Goal: Task Accomplishment & Management: Use online tool/utility

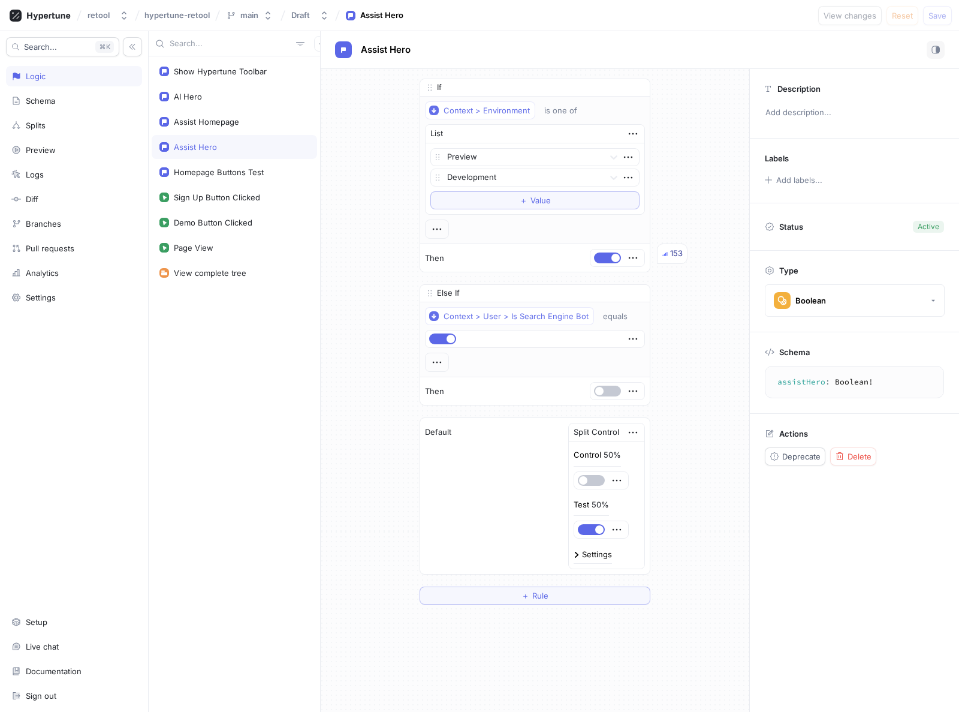
click at [375, 139] on div "If Context > Environment is one of List Preview Development To pick up a dragga…" at bounding box center [535, 341] width 429 height 545
click at [219, 121] on div "Assist Homepage" at bounding box center [206, 122] width 65 height 10
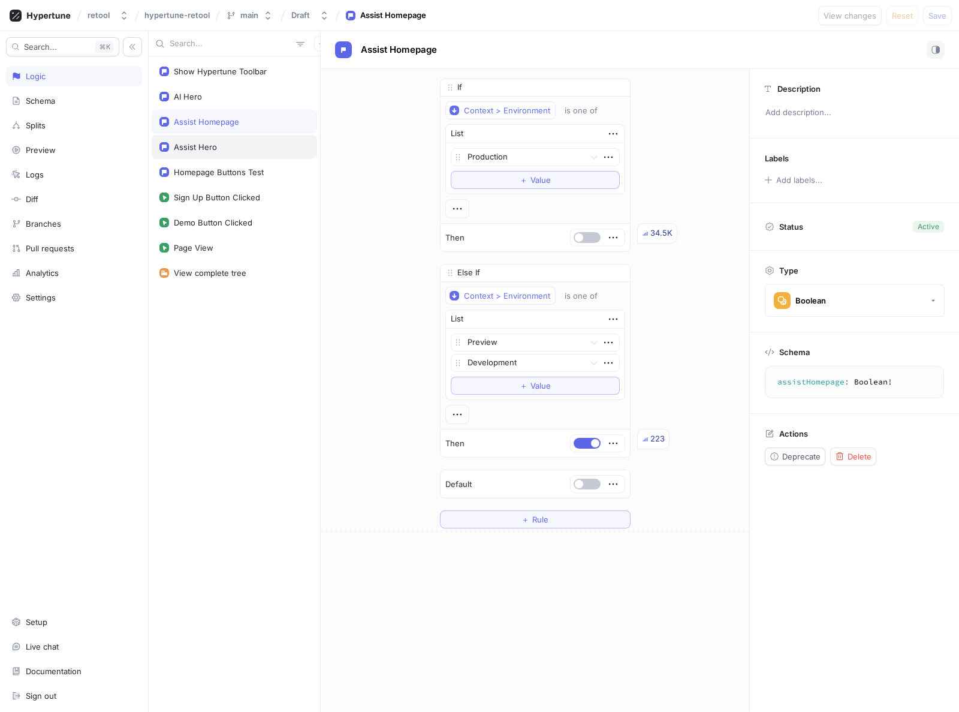
click at [210, 143] on div "Assist Hero" at bounding box center [195, 147] width 43 height 10
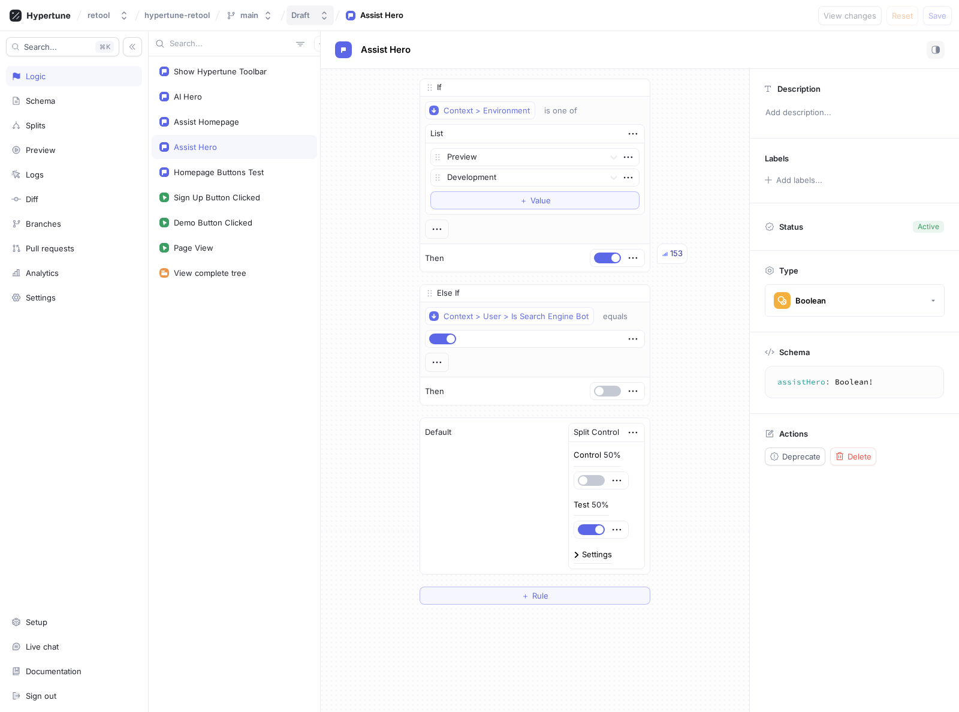
click at [299, 15] on div "Draft" at bounding box center [300, 15] width 19 height 10
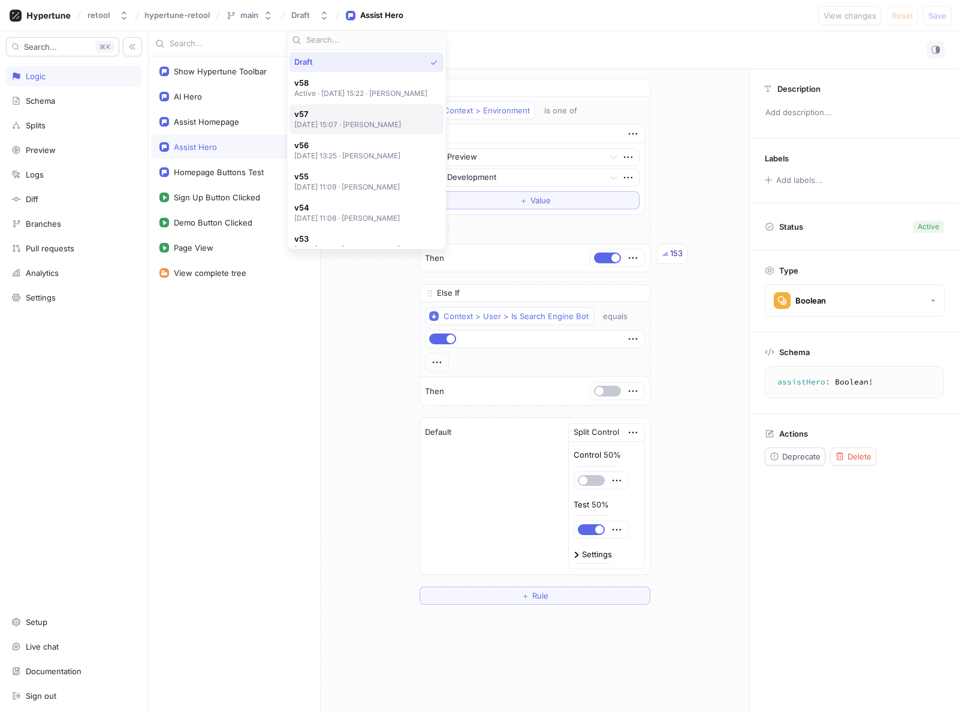
click at [320, 110] on span "v57" at bounding box center [347, 114] width 107 height 10
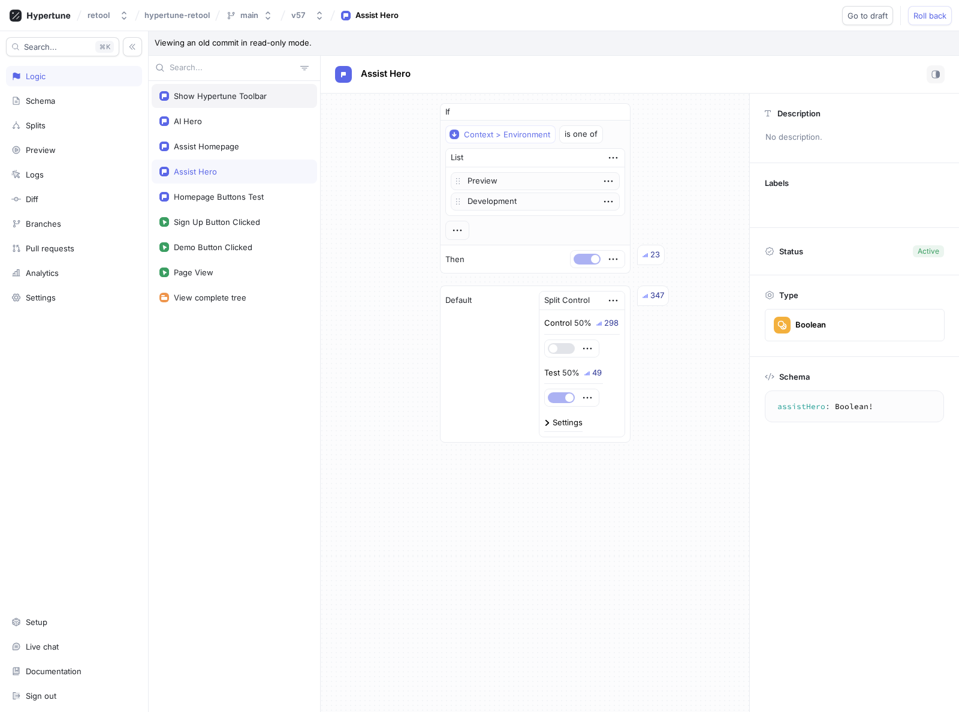
click at [218, 98] on div "Show Hypertune Toolbar" at bounding box center [220, 96] width 93 height 10
type textarea "showHypertuneToolbar: Boolean!"
click at [315, 17] on icon "button" at bounding box center [320, 16] width 10 height 10
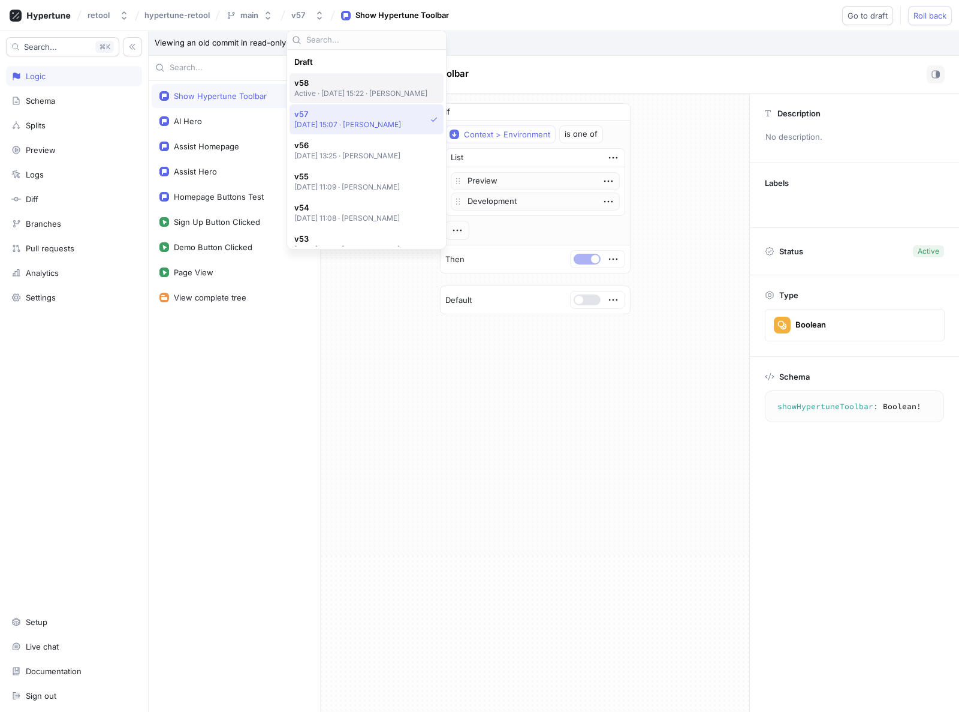
click at [325, 88] on span "v58" at bounding box center [361, 83] width 134 height 10
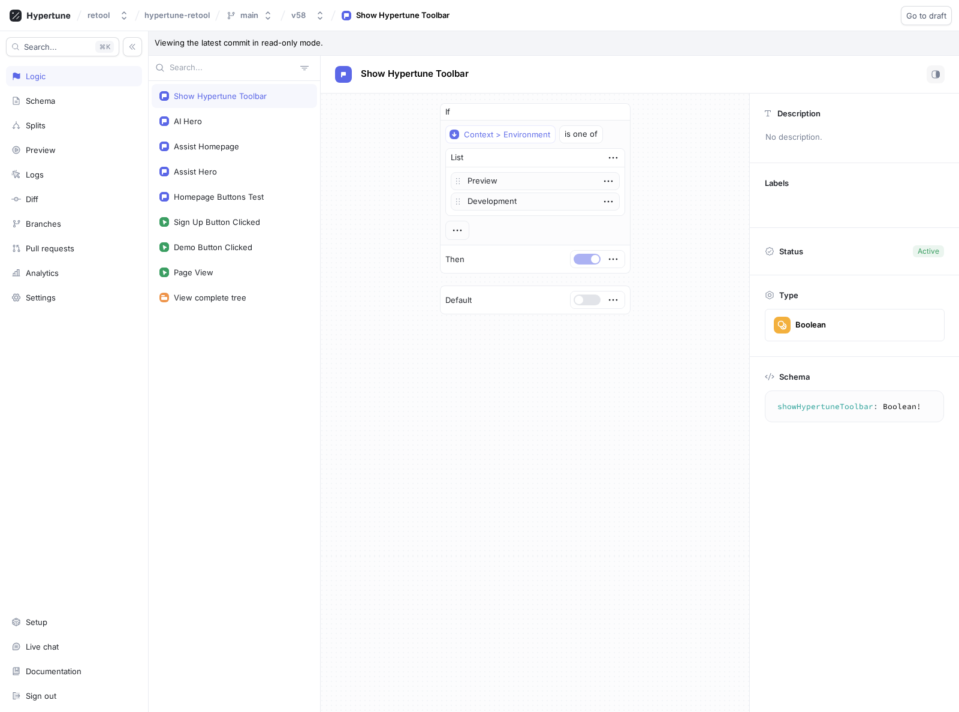
click at [354, 214] on div "If Context > Environment is one of List Preview Development To pick up a dragga…" at bounding box center [535, 209] width 429 height 231
click at [664, 149] on div "If Context > Environment is one of List Preview Development To pick up a dragga…" at bounding box center [535, 209] width 429 height 231
click at [643, 181] on div "If Context > Environment is one of List Preview Development To pick up a dragga…" at bounding box center [535, 209] width 429 height 231
click at [223, 122] on div "AI Hero" at bounding box center [235, 121] width 150 height 10
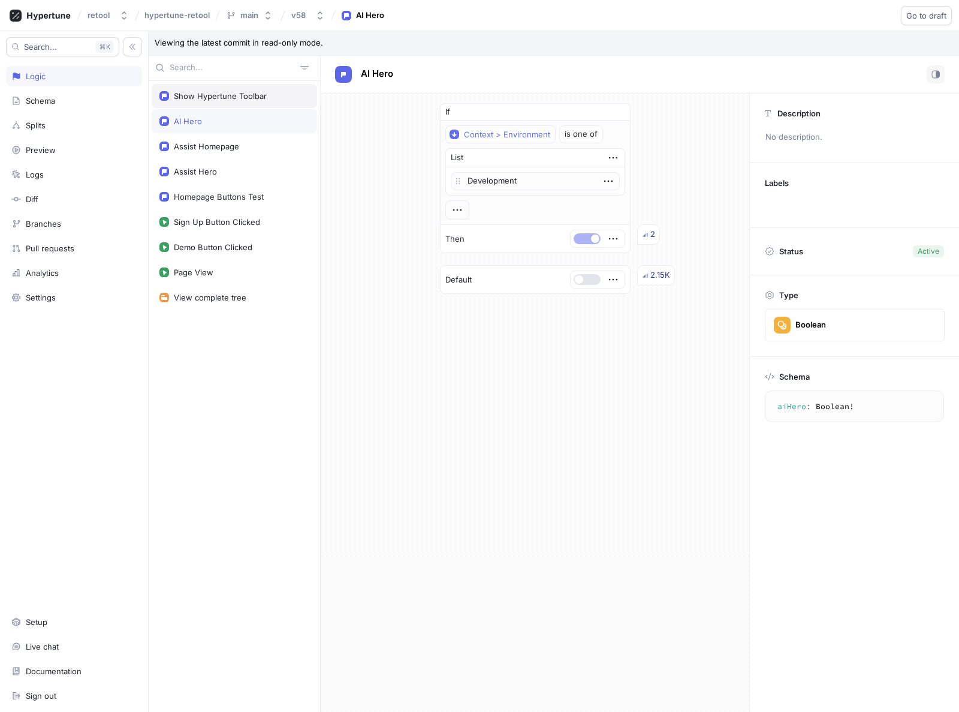
click at [231, 96] on div "Show Hypertune Toolbar" at bounding box center [220, 96] width 93 height 10
type textarea "showHypertuneToolbar: Boolean!"
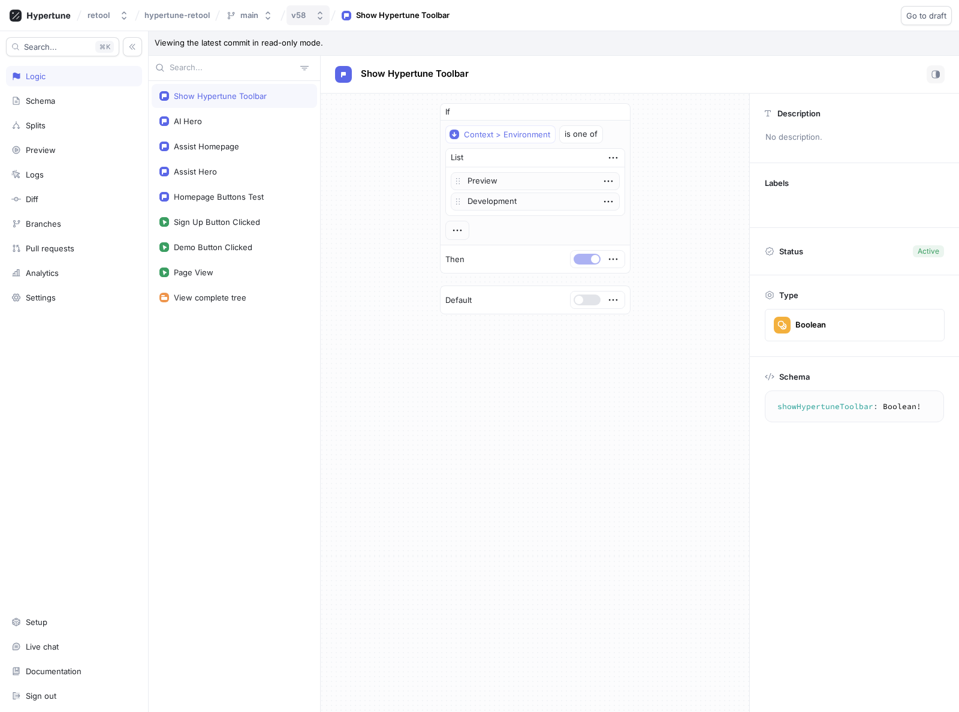
click at [324, 16] on icon "button" at bounding box center [320, 16] width 10 height 10
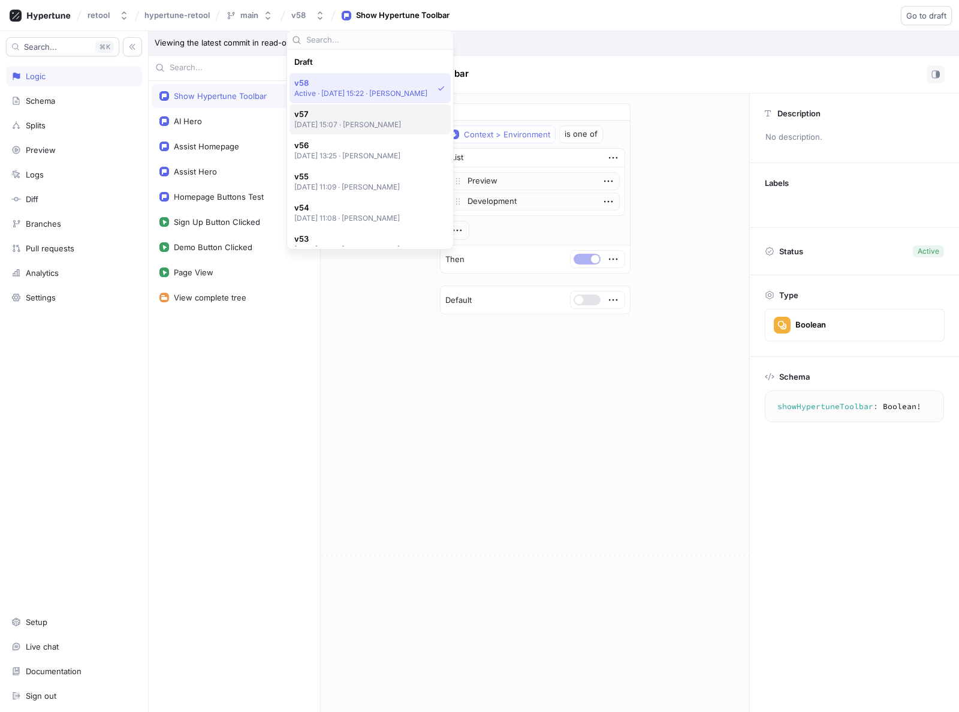
click at [338, 123] on p "[DATE] 15:07 ‧ [PERSON_NAME]" at bounding box center [347, 124] width 107 height 10
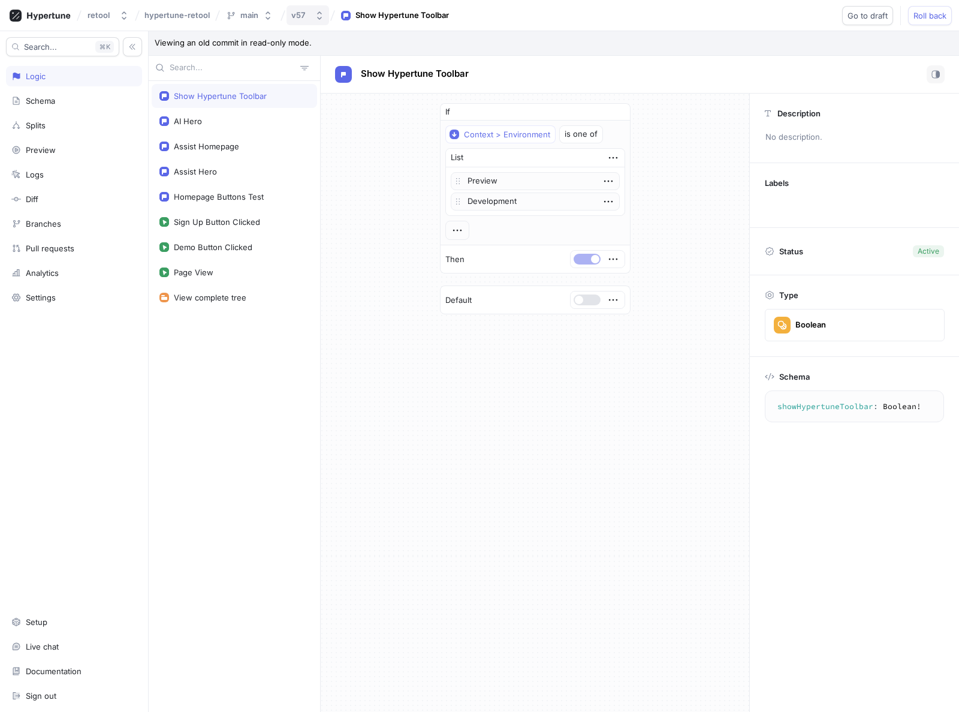
click at [309, 22] on button "v57" at bounding box center [308, 15] width 43 height 20
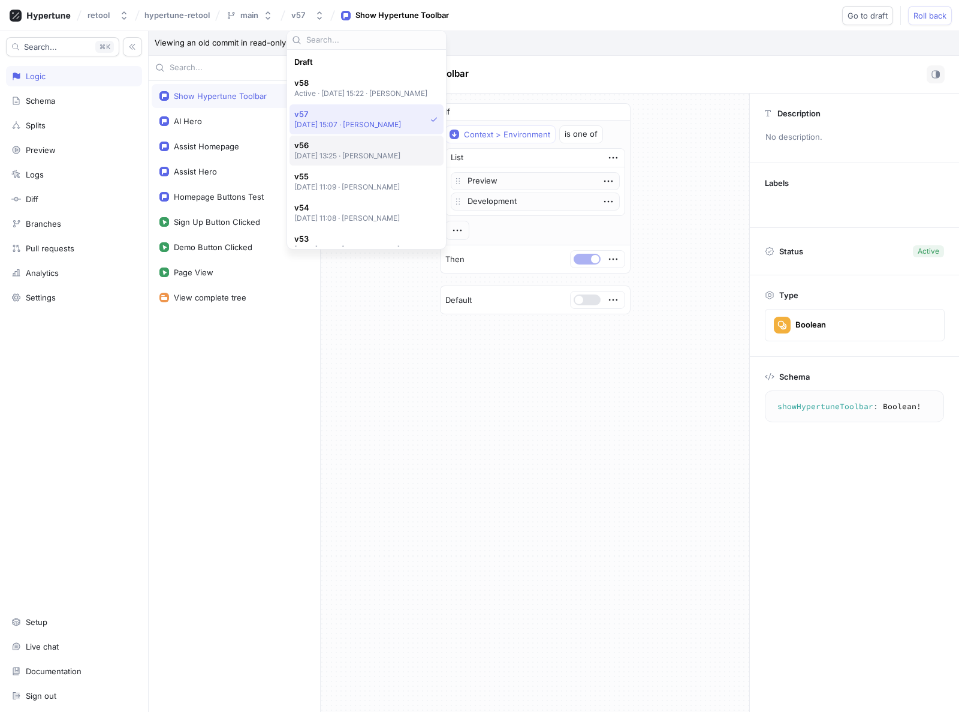
scroll to position [52, 0]
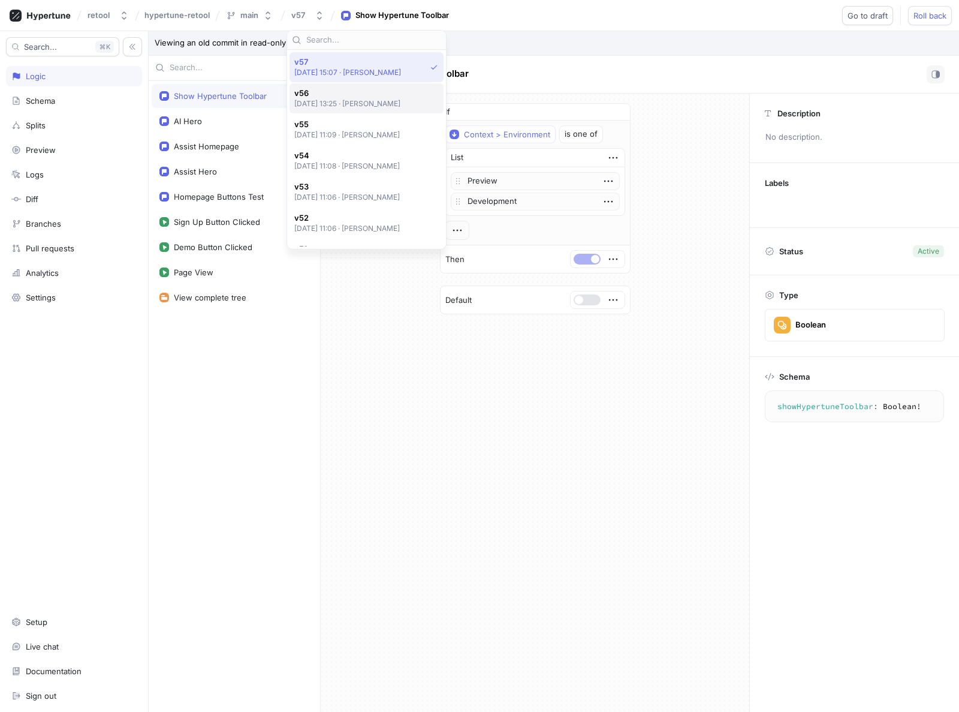
click at [336, 92] on span "v56" at bounding box center [347, 93] width 107 height 10
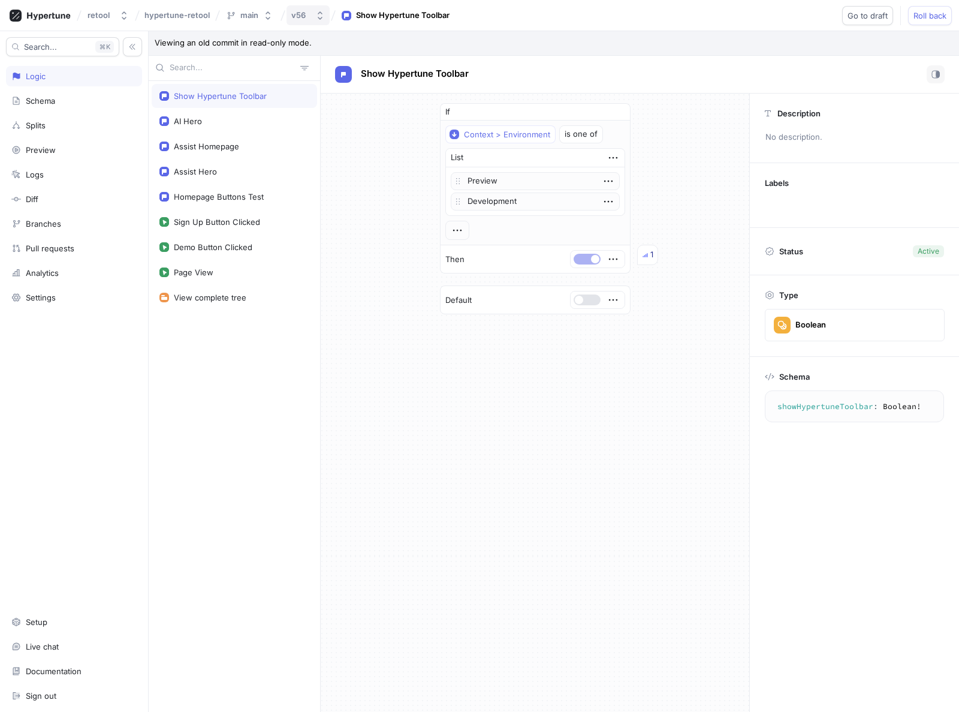
click at [316, 23] on button "v56" at bounding box center [308, 15] width 43 height 20
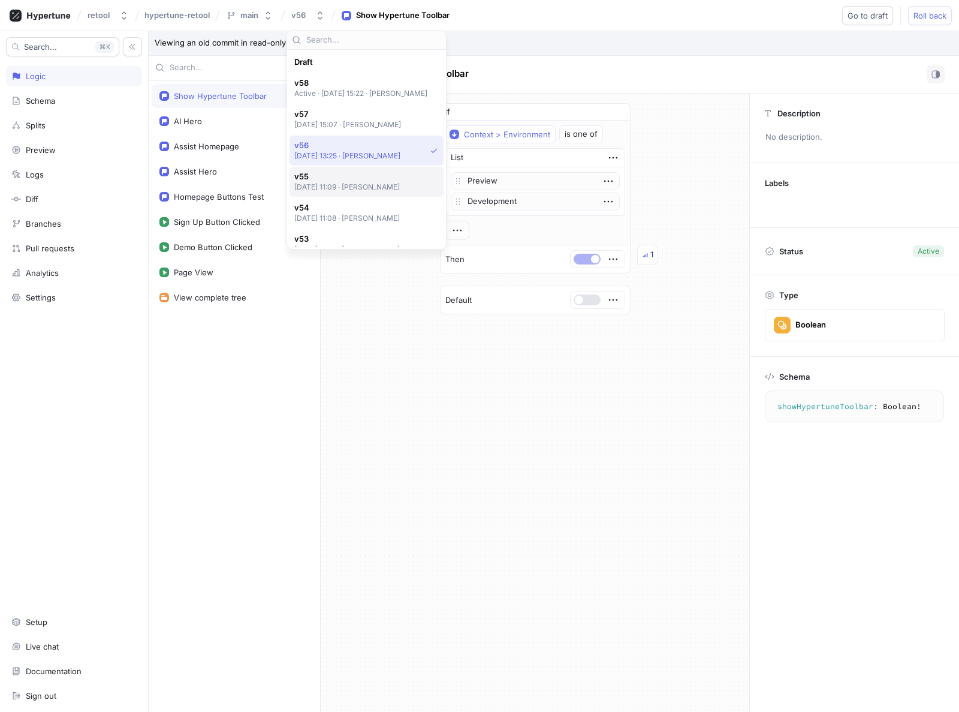
scroll to position [83, 0]
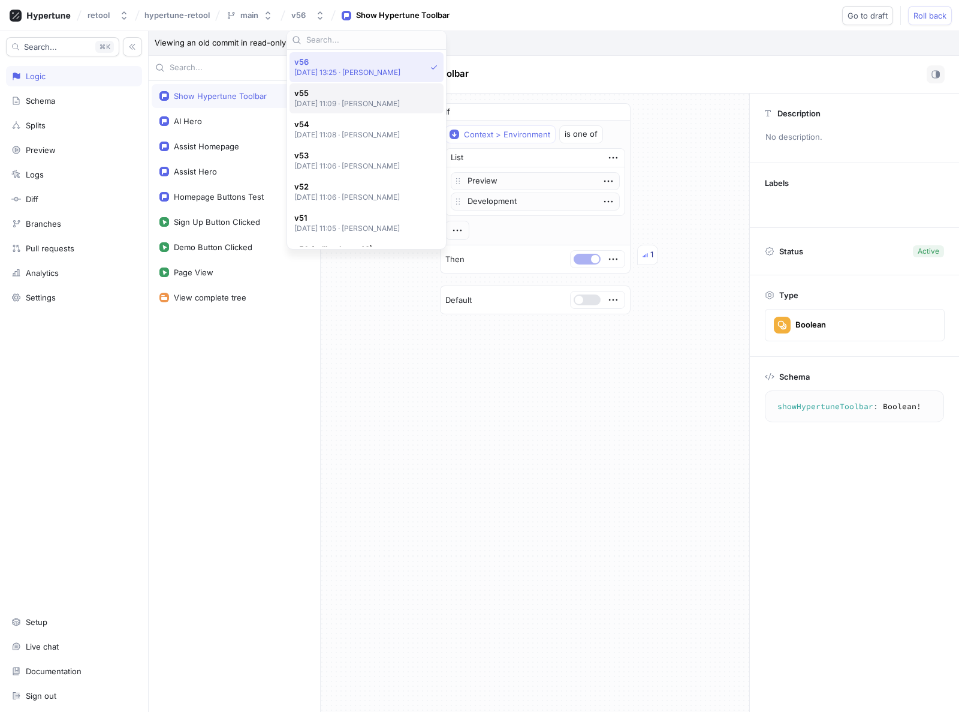
click at [327, 100] on p "[DATE] 11:09 ‧ [PERSON_NAME]" at bounding box center [347, 103] width 106 height 10
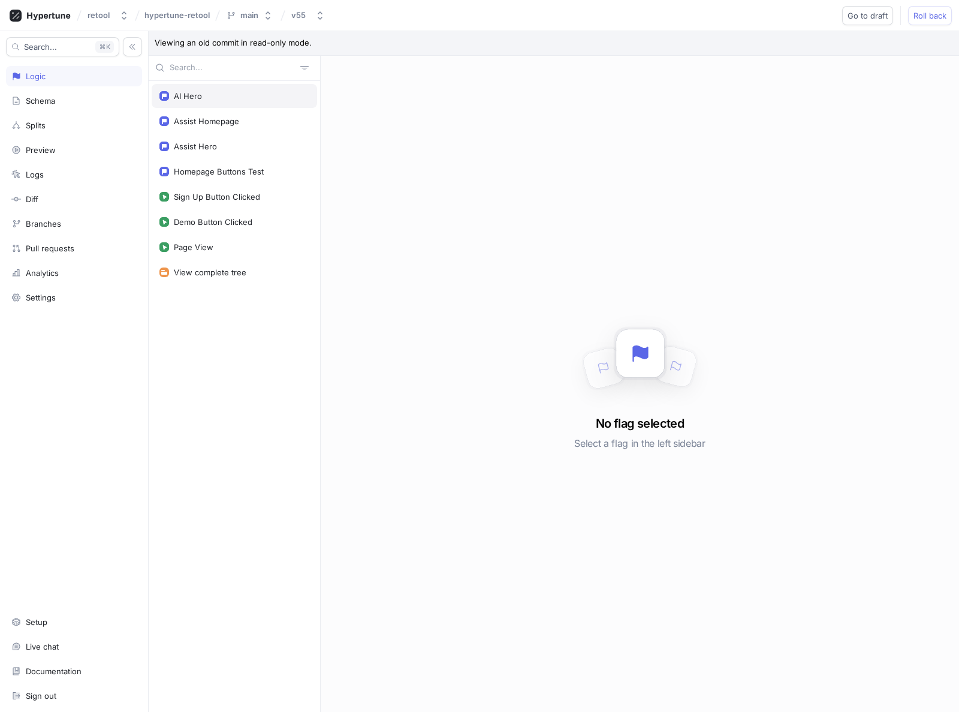
click at [193, 94] on div "AI Hero" at bounding box center [188, 96] width 28 height 10
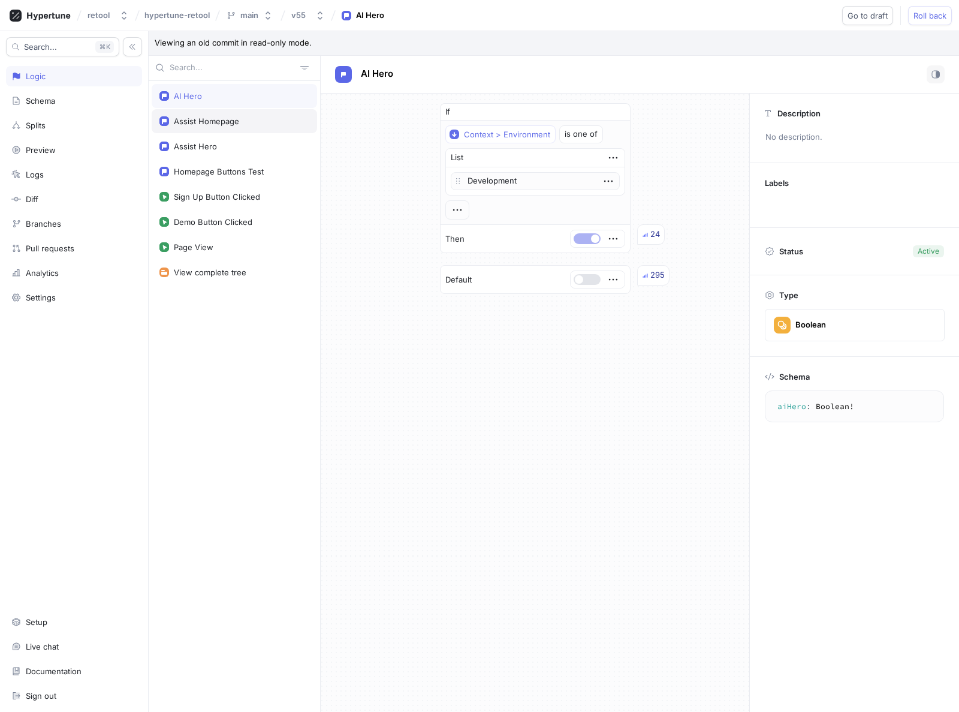
click at [210, 128] on div "Assist Homepage" at bounding box center [235, 121] width 166 height 24
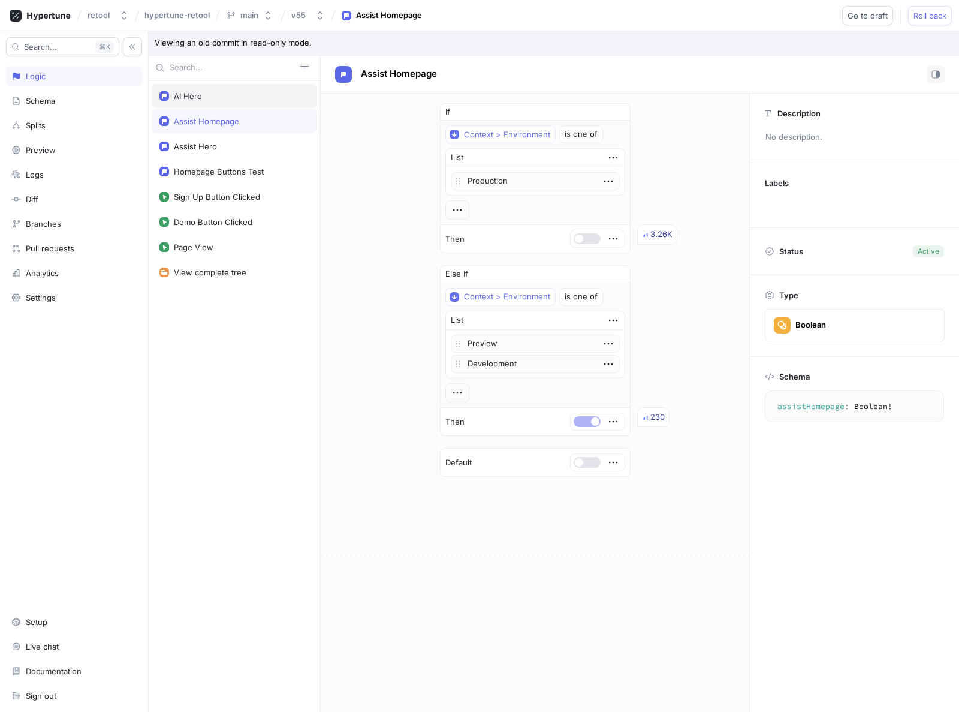
click at [206, 102] on div "AI Hero" at bounding box center [235, 96] width 166 height 24
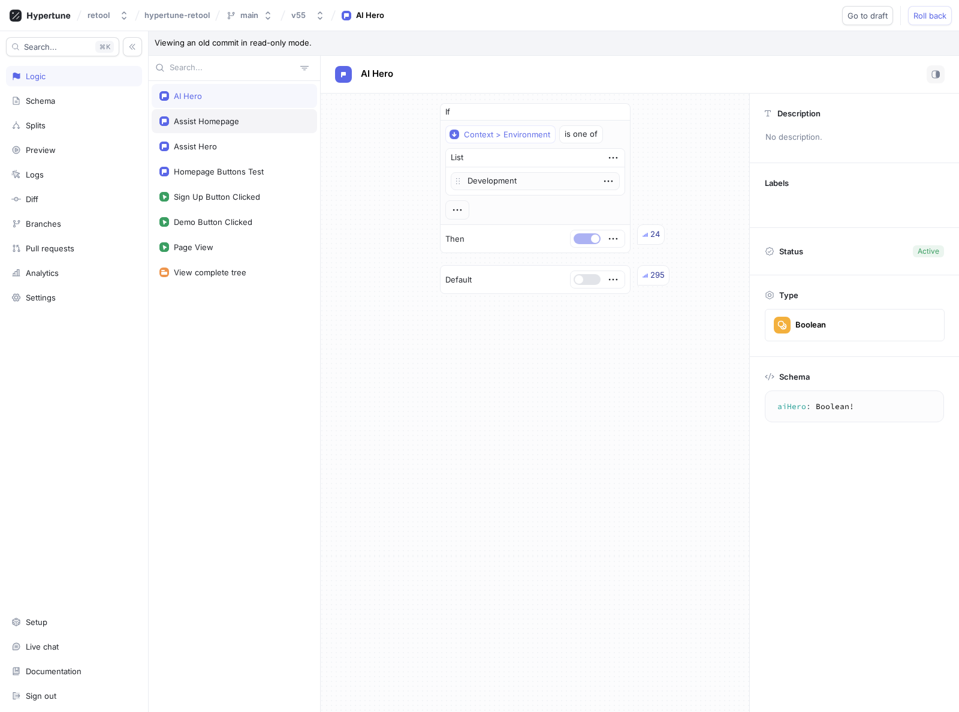
click at [206, 124] on div "Assist Homepage" at bounding box center [206, 121] width 65 height 10
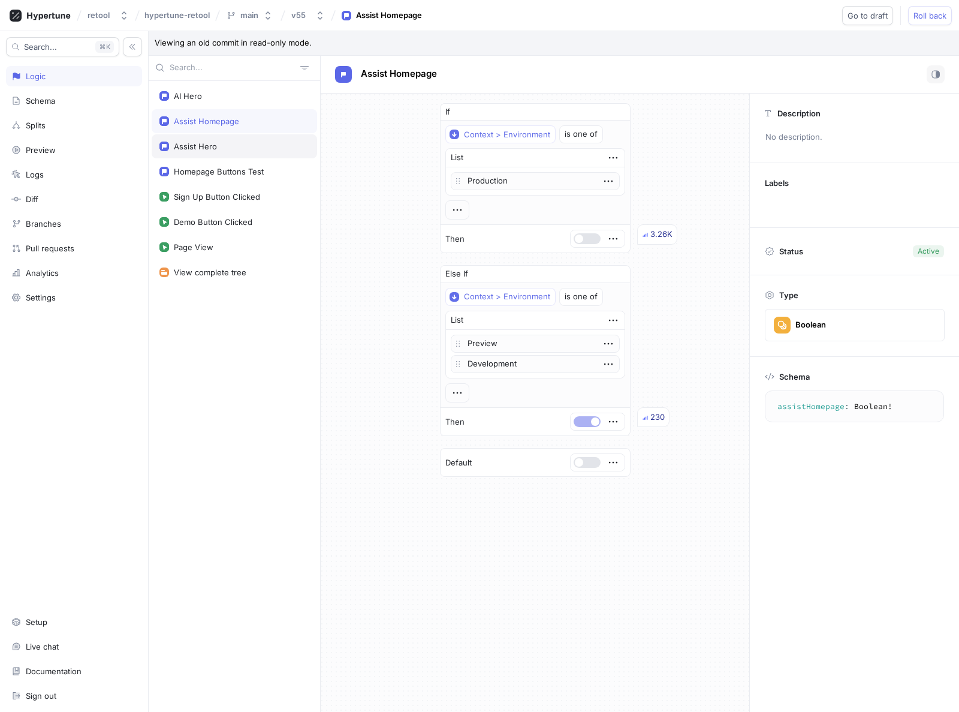
click at [204, 139] on div "Assist Hero" at bounding box center [235, 146] width 166 height 24
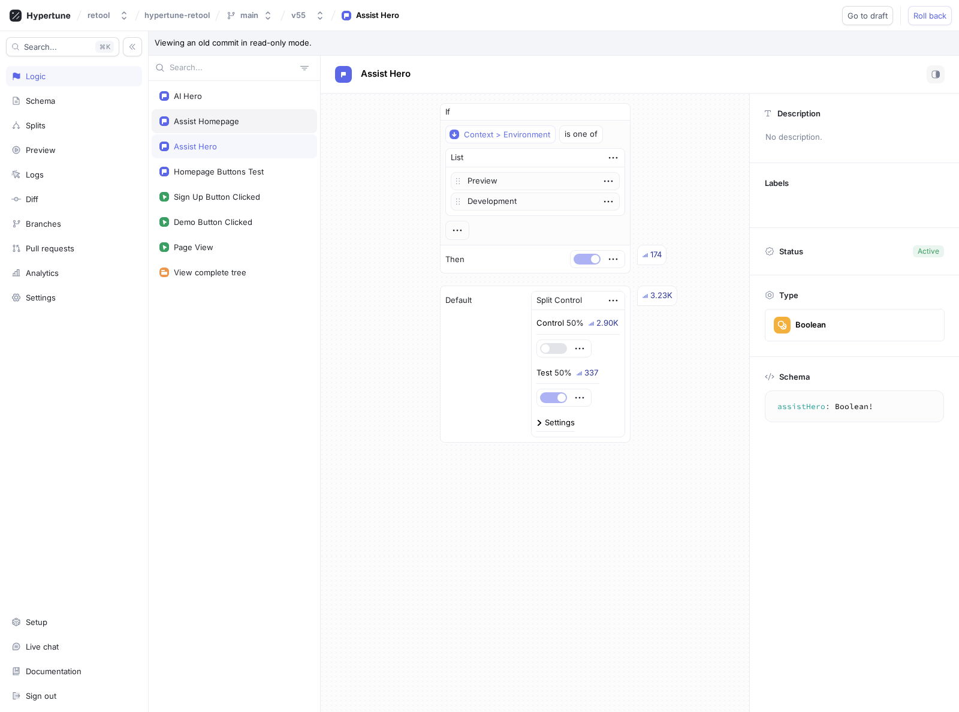
click at [207, 122] on div "Assist Homepage" at bounding box center [206, 121] width 65 height 10
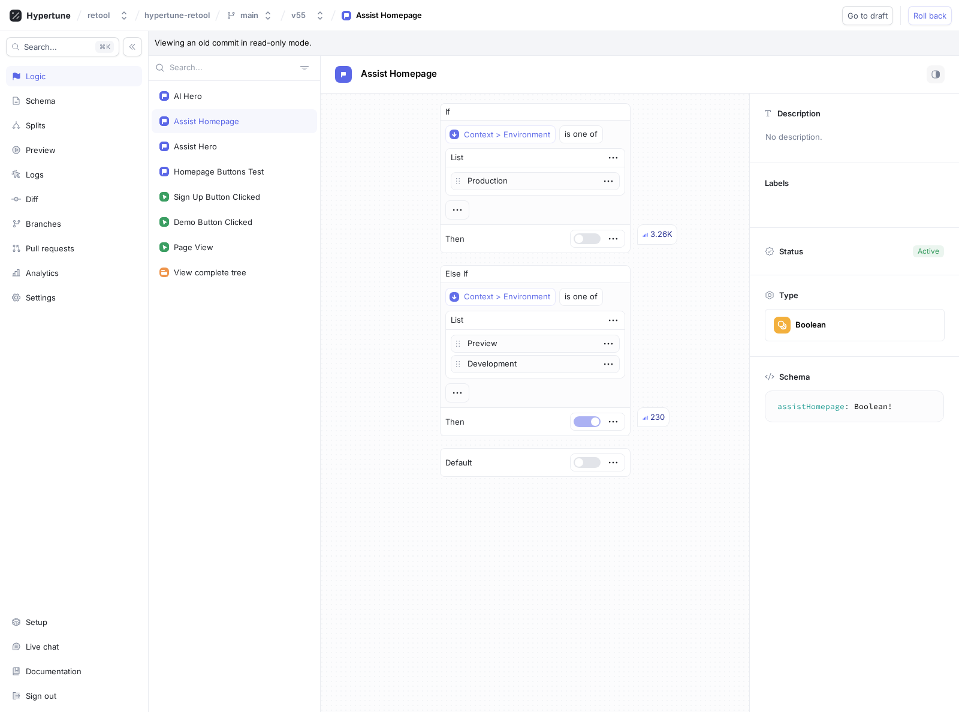
click at [708, 182] on div "If Context > Environment is one of List Production To pick up a draggable item,…" at bounding box center [535, 290] width 429 height 393
click at [319, 13] on icon "button" at bounding box center [320, 16] width 10 height 10
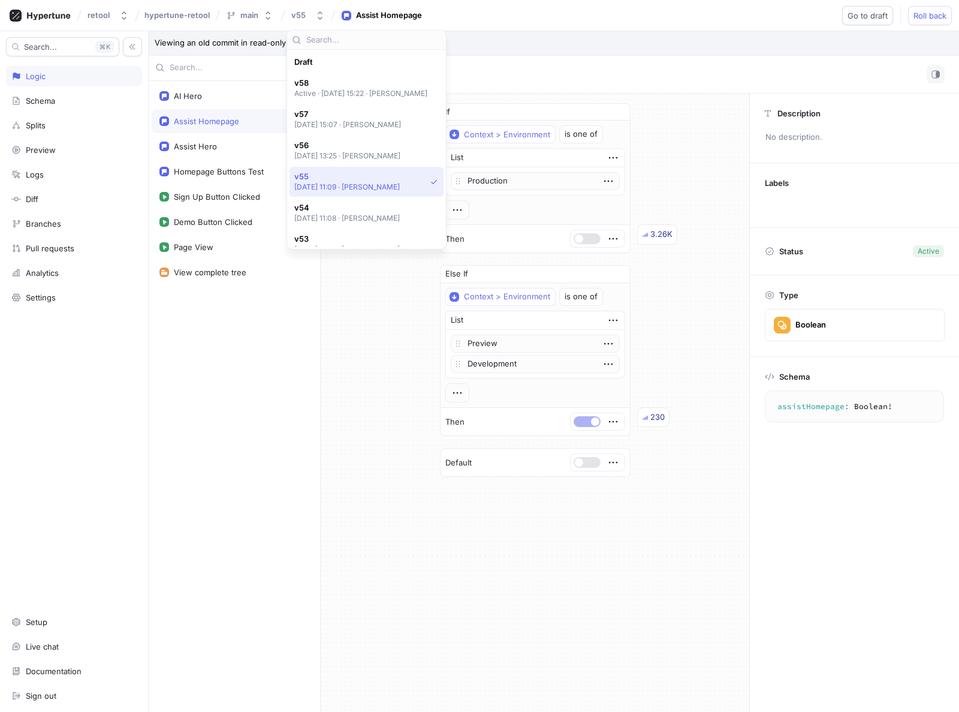
click at [318, 153] on p "[DATE] 13:25 ‧ [PERSON_NAME]" at bounding box center [347, 156] width 107 height 10
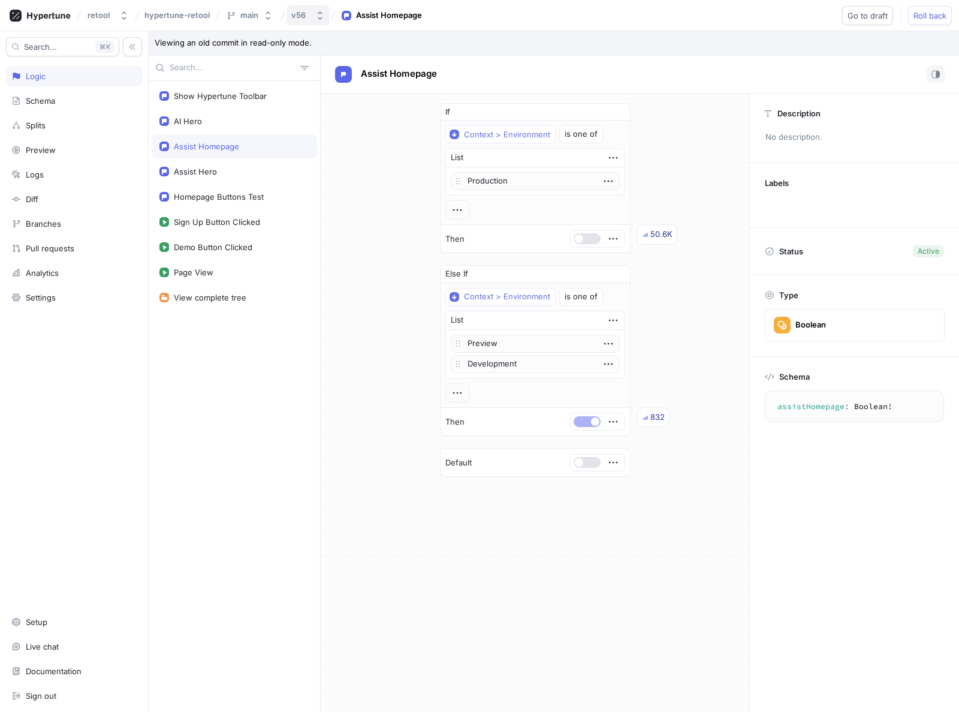
click at [311, 14] on button "v56" at bounding box center [308, 15] width 43 height 20
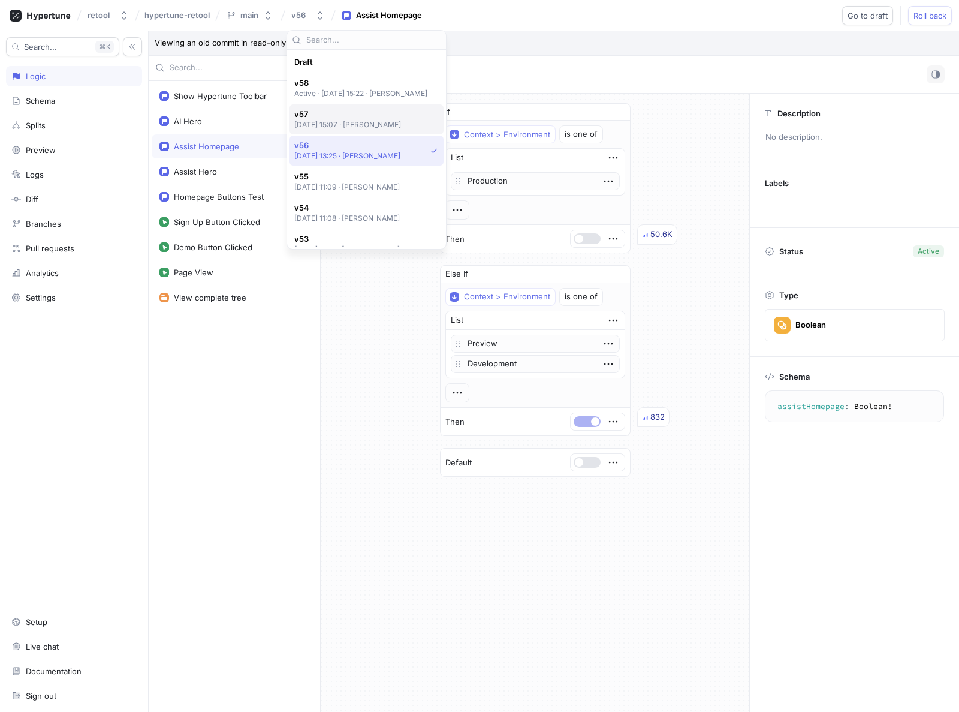
click at [312, 120] on p "[DATE] 15:07 ‧ [PERSON_NAME]" at bounding box center [347, 124] width 107 height 10
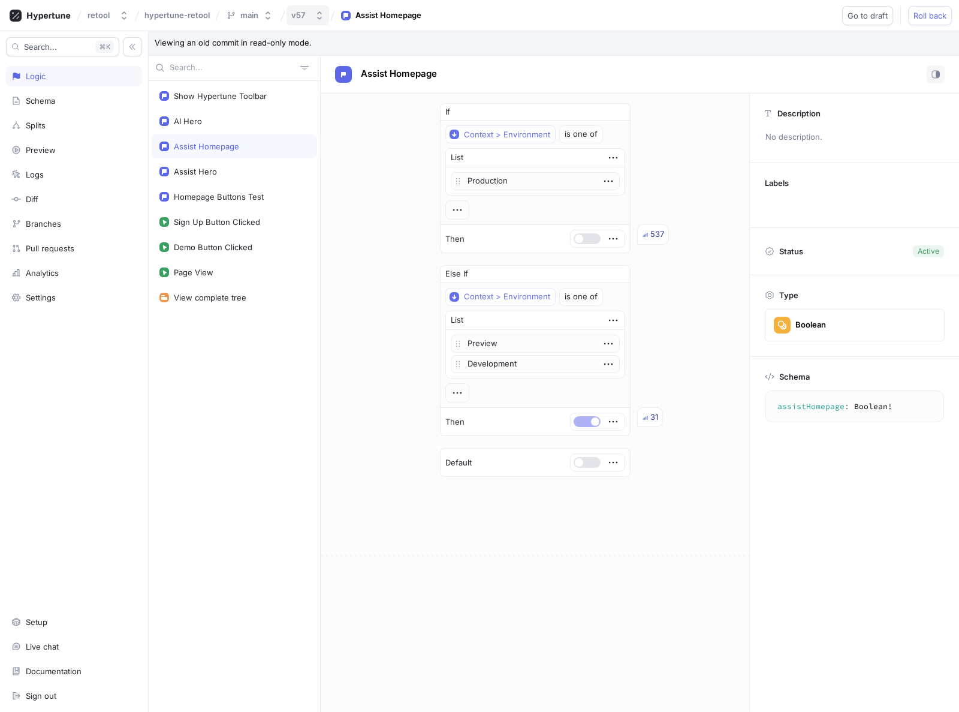
click at [306, 14] on div "v57" at bounding box center [300, 15] width 19 height 10
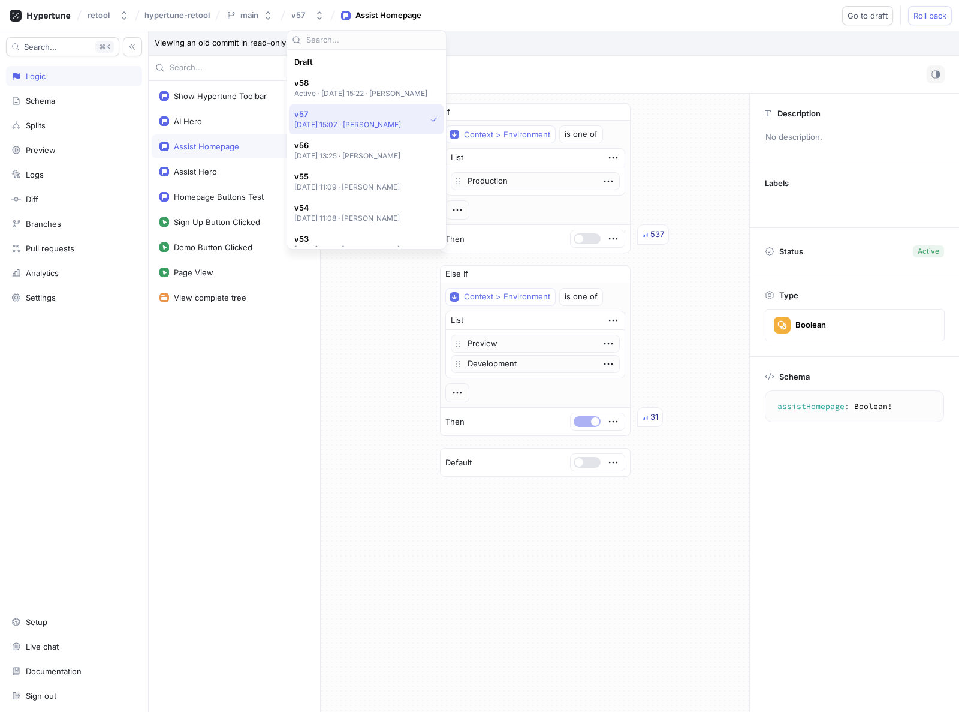
scroll to position [52, 0]
click at [321, 86] on span "v58" at bounding box center [361, 83] width 134 height 10
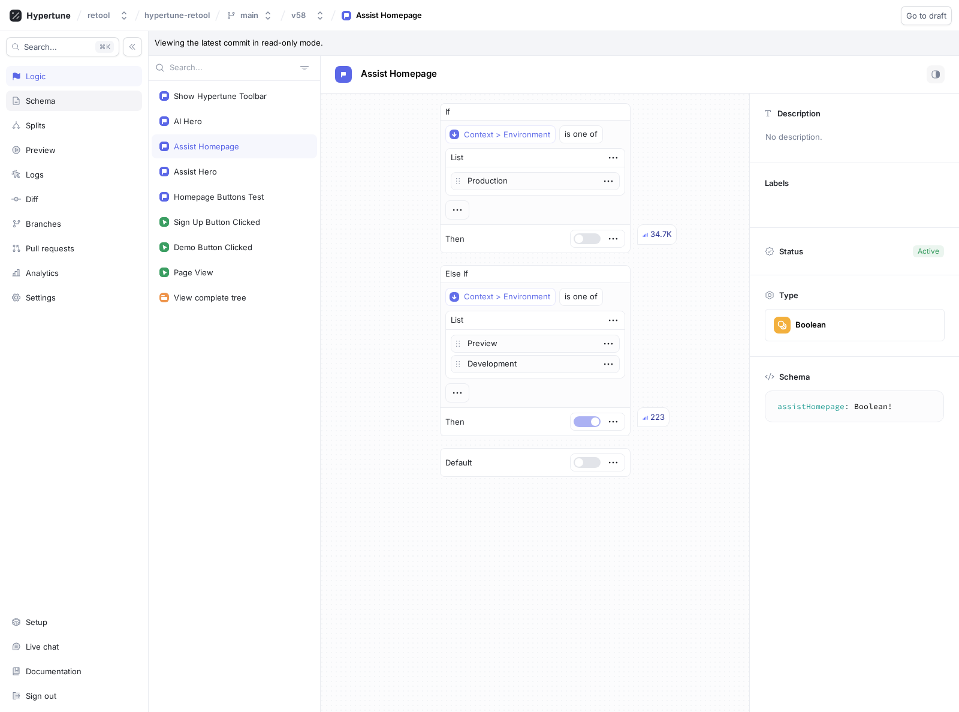
click at [55, 103] on div "Schema" at bounding box center [40, 101] width 29 height 10
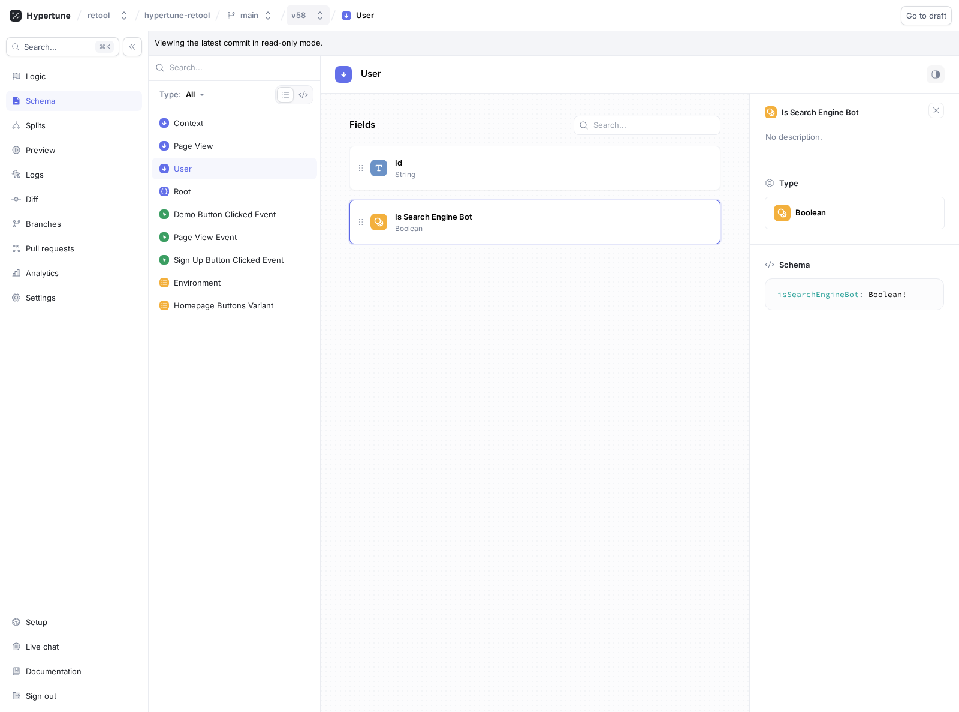
click at [311, 11] on button "v58" at bounding box center [308, 15] width 43 height 20
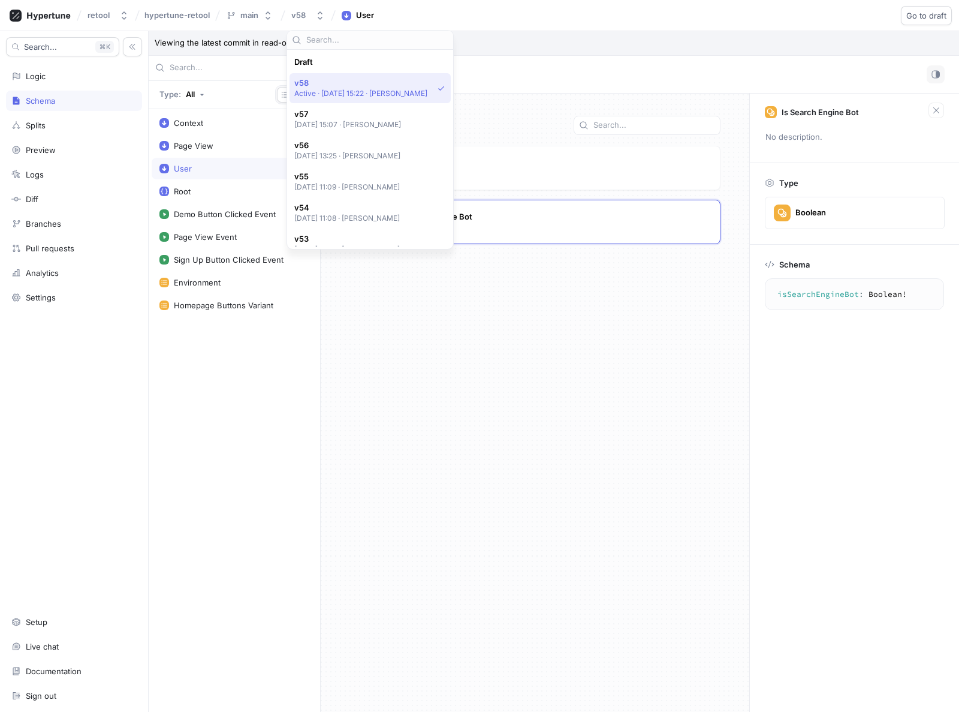
scroll to position [21, 0]
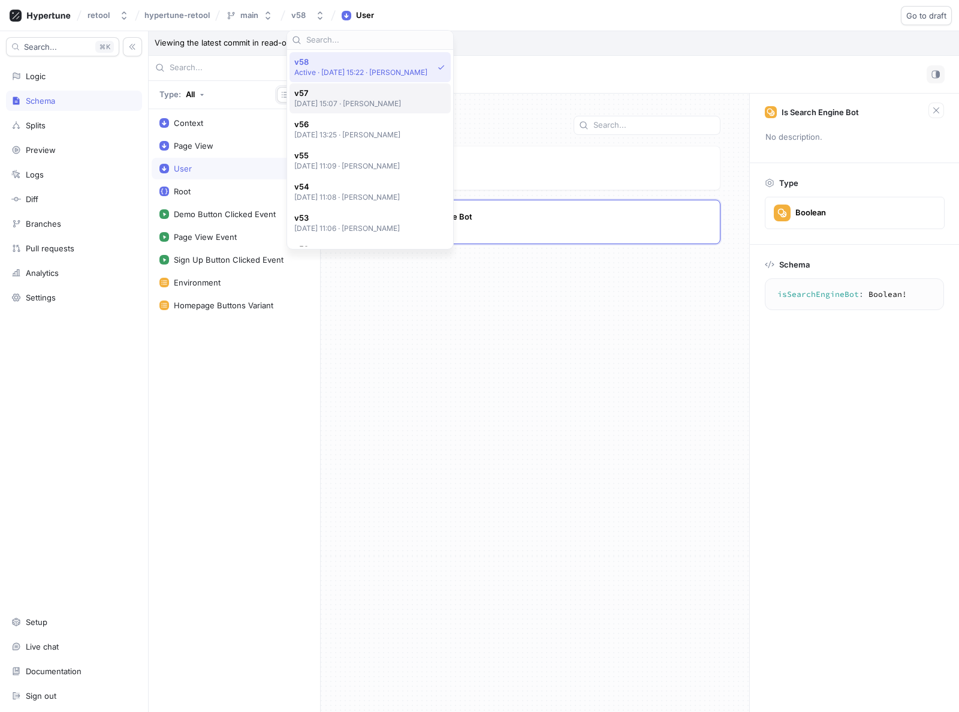
click at [314, 101] on p "[DATE] 15:07 ‧ [PERSON_NAME]" at bounding box center [347, 103] width 107 height 10
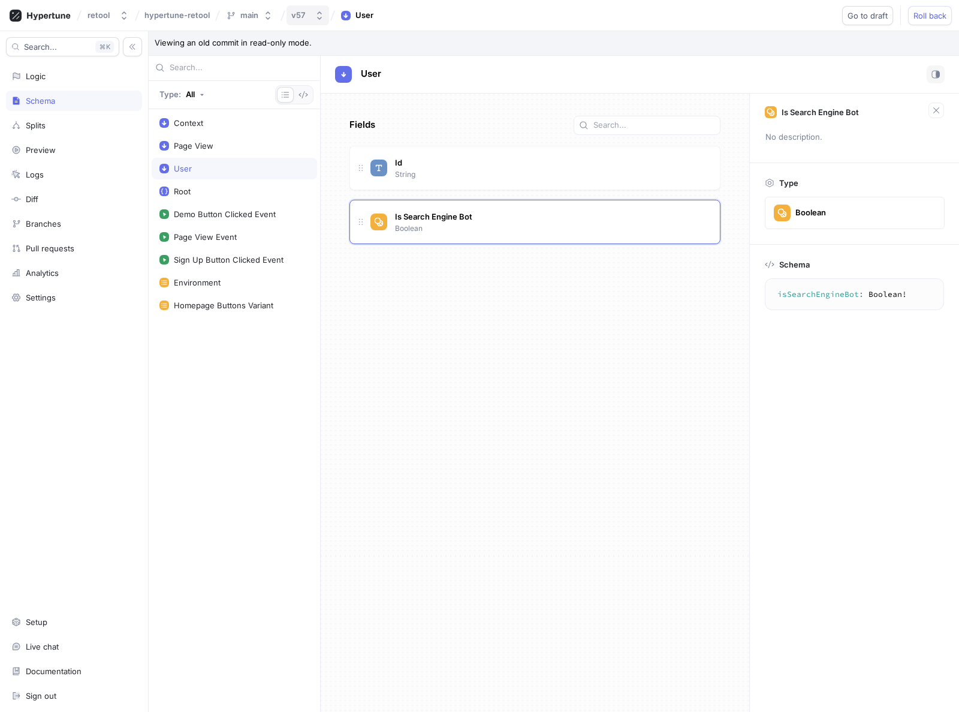
click at [309, 13] on div "v57" at bounding box center [300, 15] width 19 height 10
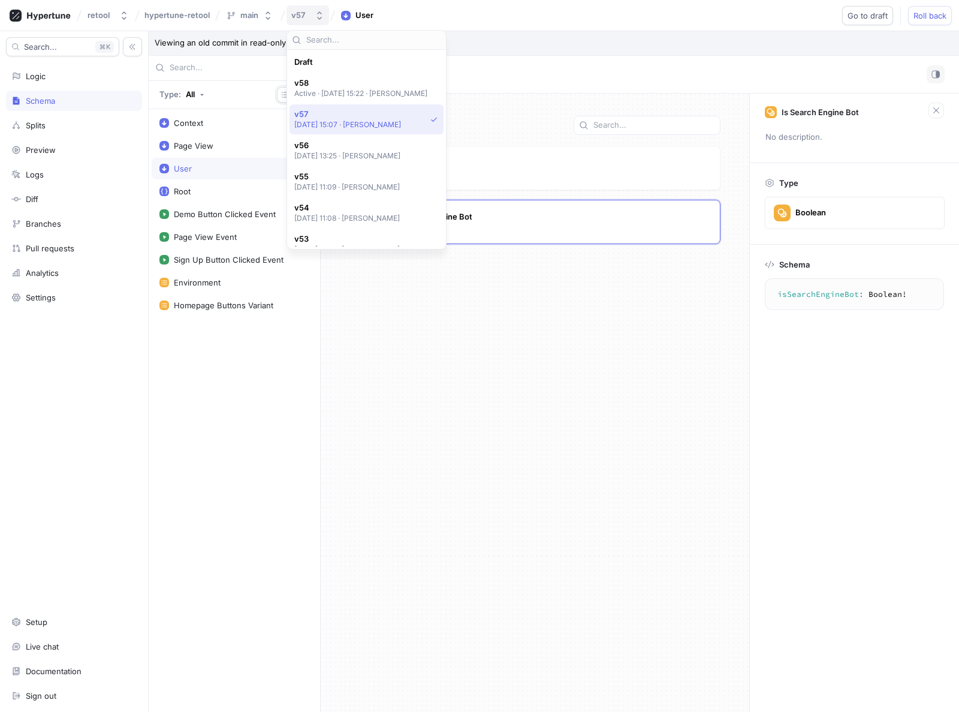
scroll to position [52, 0]
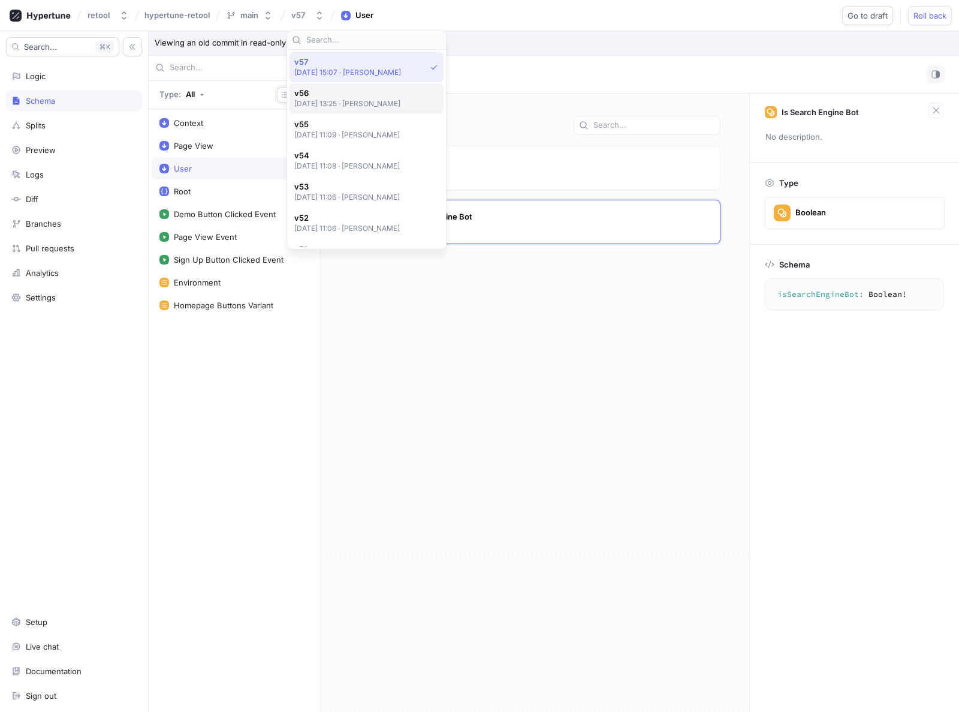
click at [324, 105] on p "[DATE] 13:25 ‧ [PERSON_NAME]" at bounding box center [347, 103] width 107 height 10
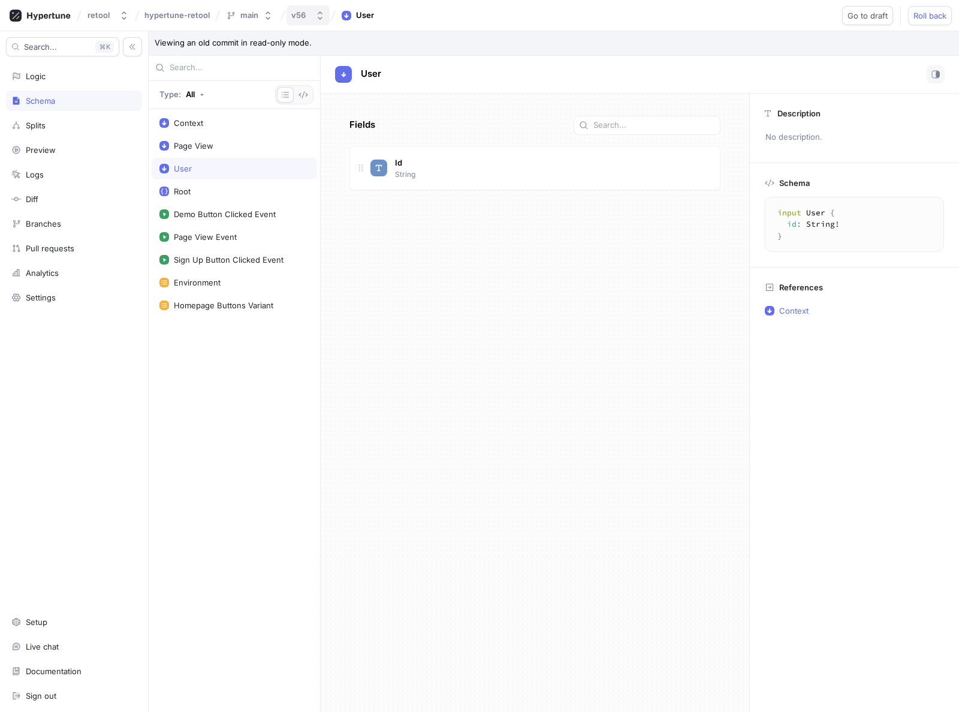
click at [303, 17] on div "v56" at bounding box center [298, 15] width 14 height 10
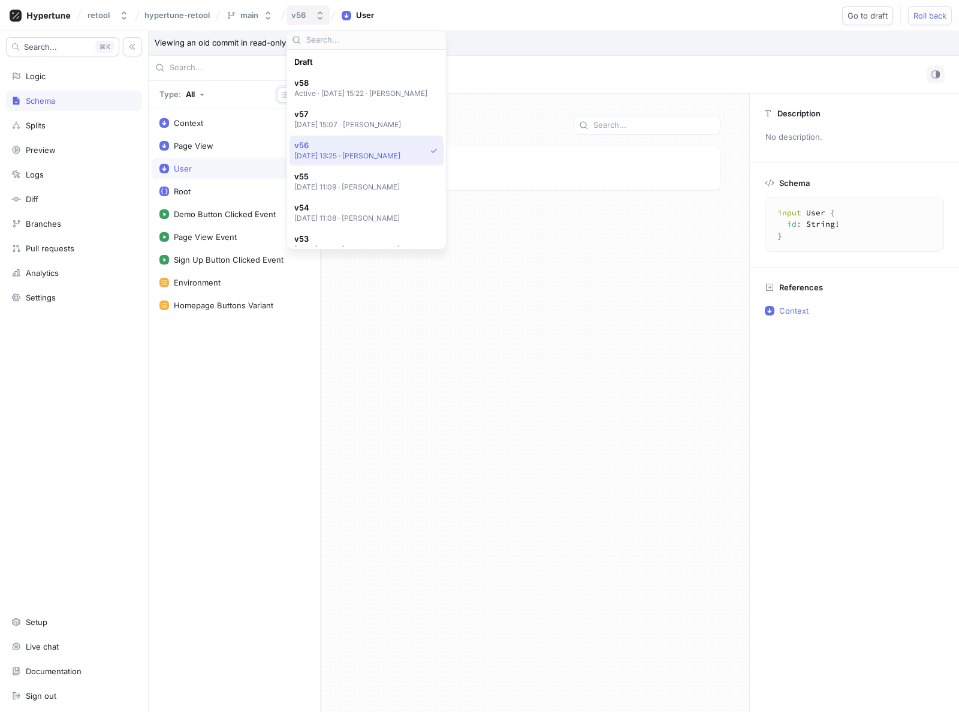
scroll to position [83, 0]
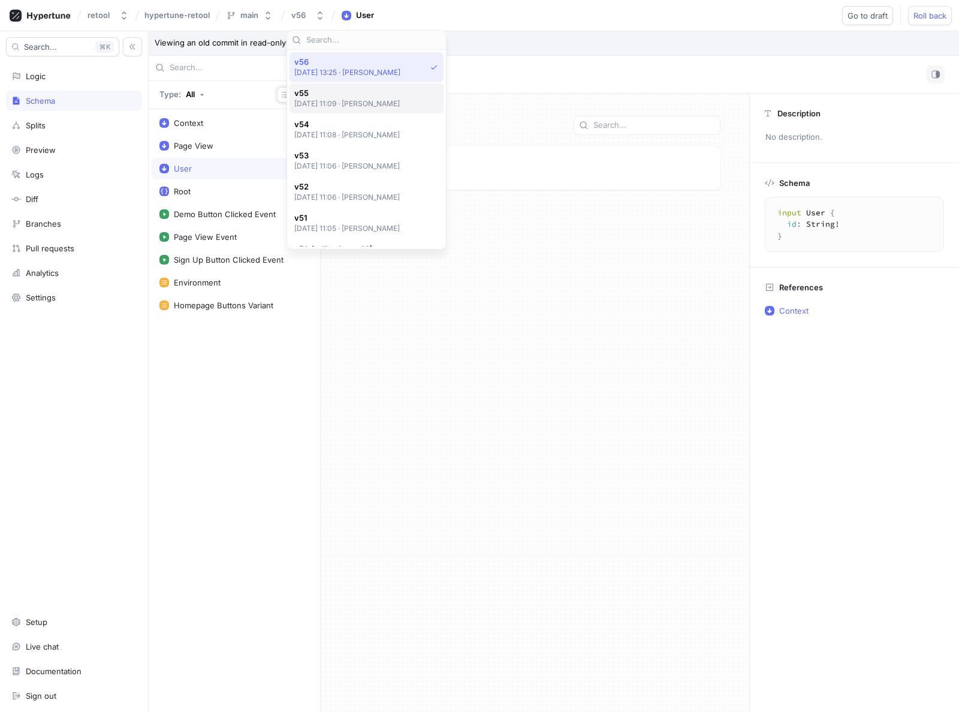
click at [315, 94] on span "v55" at bounding box center [347, 93] width 106 height 10
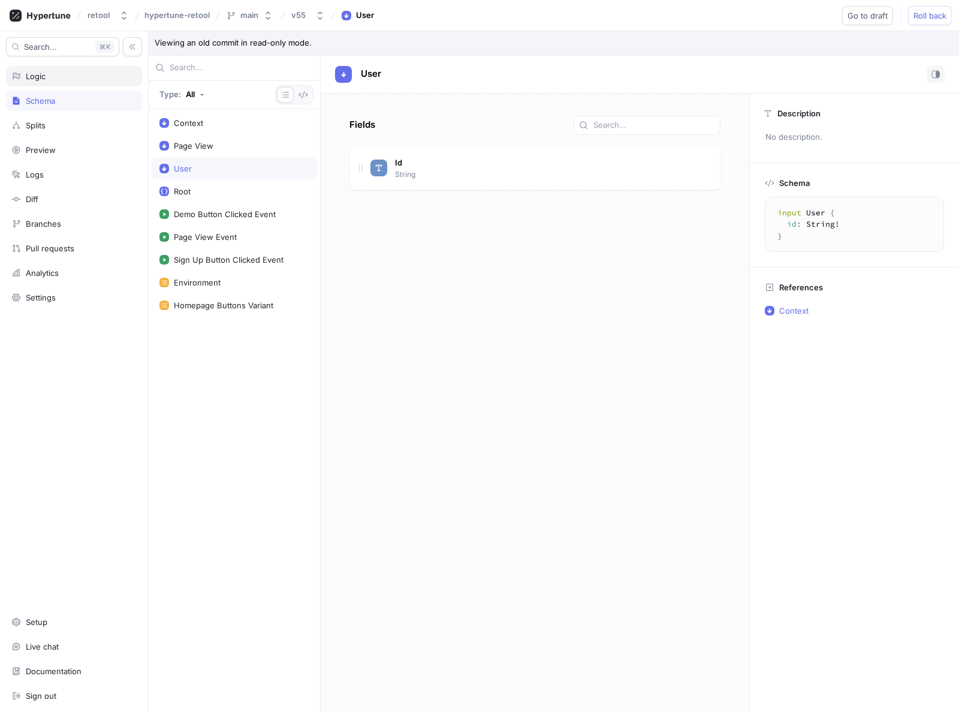
click at [56, 80] on div "Logic" at bounding box center [74, 76] width 136 height 20
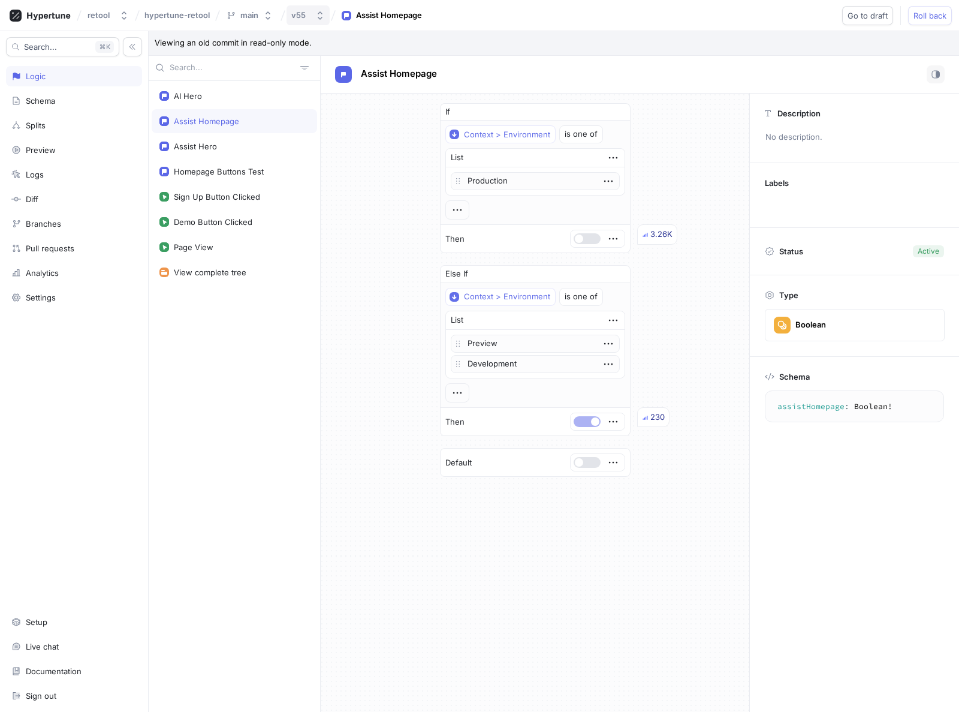
click at [304, 13] on div "v55" at bounding box center [298, 15] width 14 height 10
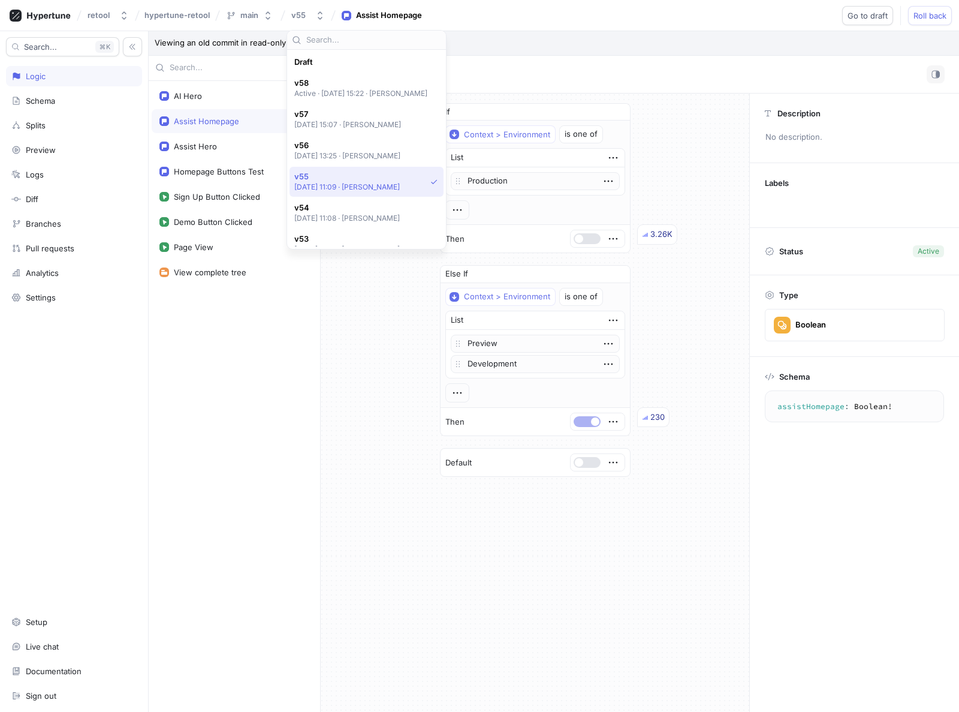
click at [322, 142] on span "v56" at bounding box center [347, 145] width 107 height 10
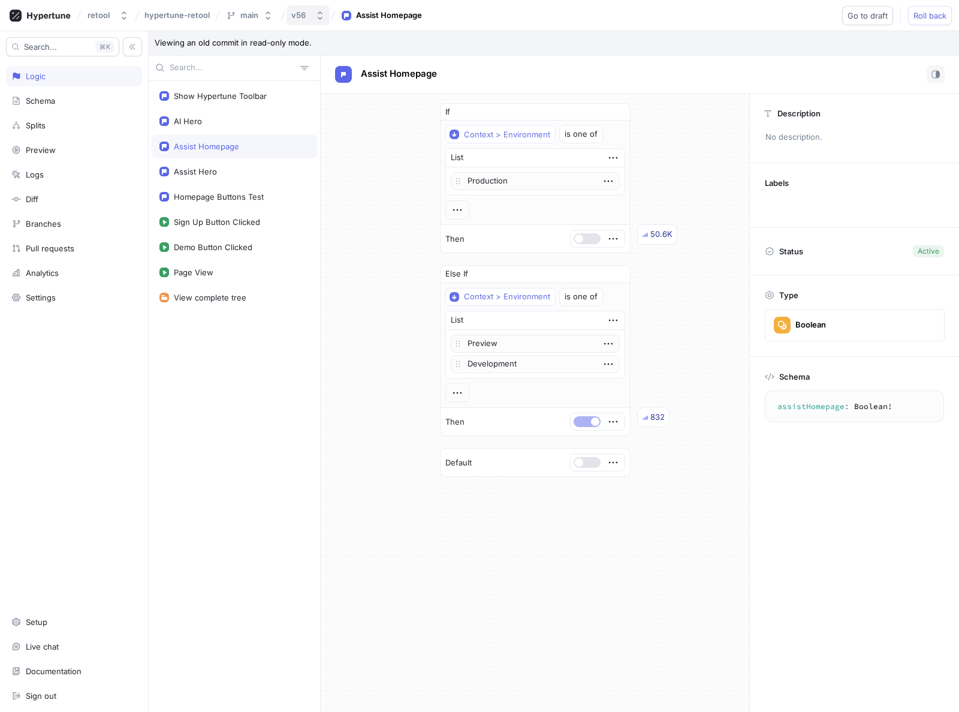
click at [315, 6] on button "v56" at bounding box center [308, 15] width 43 height 20
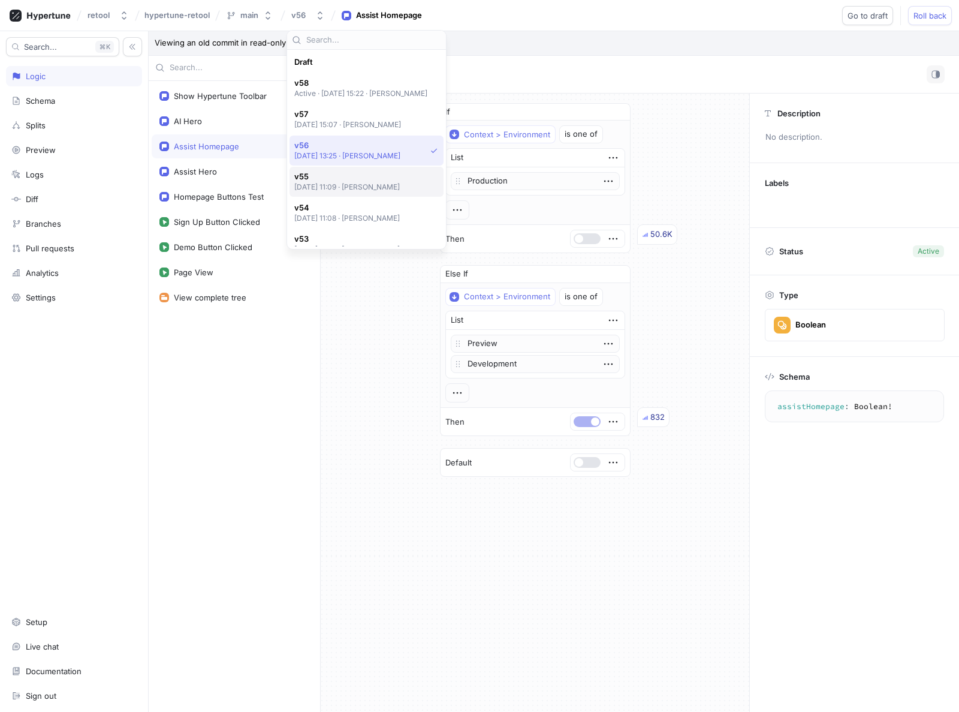
scroll to position [83, 0]
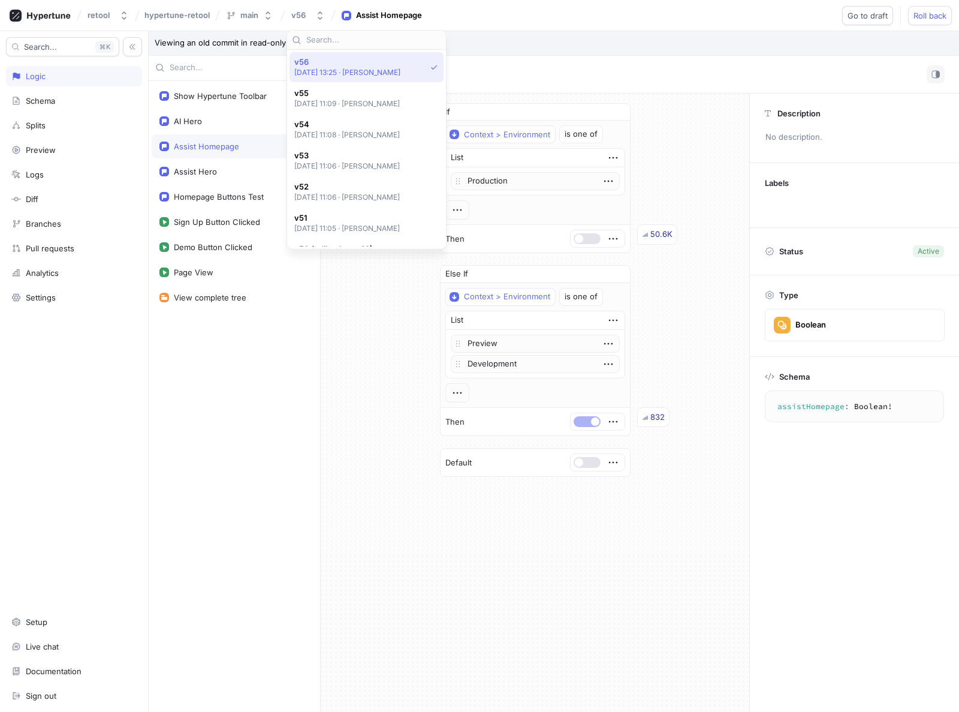
click at [330, 100] on p "[DATE] 11:09 ‧ [PERSON_NAME]" at bounding box center [347, 103] width 106 height 10
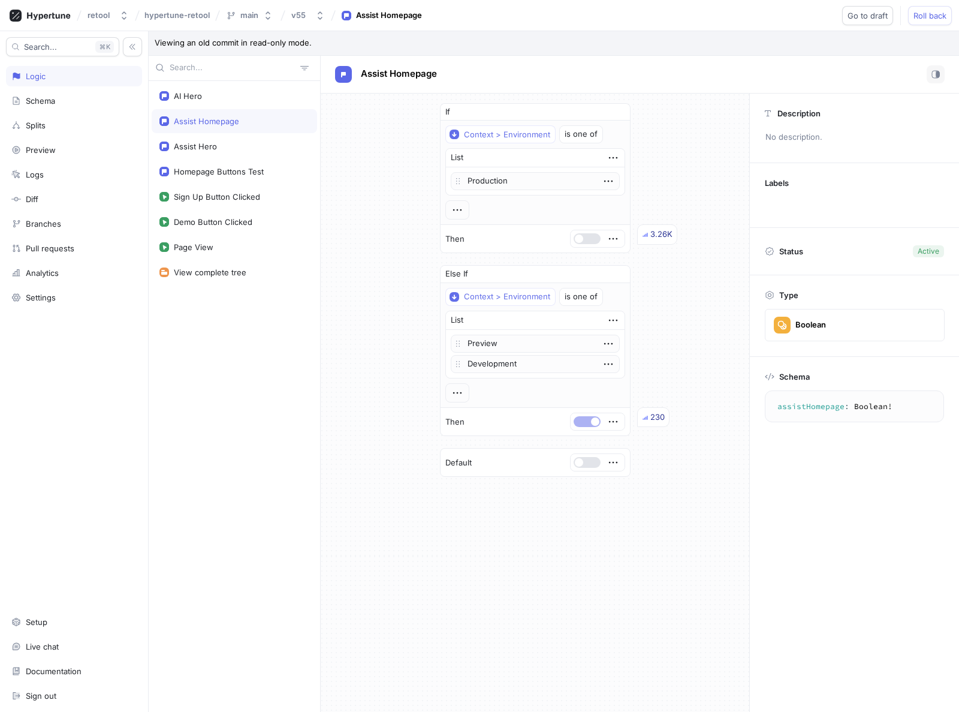
click at [345, 130] on div "If Context > Environment is one of List Production To pick up a draggable item,…" at bounding box center [535, 290] width 429 height 393
click at [184, 143] on div "Assist Hero" at bounding box center [195, 147] width 43 height 10
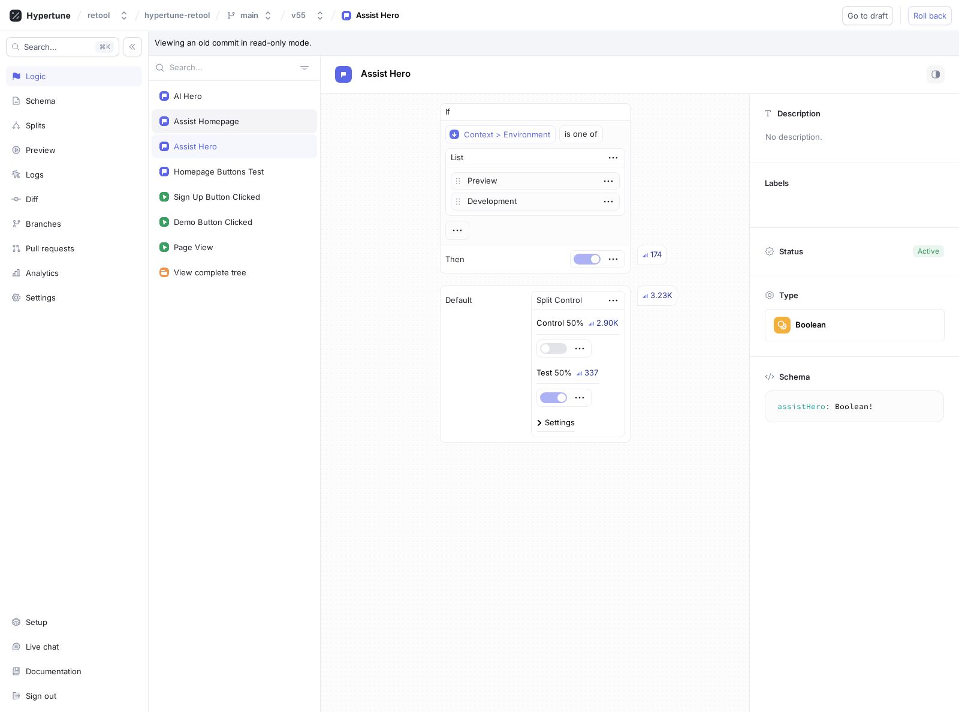
click at [204, 126] on div "Assist Homepage" at bounding box center [235, 121] width 166 height 24
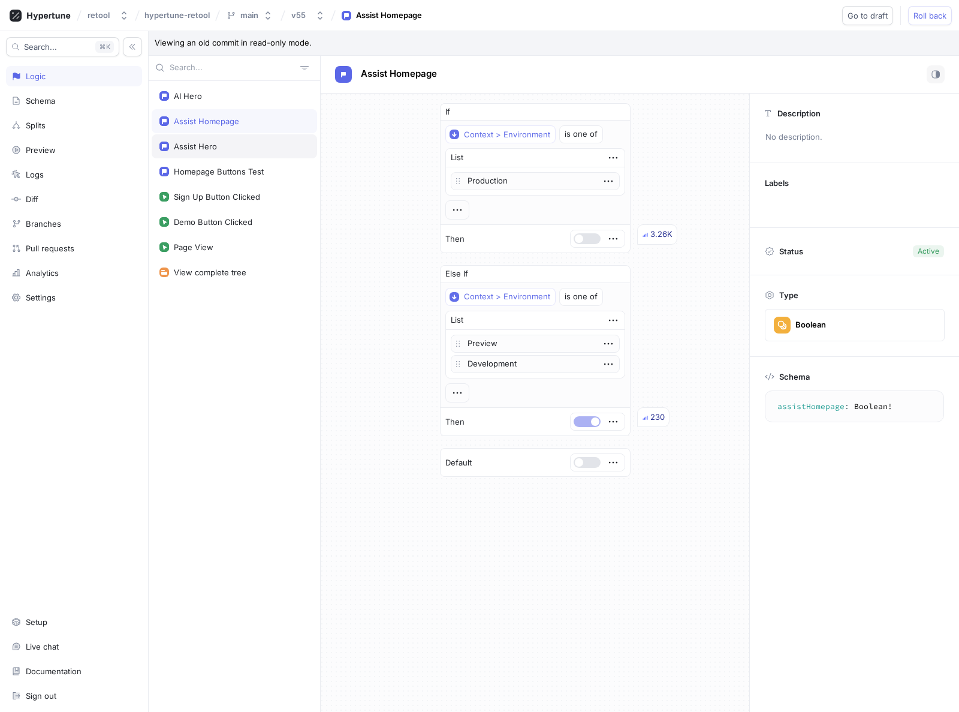
click at [197, 145] on div "Assist Hero" at bounding box center [195, 147] width 43 height 10
type textarea "assistHero: Boolean!"
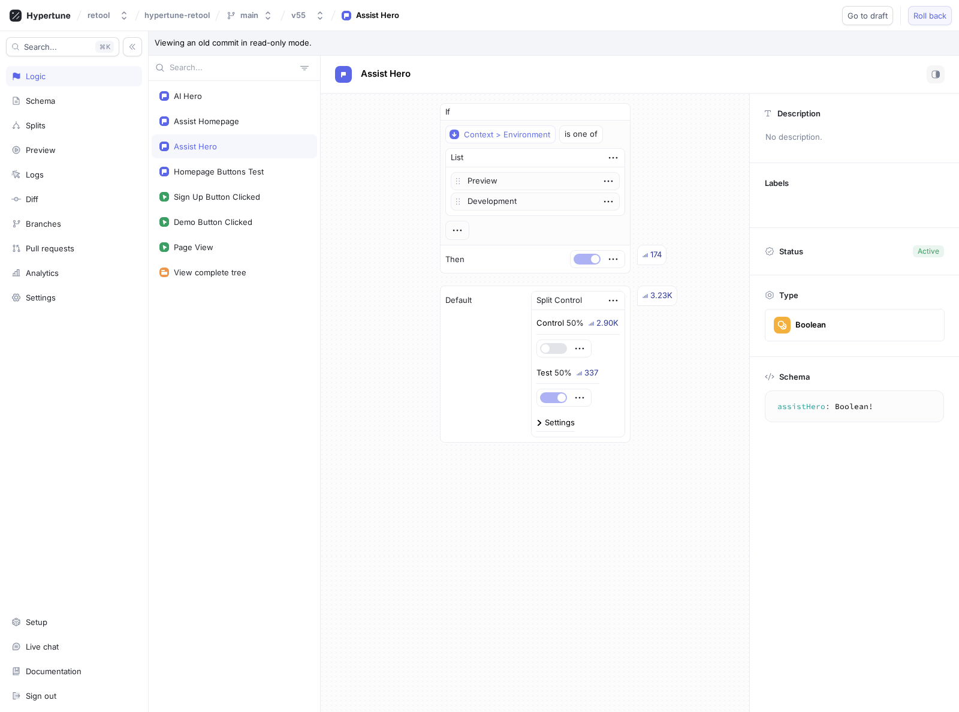
click at [921, 16] on span "Roll back" at bounding box center [930, 15] width 33 height 7
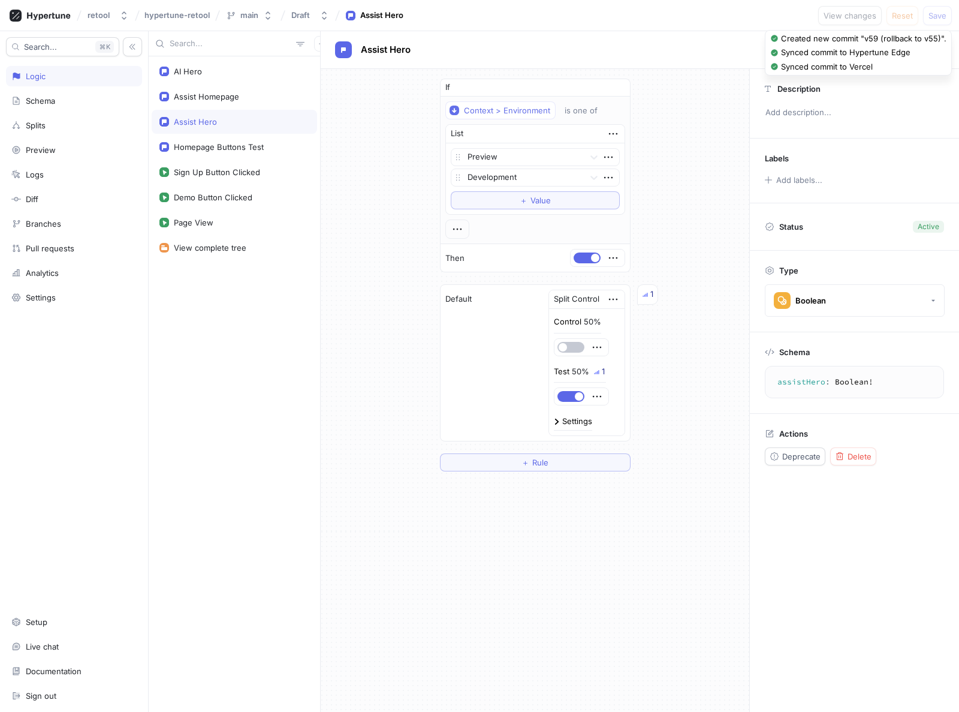
click at [368, 151] on div "If Context > Environment is one of List Preview Development To pick up a dragga…" at bounding box center [535, 275] width 429 height 412
click at [377, 224] on div "If Context > Environment is one of List Preview Development To pick up a dragga…" at bounding box center [535, 275] width 429 height 412
click at [353, 302] on div "If Context > Environment is one of List Preview Development To pick up a dragga…" at bounding box center [535, 275] width 429 height 412
drag, startPoint x: 369, startPoint y: 161, endPoint x: 324, endPoint y: 152, distance: 45.9
click at [366, 161] on div "If Context > Environment is one of List Preview Development To pick up a dragga…" at bounding box center [535, 275] width 429 height 412
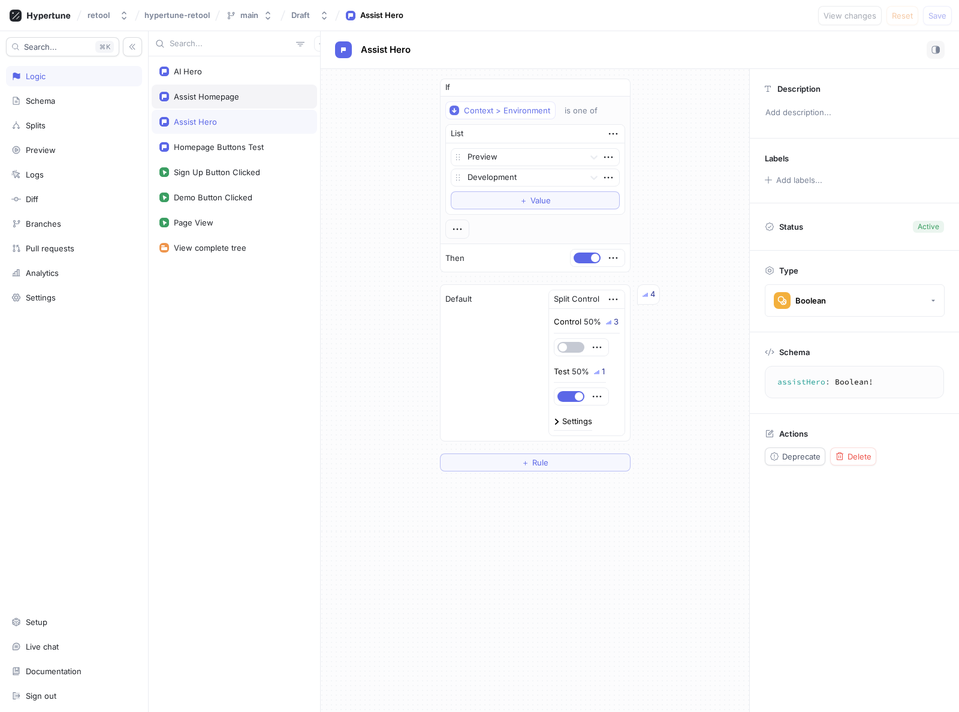
click at [235, 98] on div "Assist Homepage" at bounding box center [206, 97] width 65 height 10
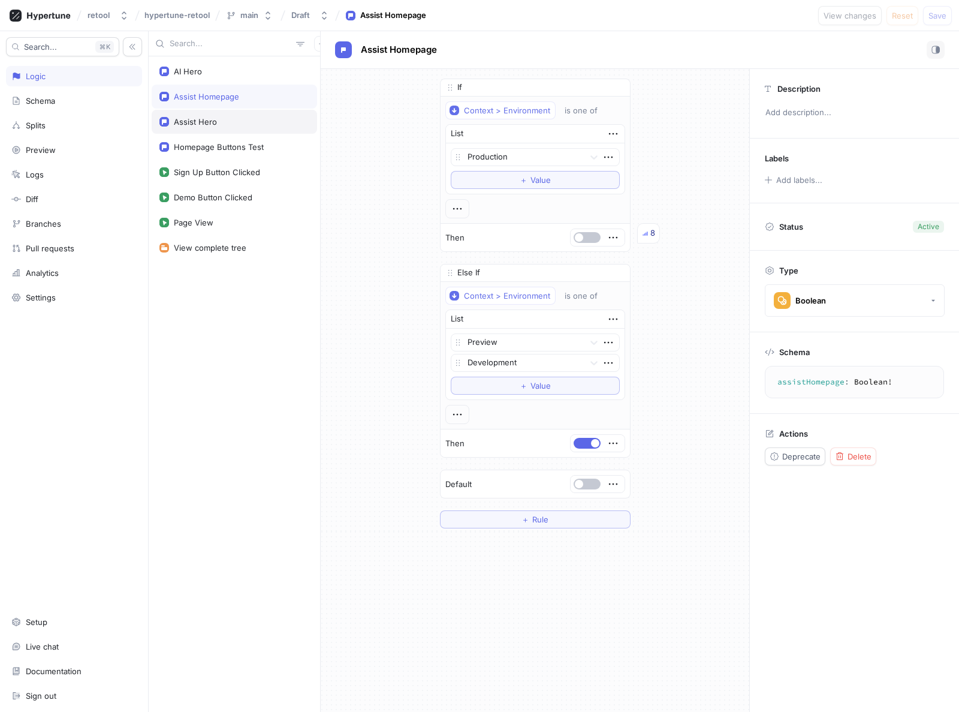
click at [207, 130] on div "Assist Hero" at bounding box center [235, 122] width 166 height 24
type textarea "assistHero: Boolean!"
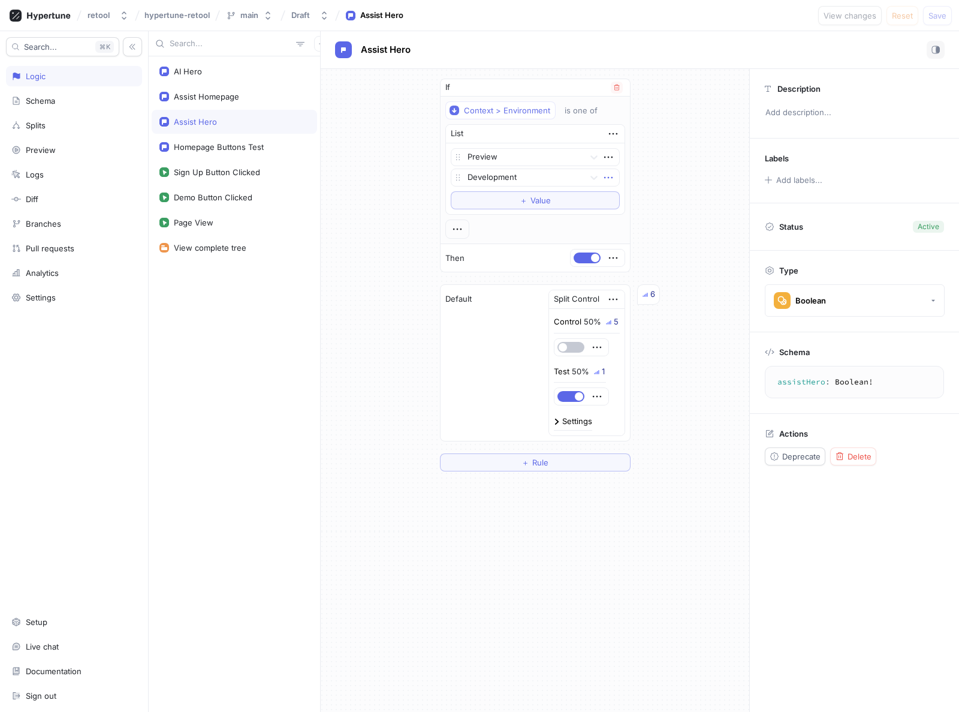
click at [606, 176] on icon "button" at bounding box center [608, 177] width 13 height 13
click at [628, 198] on p "Delete" at bounding box center [632, 200] width 24 height 12
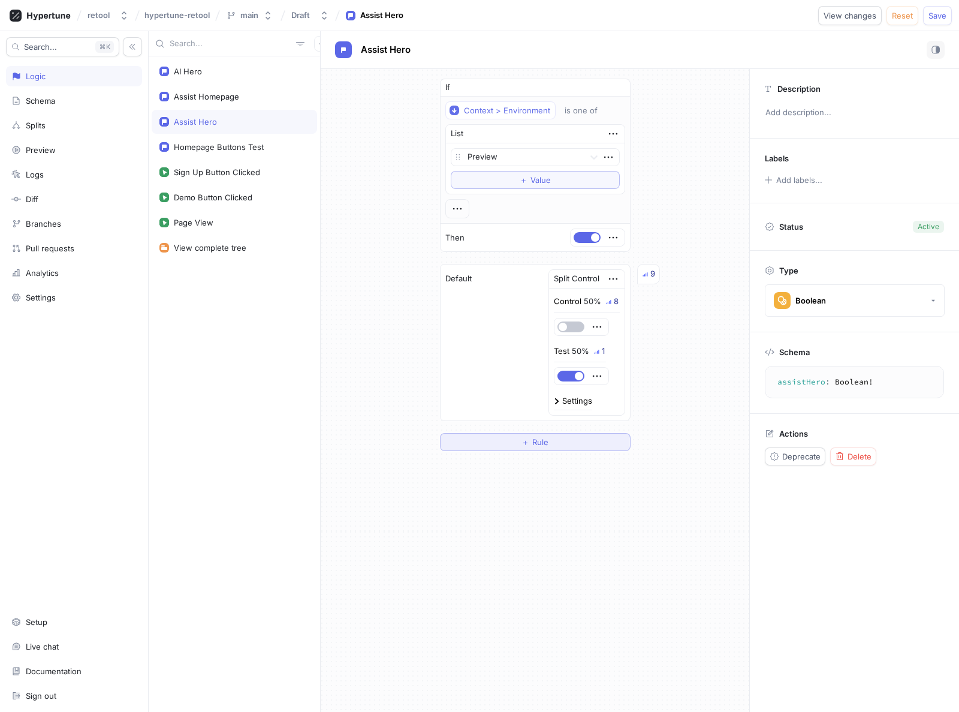
click at [579, 439] on button "＋ Rule" at bounding box center [535, 442] width 191 height 18
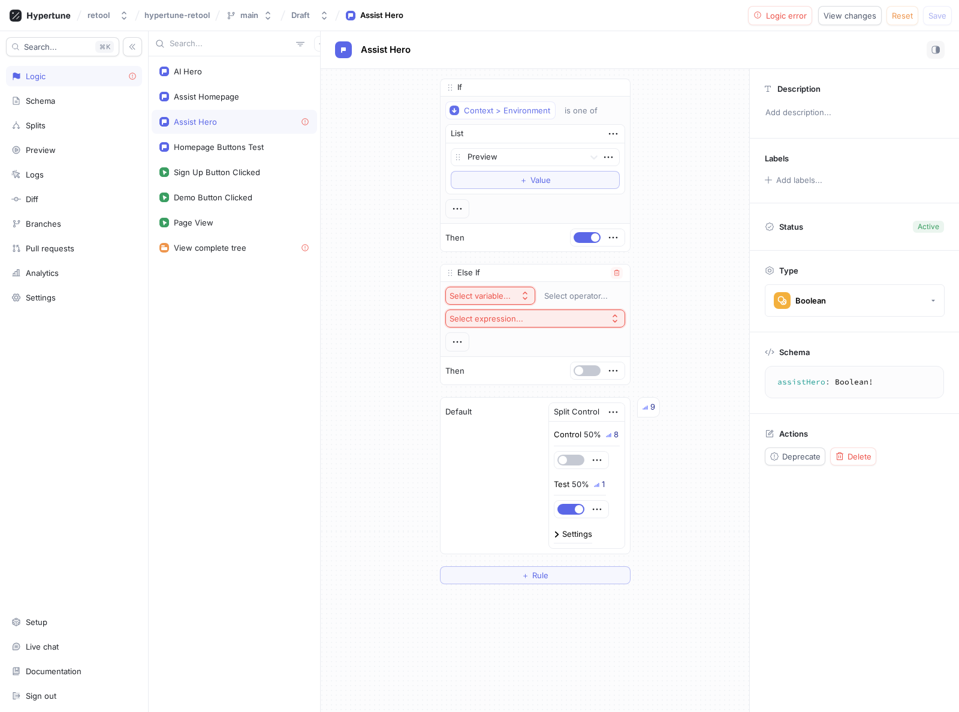
click at [488, 291] on div "Select variable..." at bounding box center [480, 296] width 61 height 10
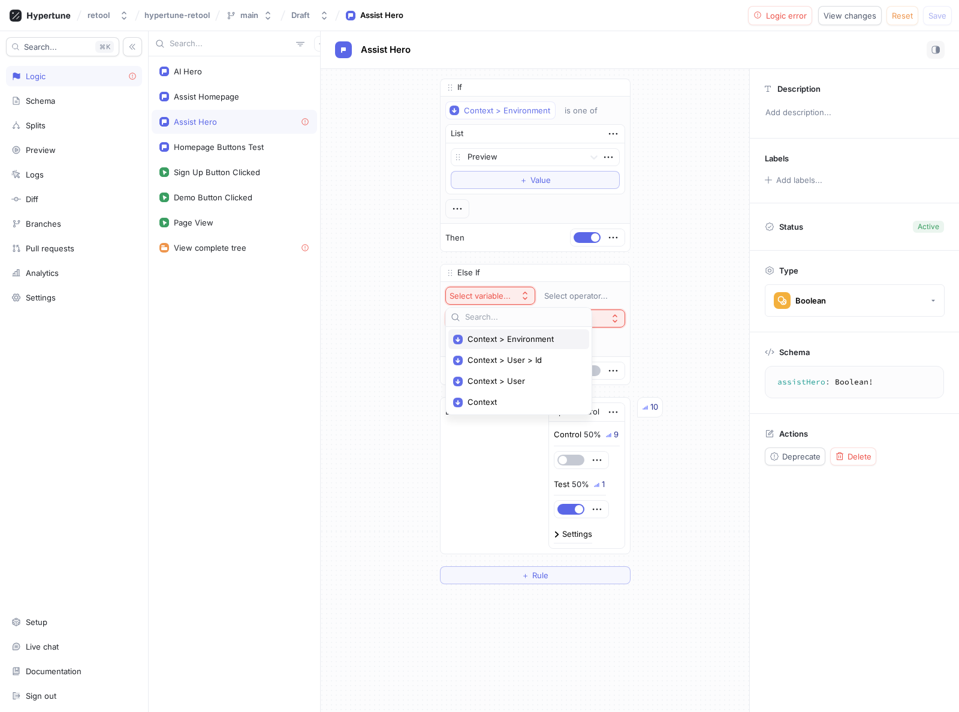
click at [489, 338] on span "Context > Environment" at bounding box center [523, 339] width 111 height 10
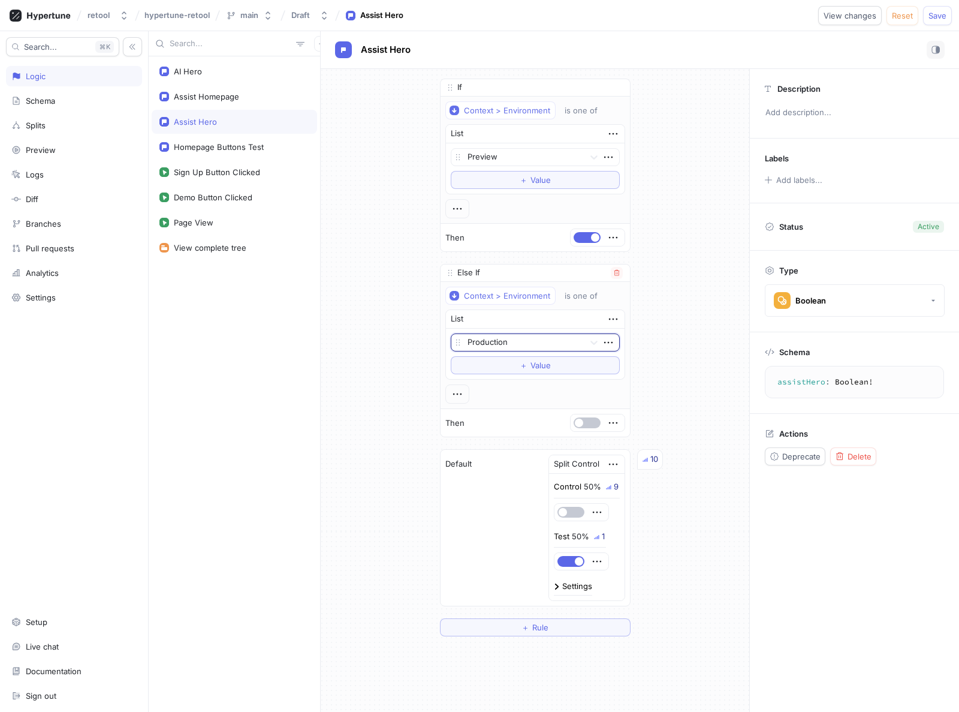
click at [527, 339] on div at bounding box center [524, 343] width 112 height 14
click at [499, 398] on div "Development" at bounding box center [536, 404] width 168 height 19
click at [583, 422] on span "button" at bounding box center [579, 423] width 8 height 8
click at [592, 237] on span "button" at bounding box center [595, 237] width 8 height 8
click at [939, 16] on span "Save" at bounding box center [938, 15] width 18 height 7
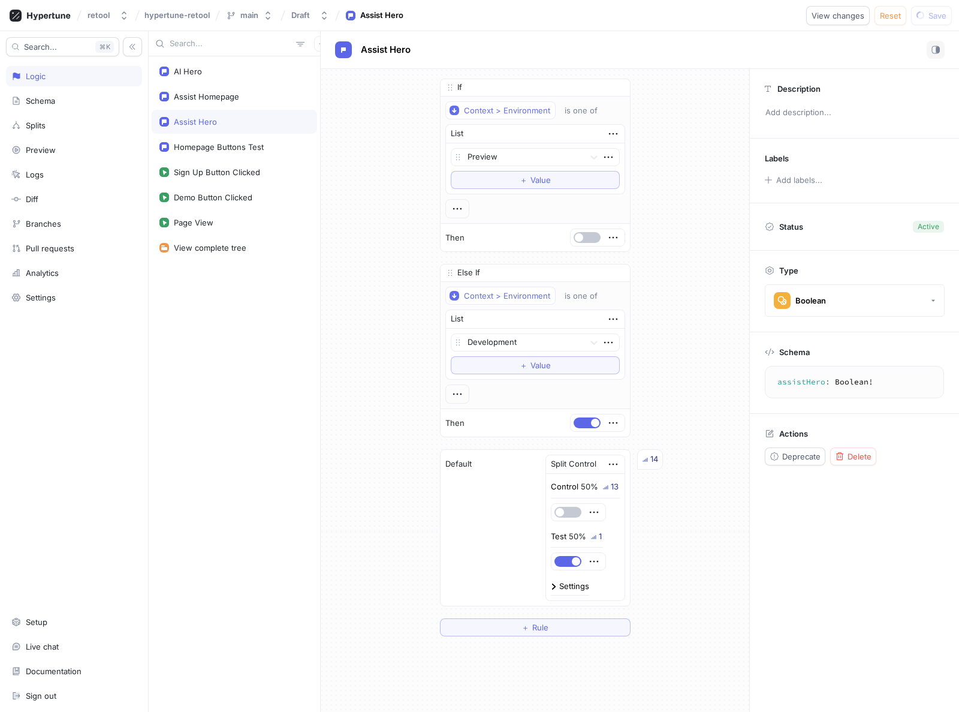
click at [696, 146] on div "If Context > Environment is one of List Preview To pick up a draggable item, pr…" at bounding box center [535, 357] width 429 height 577
click at [399, 231] on div "If Context > Environment is one of List Preview To pick up a draggable item, pr…" at bounding box center [535, 357] width 429 height 577
click at [306, 11] on div "Draft" at bounding box center [300, 15] width 19 height 10
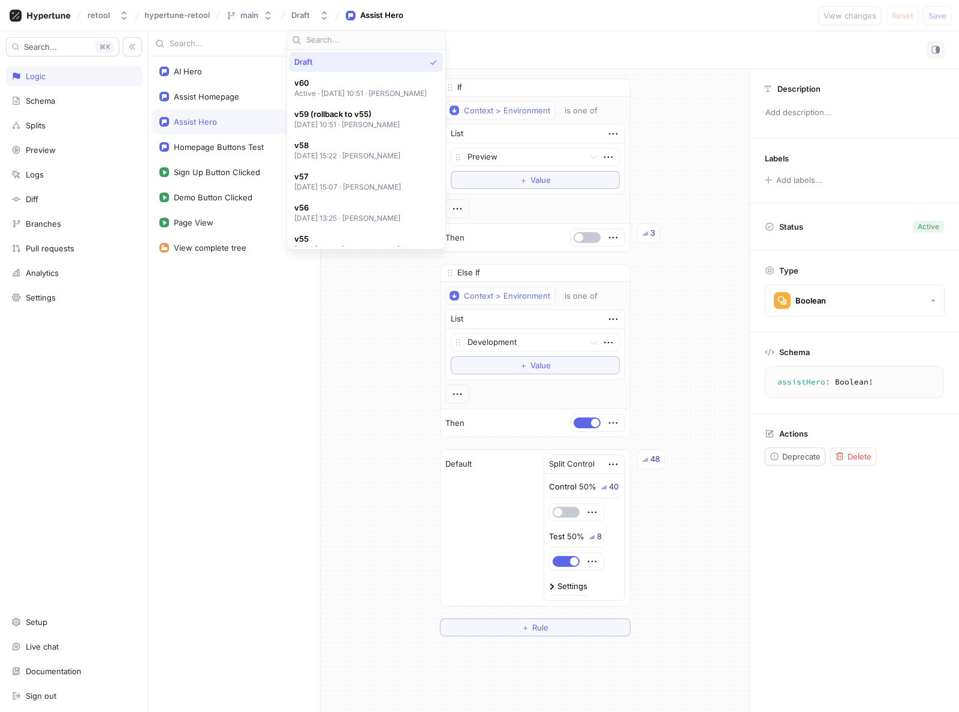
click at [380, 342] on div "If Context > Environment is one of List Preview To pick up a draggable item, pr…" at bounding box center [535, 357] width 429 height 577
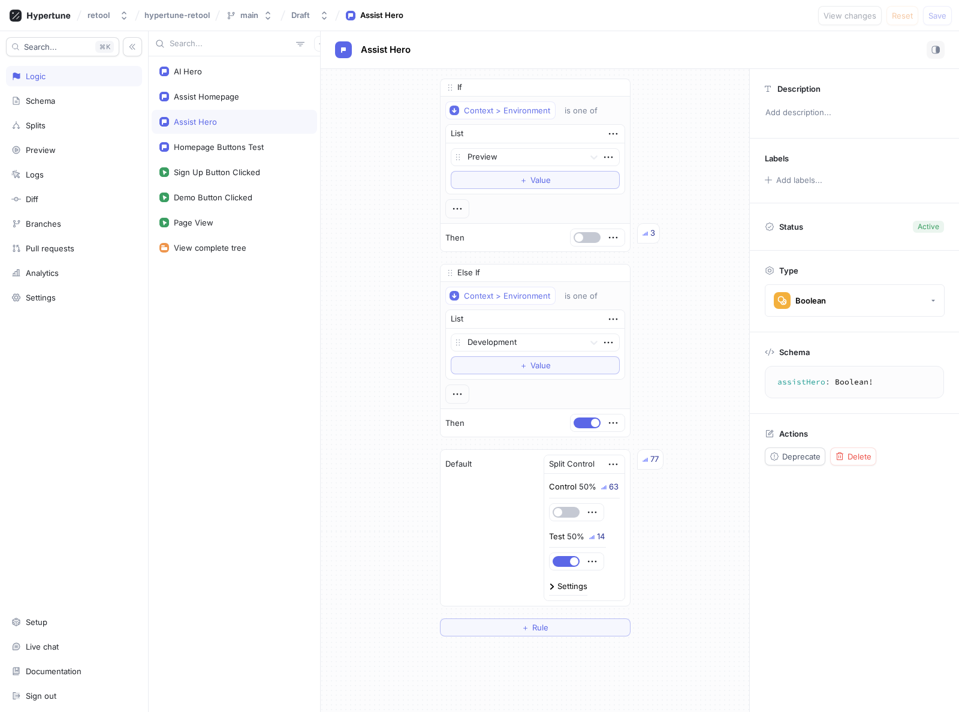
click at [410, 270] on div "If Context > Environment is one of List Preview To pick up a draggable item, pr…" at bounding box center [535, 357] width 429 height 577
click at [423, 300] on div "If Context > Environment is one of List Preview To pick up a draggable item, pr…" at bounding box center [535, 357] width 429 height 577
click at [365, 184] on div "If Context > Environment is one of List Preview To pick up a draggable item, pr…" at bounding box center [535, 357] width 429 height 577
click at [371, 179] on div "If Context > Environment is one of List Preview To pick up a draggable item, pr…" at bounding box center [535, 357] width 429 height 577
click at [334, 232] on div "If Context > Environment is one of List Preview To pick up a draggable item, pr…" at bounding box center [535, 357] width 429 height 577
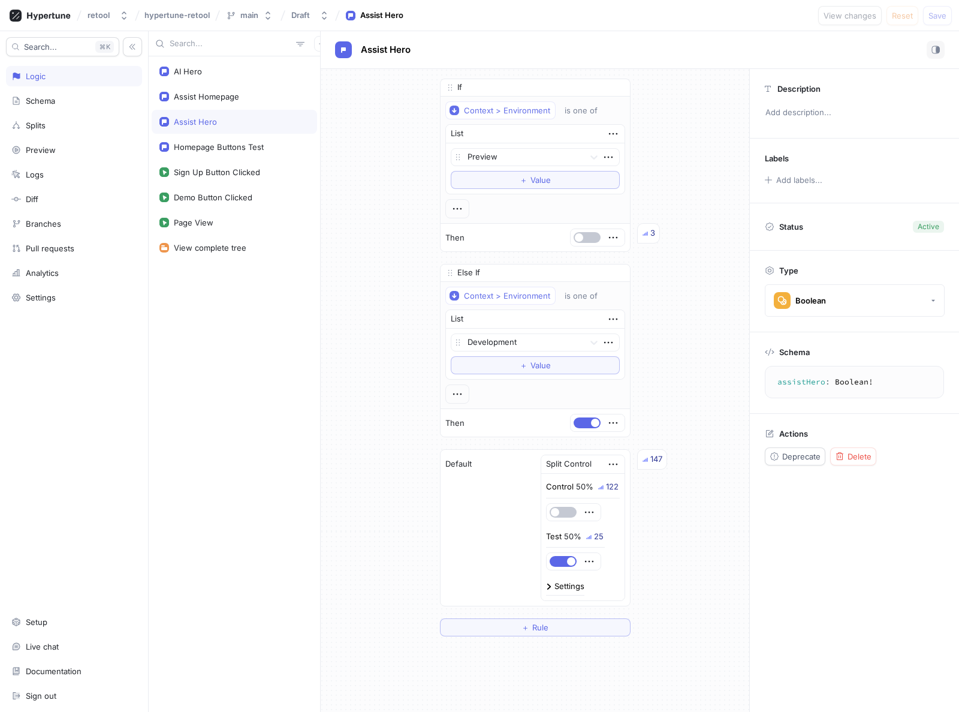
click at [393, 218] on div "If Context > Environment is one of List Preview To pick up a draggable item, pr…" at bounding box center [535, 357] width 429 height 577
click at [37, 270] on div "Analytics" at bounding box center [42, 273] width 33 height 10
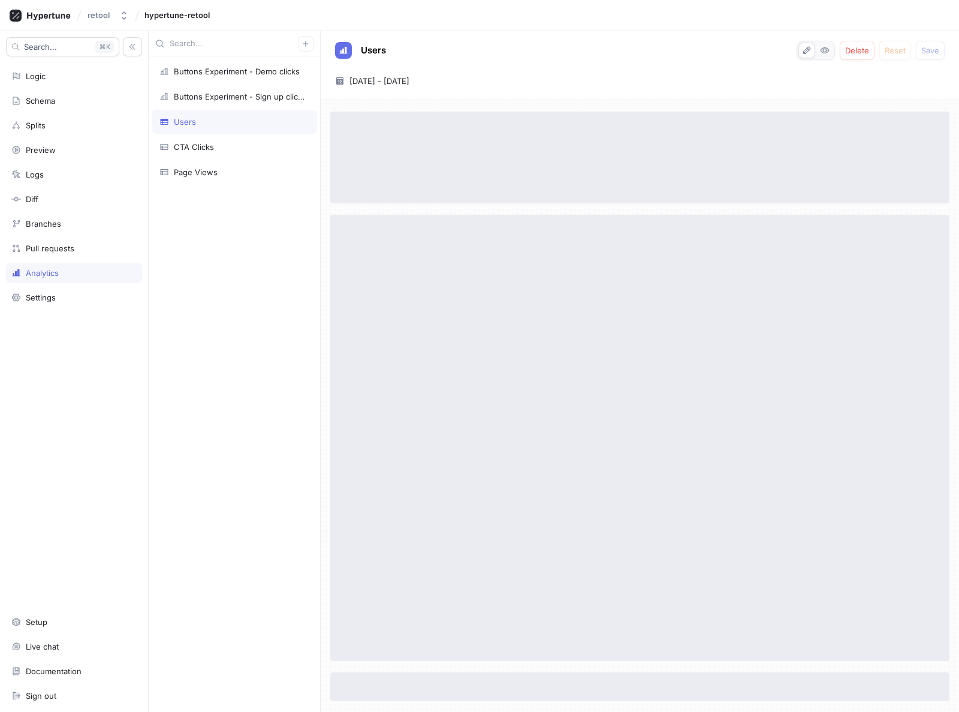
click at [188, 120] on div "Users" at bounding box center [185, 122] width 22 height 10
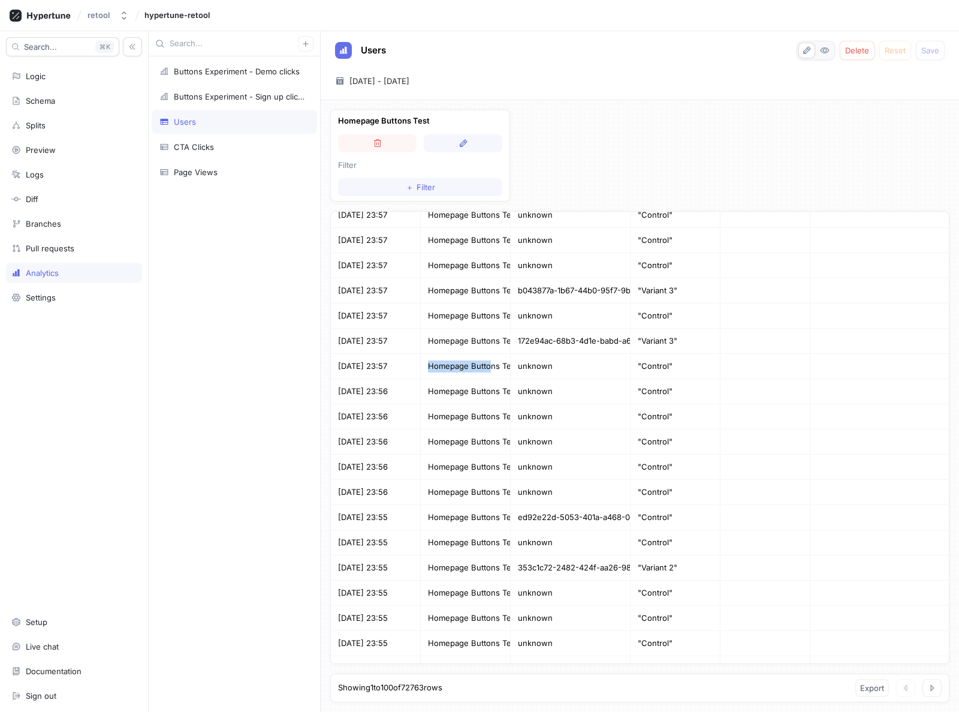
scroll to position [0, 13]
drag, startPoint x: 422, startPoint y: 364, endPoint x: 687, endPoint y: 365, distance: 265.1
click at [687, 365] on div "[DATE] 23:57 Homepage Buttons Test unknown "Control"" at bounding box center [640, 366] width 618 height 25
drag, startPoint x: 671, startPoint y: 390, endPoint x: 441, endPoint y: 385, distance: 229.7
click at [441, 385] on div "2025-08-12 23:56 Homepage Buttons Test unknown "Control"" at bounding box center [640, 391] width 618 height 25
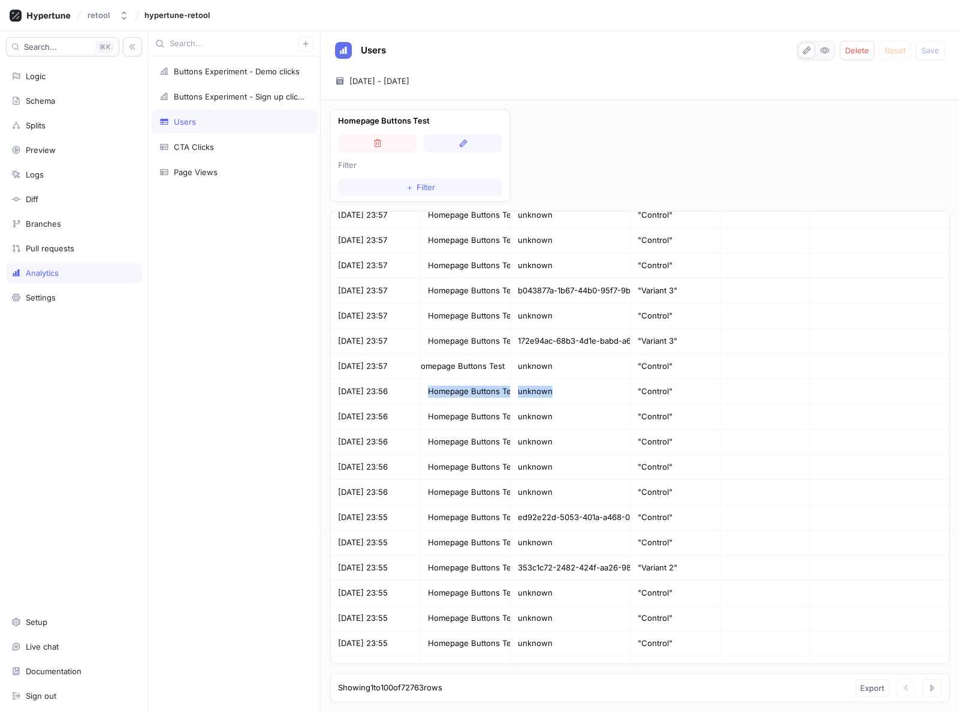
click at [563, 403] on div "unknown" at bounding box center [571, 391] width 120 height 25
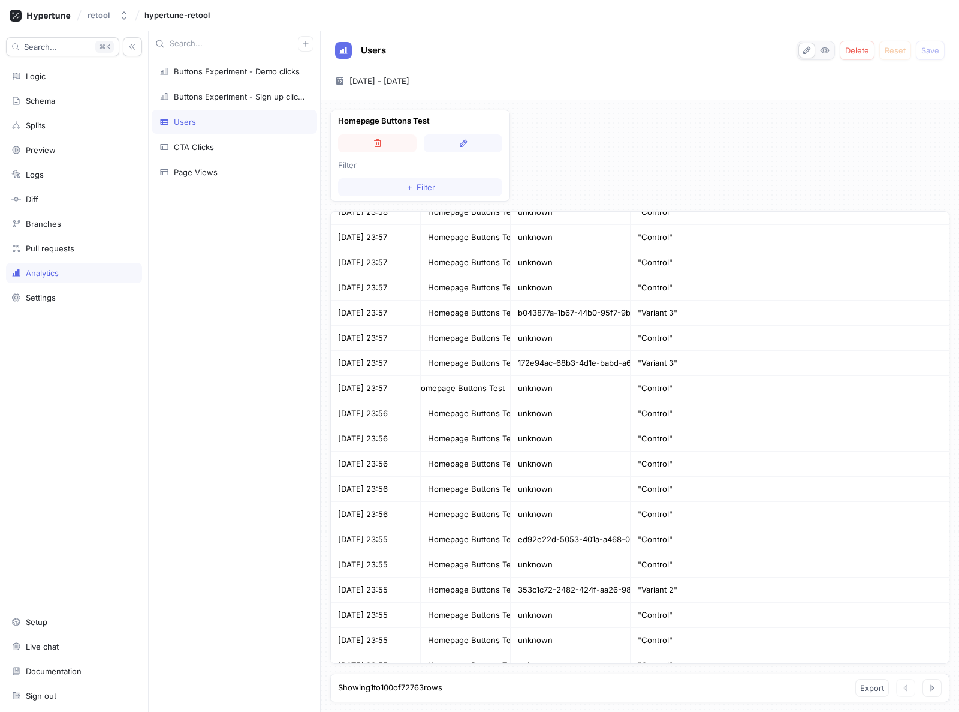
scroll to position [338, 0]
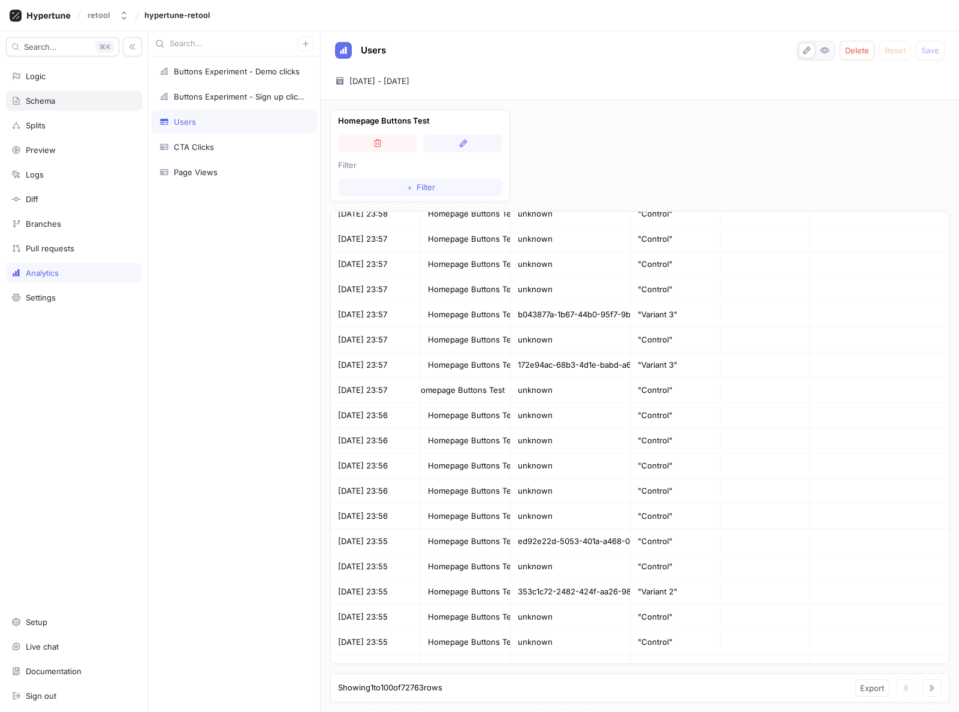
drag, startPoint x: 58, startPoint y: 76, endPoint x: 71, endPoint y: 97, distance: 24.8
click at [58, 76] on div "Logic" at bounding box center [73, 76] width 125 height 10
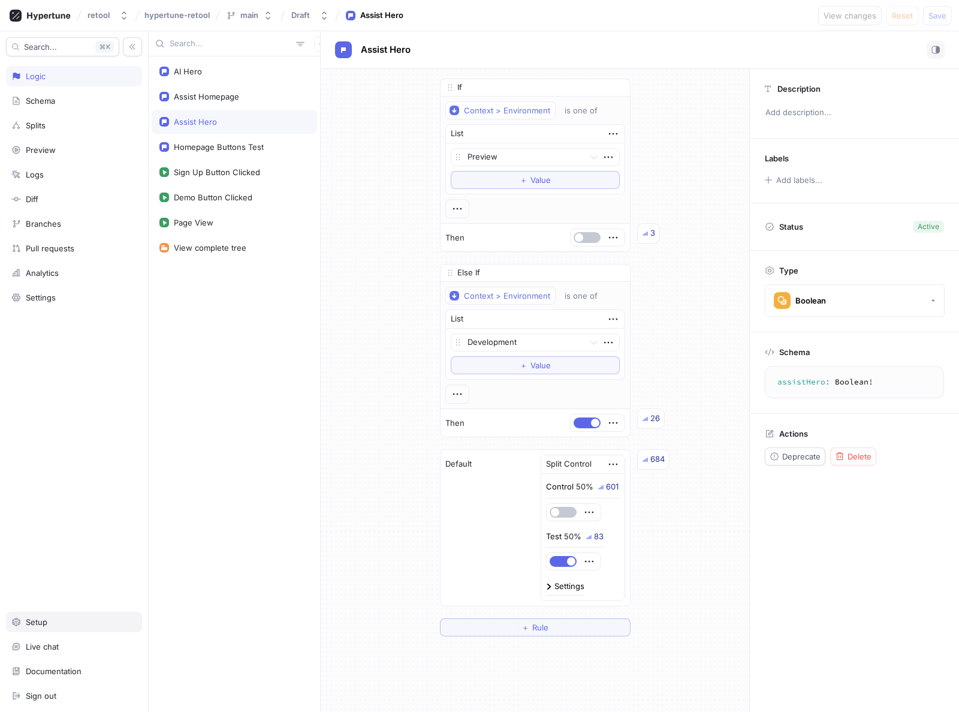
click at [32, 623] on div "Setup" at bounding box center [37, 622] width 22 height 10
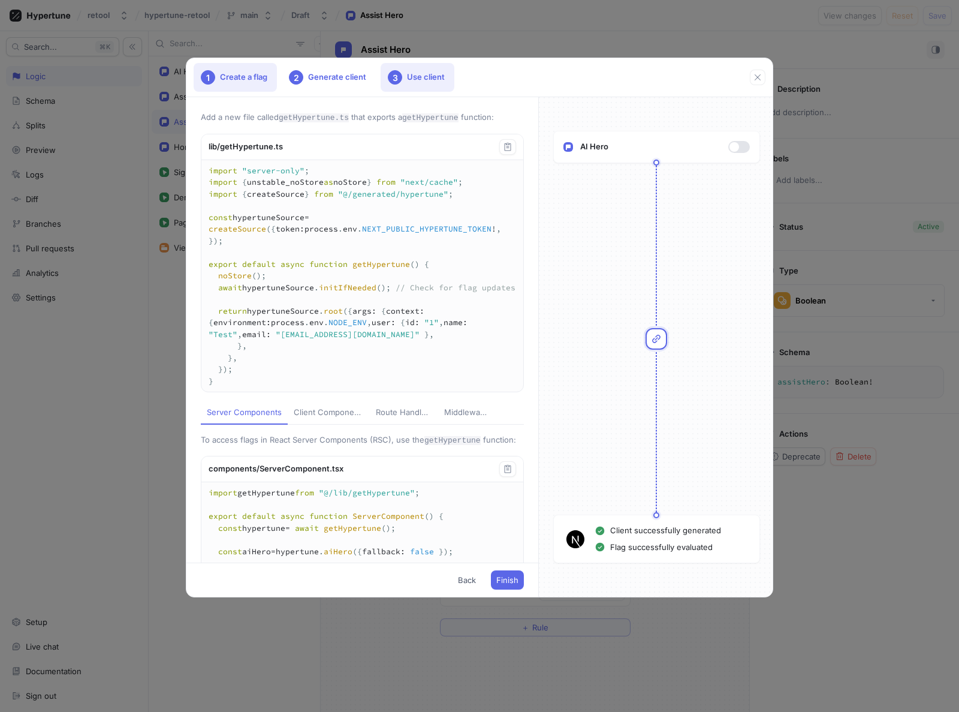
click at [212, 79] on div "1" at bounding box center [208, 77] width 14 height 14
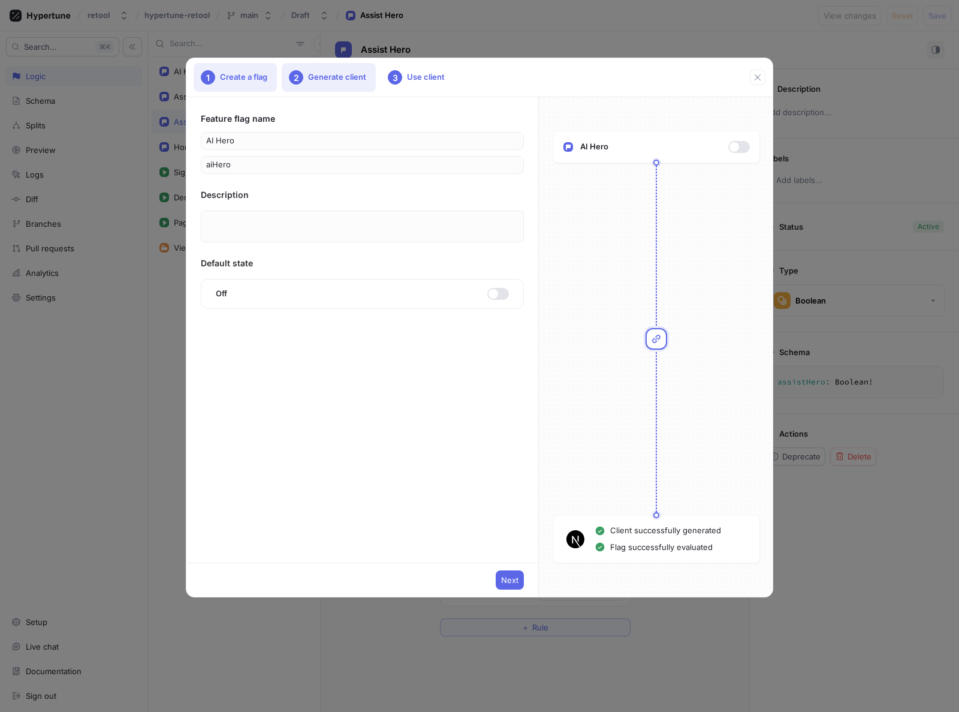
drag, startPoint x: 342, startPoint y: 78, endPoint x: 350, endPoint y: 77, distance: 7.9
click at [342, 77] on div "2 Generate client" at bounding box center [329, 77] width 94 height 29
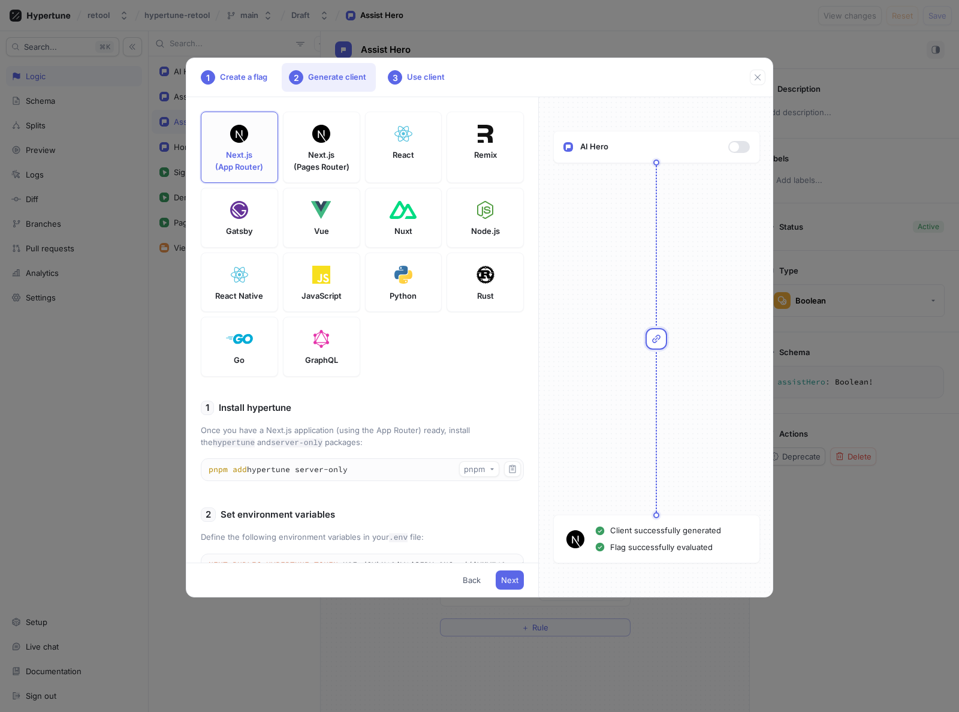
click at [252, 148] on div "Next.js (App Router)" at bounding box center [239, 147] width 77 height 71
click at [414, 74] on div "3 Use client" at bounding box center [418, 77] width 74 height 29
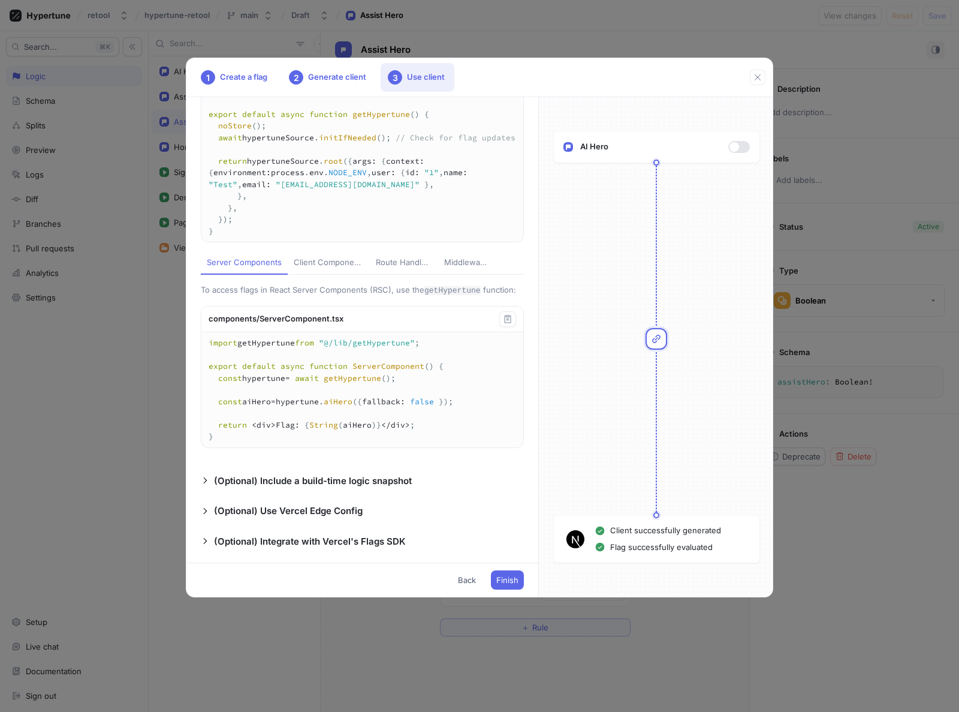
scroll to position [166, 0]
drag, startPoint x: 218, startPoint y: 386, endPoint x: 417, endPoint y: 387, distance: 199.7
click at [420, 387] on textarea "import getHypertune from "@/lib/getHypertune"; export default async function Se…" at bounding box center [362, 389] width 322 height 115
drag, startPoint x: 357, startPoint y: 85, endPoint x: 363, endPoint y: 83, distance: 6.1
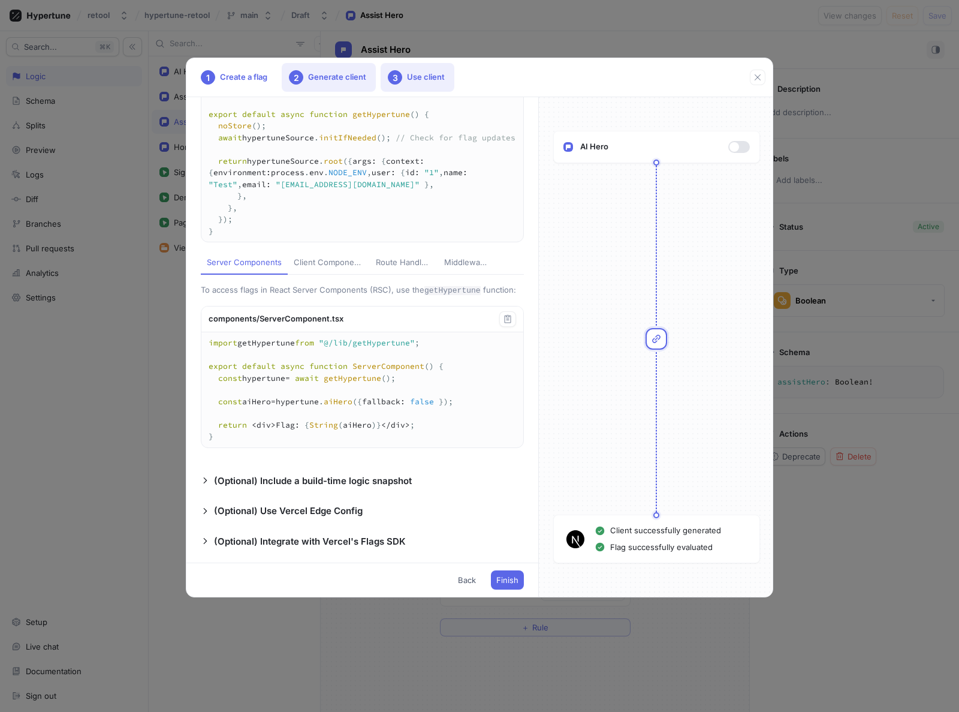
click at [357, 85] on div "2 Generate client" at bounding box center [329, 77] width 94 height 29
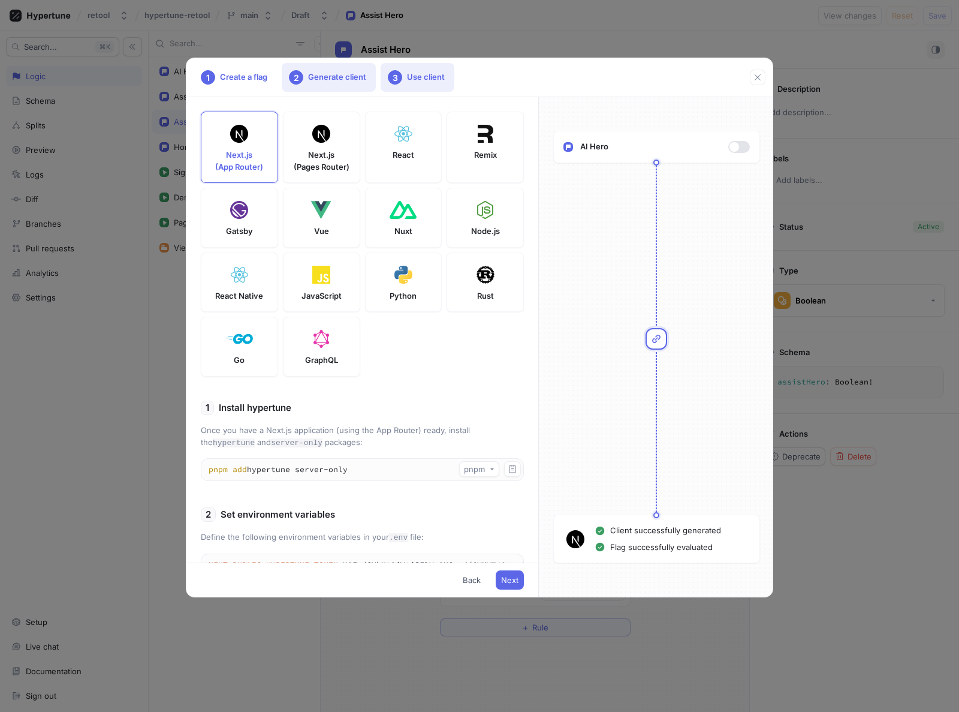
click at [396, 79] on div "3" at bounding box center [395, 77] width 14 height 14
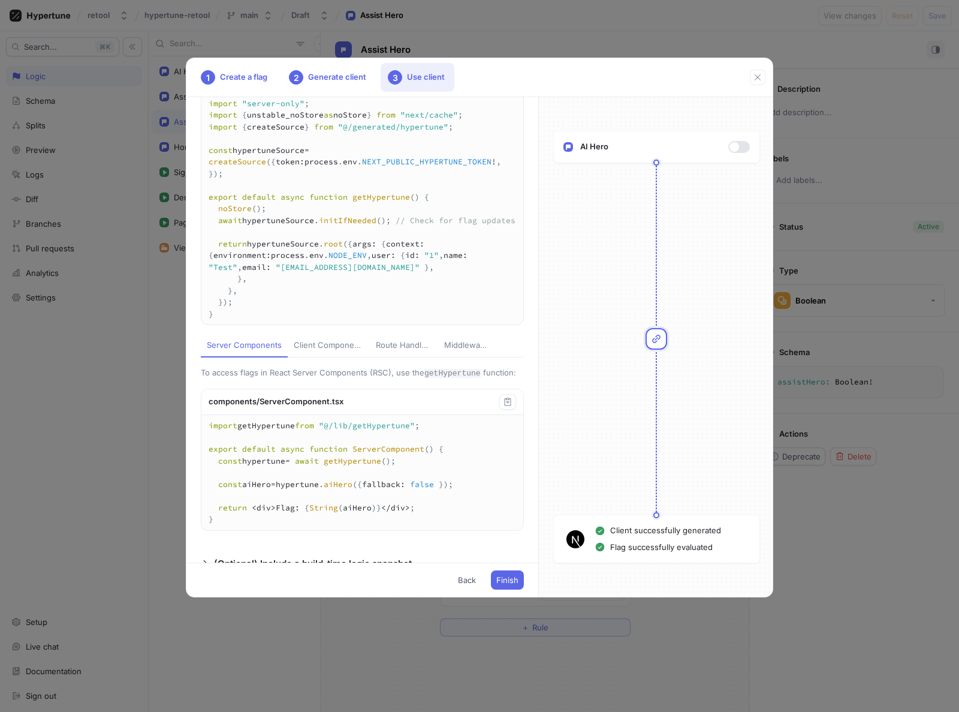
scroll to position [68, 0]
click at [330, 351] on div "Client Components" at bounding box center [329, 345] width 70 height 12
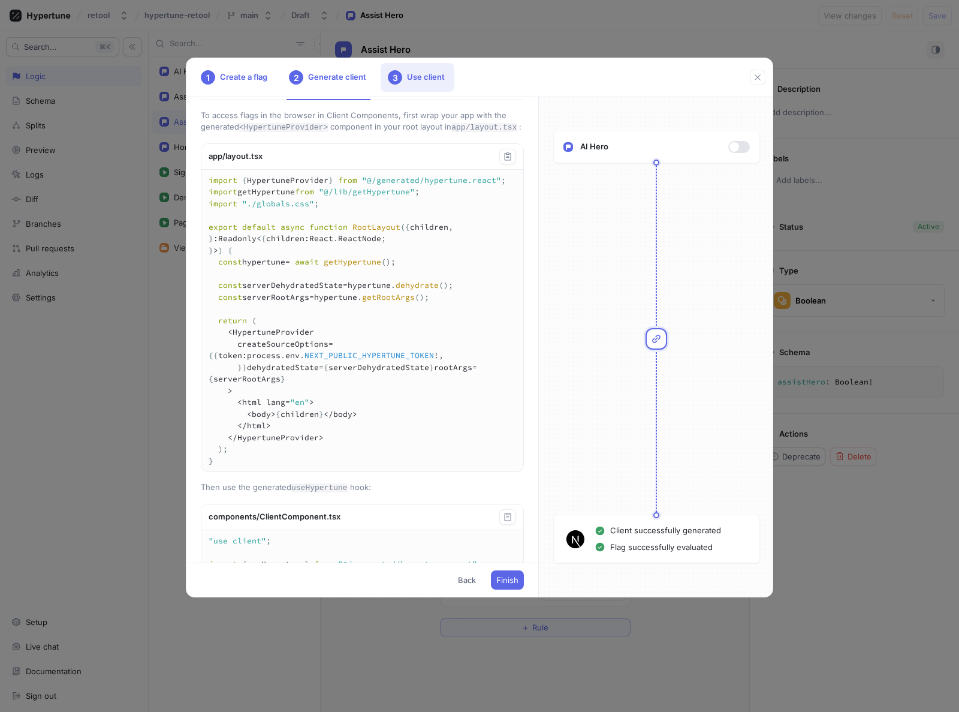
scroll to position [321, 0]
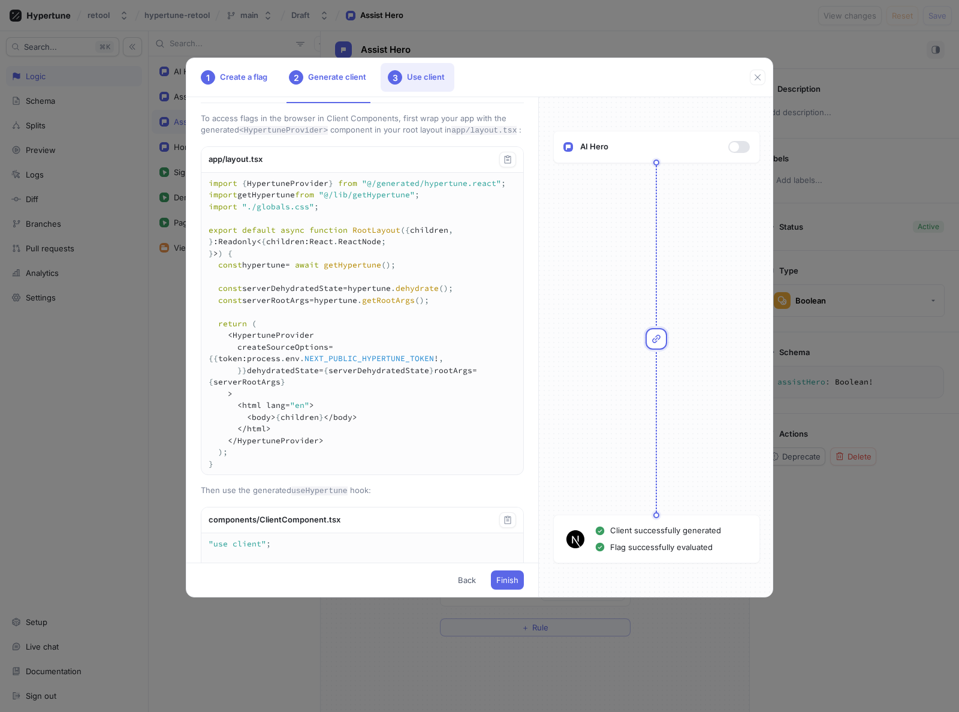
drag, startPoint x: 222, startPoint y: 323, endPoint x: 403, endPoint y: 324, distance: 181.1
click at [403, 324] on textarea "import { HypertuneProvider } from "@/generated/hypertune.react"; import getHype…" at bounding box center [362, 324] width 322 height 302
drag, startPoint x: 413, startPoint y: 324, endPoint x: 287, endPoint y: 344, distance: 127.4
click at [221, 325] on textarea "import { HypertuneProvider } from "@/generated/hypertune.react"; import getHype…" at bounding box center [362, 324] width 322 height 302
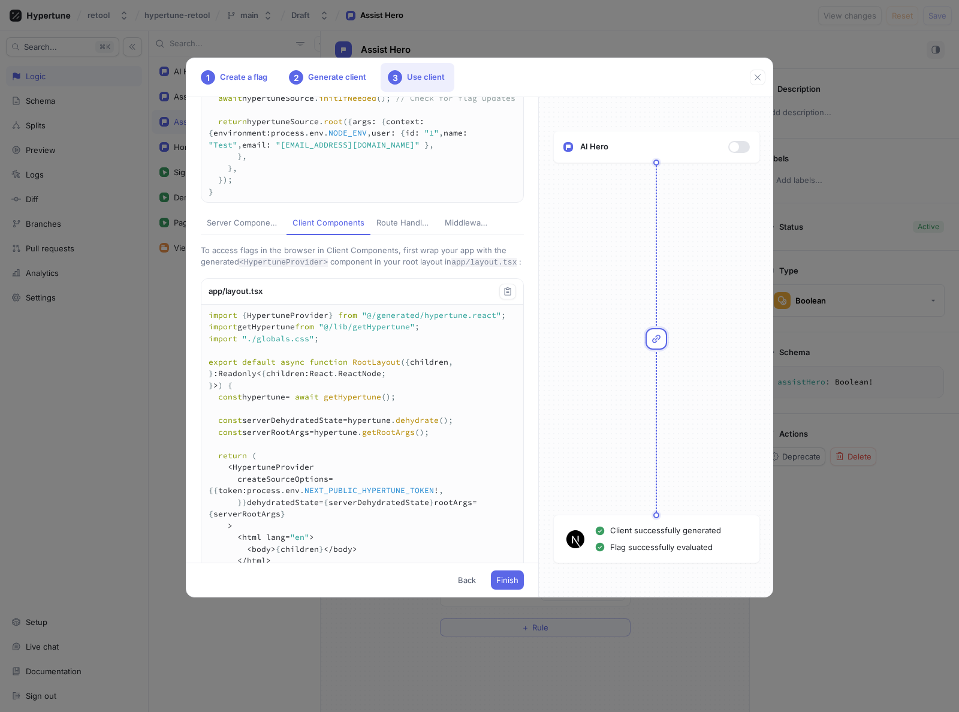
scroll to position [0, 0]
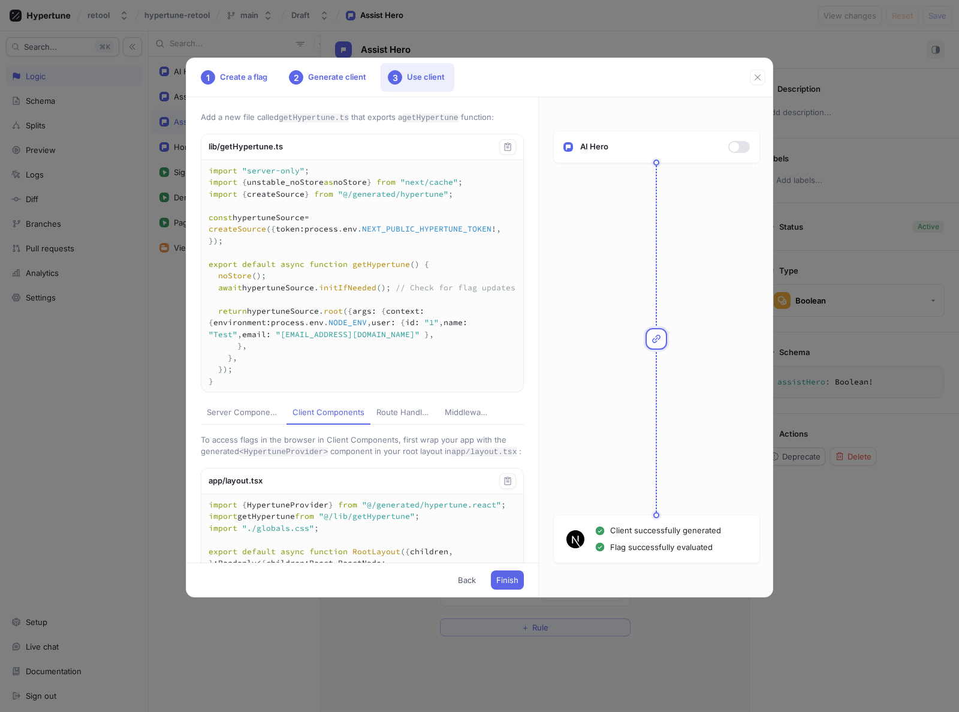
click at [401, 419] on div "Route Handlers" at bounding box center [405, 413] width 56 height 12
type textarea "import { NextResponse } from "next/server"; import getHypertune from "@/lib/get…"
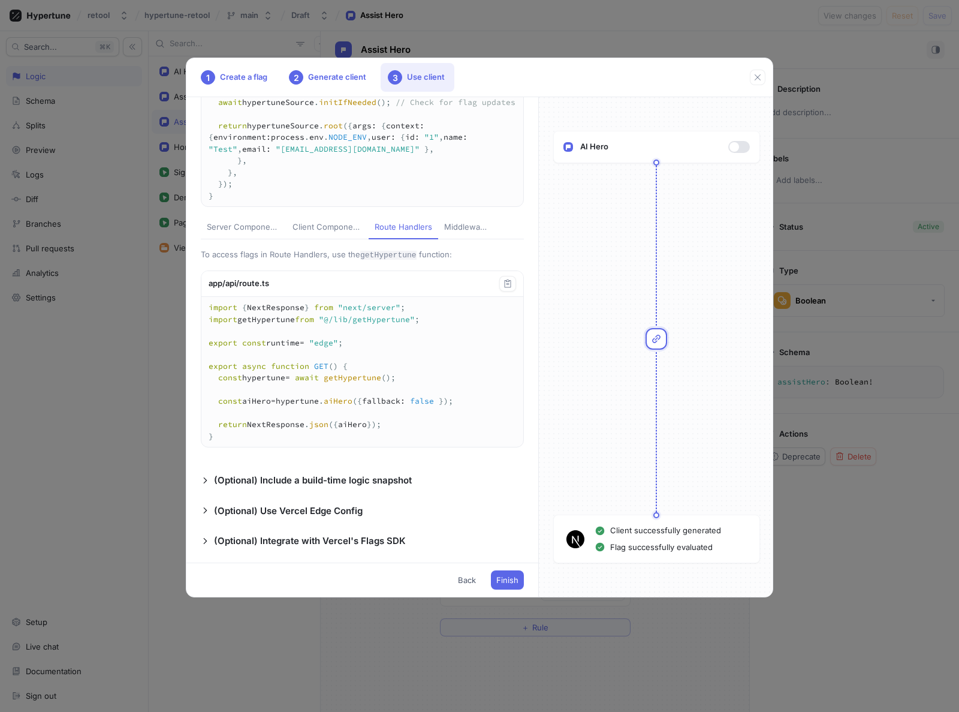
scroll to position [207, 0]
click at [754, 77] on icon "button" at bounding box center [758, 78] width 10 height 10
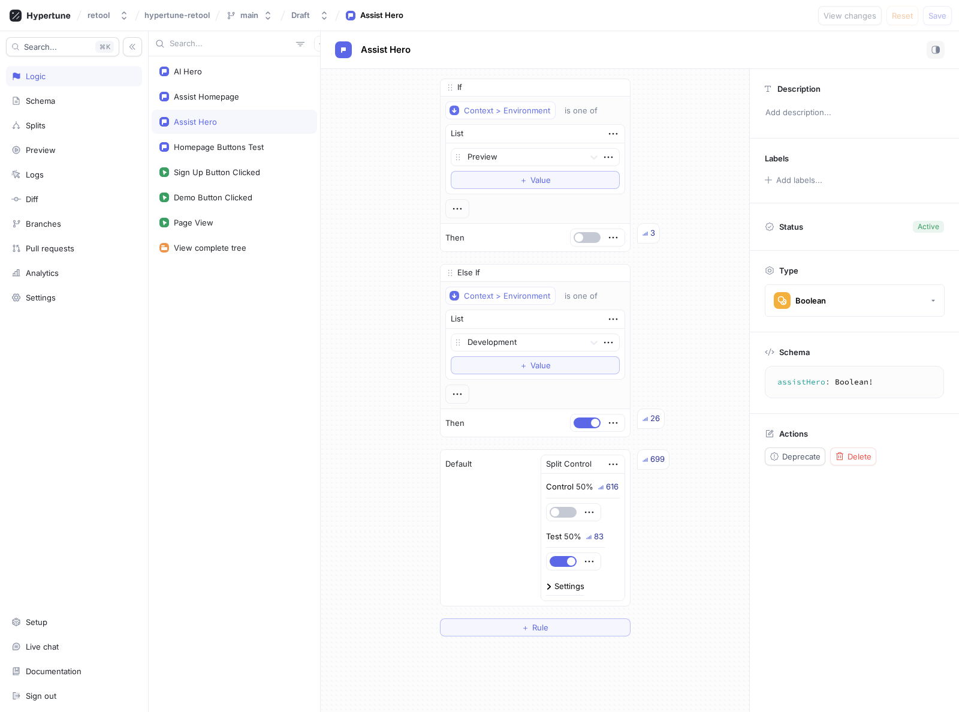
click at [443, 49] on div "Assist Hero" at bounding box center [640, 50] width 610 height 18
click at [462, 45] on div "Assist Hero" at bounding box center [640, 50] width 610 height 18
click at [351, 360] on div "If Context > Environment is one of List Preview To pick up a draggable item, pr…" at bounding box center [535, 357] width 429 height 577
click at [661, 592] on div "If Context > Environment is one of List Preview To pick up a draggable item, pr…" at bounding box center [535, 357] width 429 height 577
click at [700, 538] on div "If Context > Environment is one of List Preview To pick up a draggable item, pr…" at bounding box center [535, 357] width 429 height 577
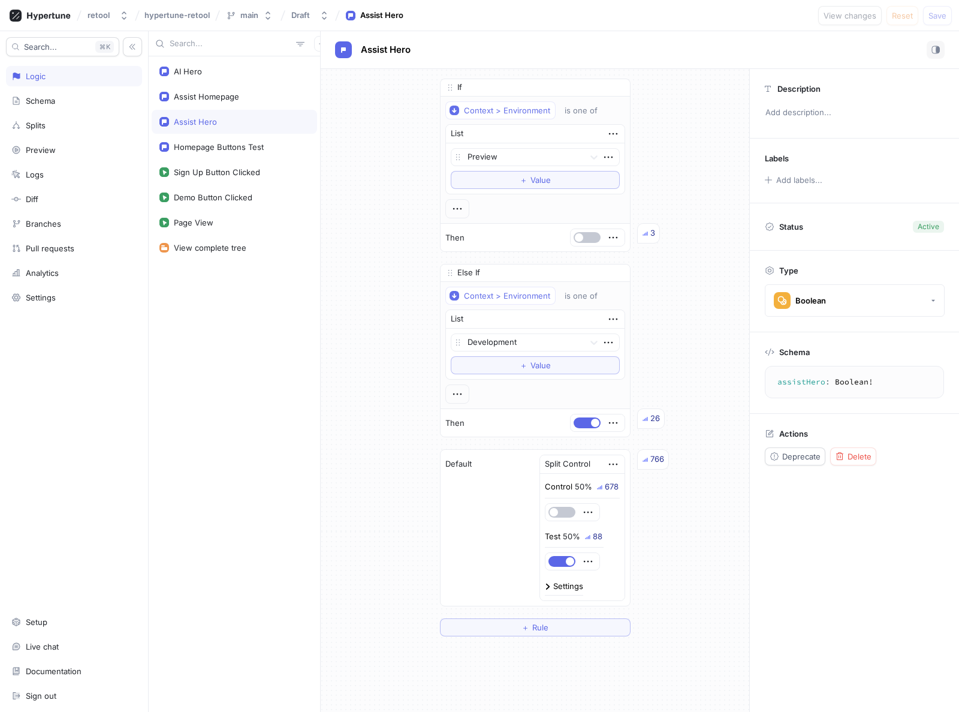
click at [696, 495] on div "If Context > Environment is one of List Preview To pick up a draggable item, pr…" at bounding box center [535, 357] width 429 height 577
click at [583, 240] on button "button" at bounding box center [587, 237] width 27 height 11
click at [937, 12] on span "Save" at bounding box center [938, 15] width 18 height 7
click at [399, 215] on div "If Context > Environment is one of List Preview To pick up a draggable item, pr…" at bounding box center [535, 357] width 429 height 577
drag, startPoint x: 379, startPoint y: 210, endPoint x: 358, endPoint y: 178, distance: 39.1
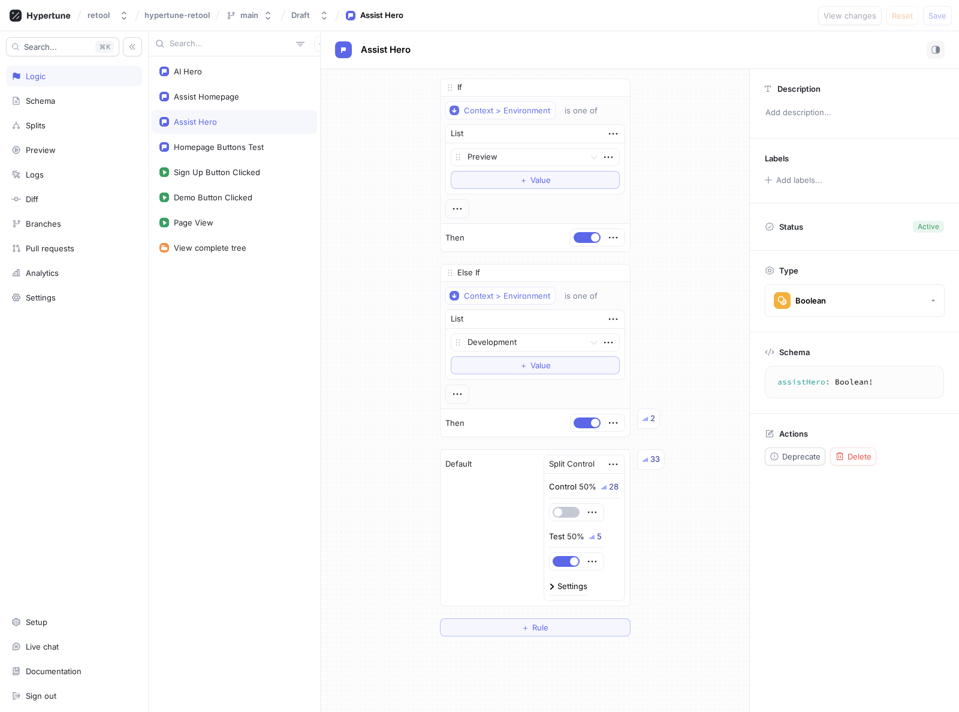
click at [379, 209] on div "If Context > Environment is one of List Preview To pick up a draggable item, pr…" at bounding box center [535, 357] width 429 height 577
click at [357, 182] on div "If Context > Environment is one of List Preview To pick up a draggable item, pr…" at bounding box center [535, 357] width 429 height 577
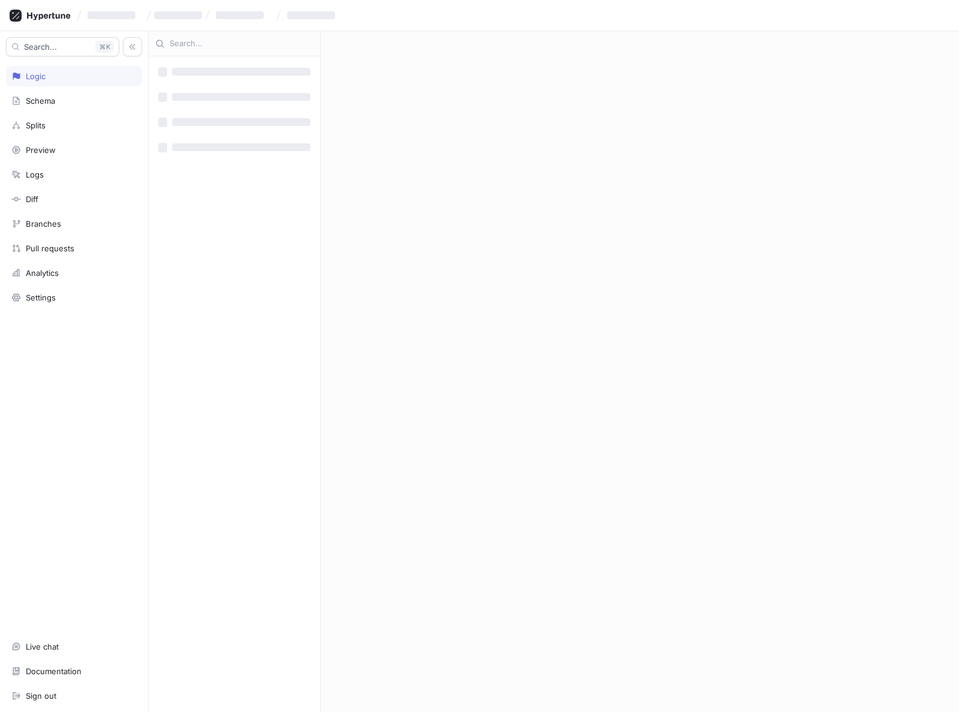
click at [31, 79] on div "Logic" at bounding box center [36, 76] width 20 height 10
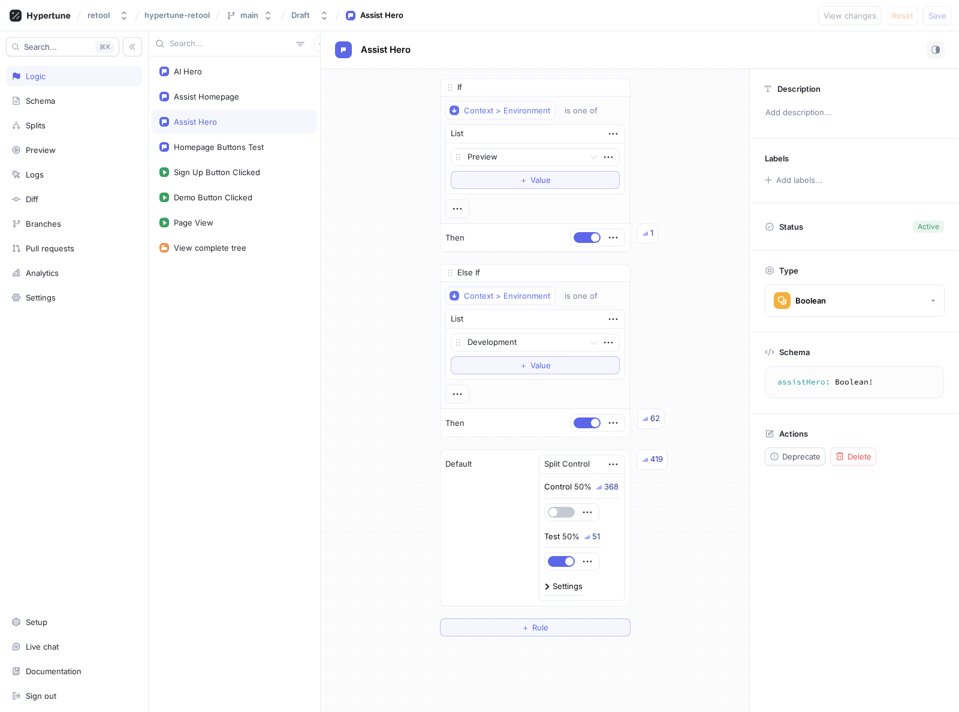
click at [331, 146] on div "If Context > Environment is one of List Preview To pick up a draggable item, pr…" at bounding box center [535, 357] width 429 height 577
click at [327, 15] on icon "button" at bounding box center [325, 16] width 10 height 10
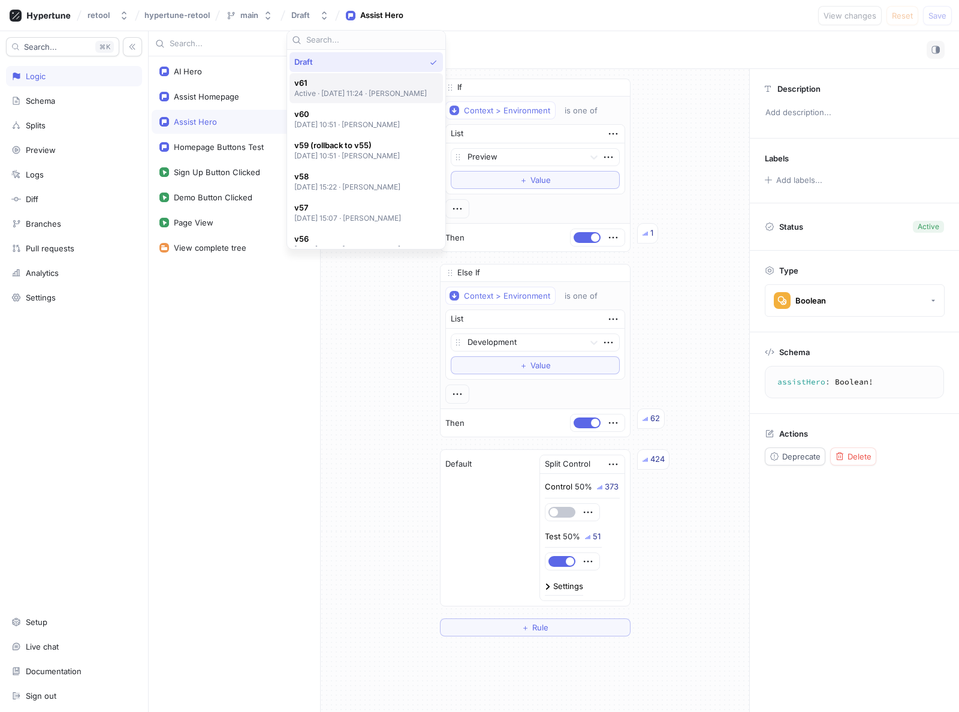
click at [339, 94] on p "Active ‧ [DATE] 11:24 ‧ [PERSON_NAME]" at bounding box center [360, 93] width 133 height 10
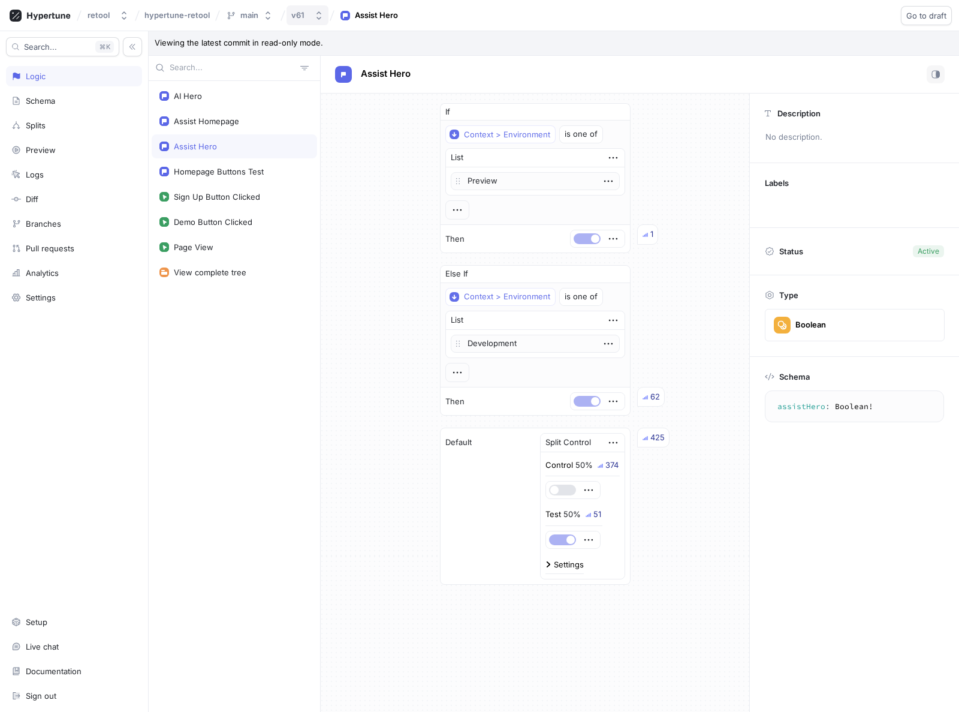
click at [306, 17] on div "v61" at bounding box center [300, 15] width 18 height 10
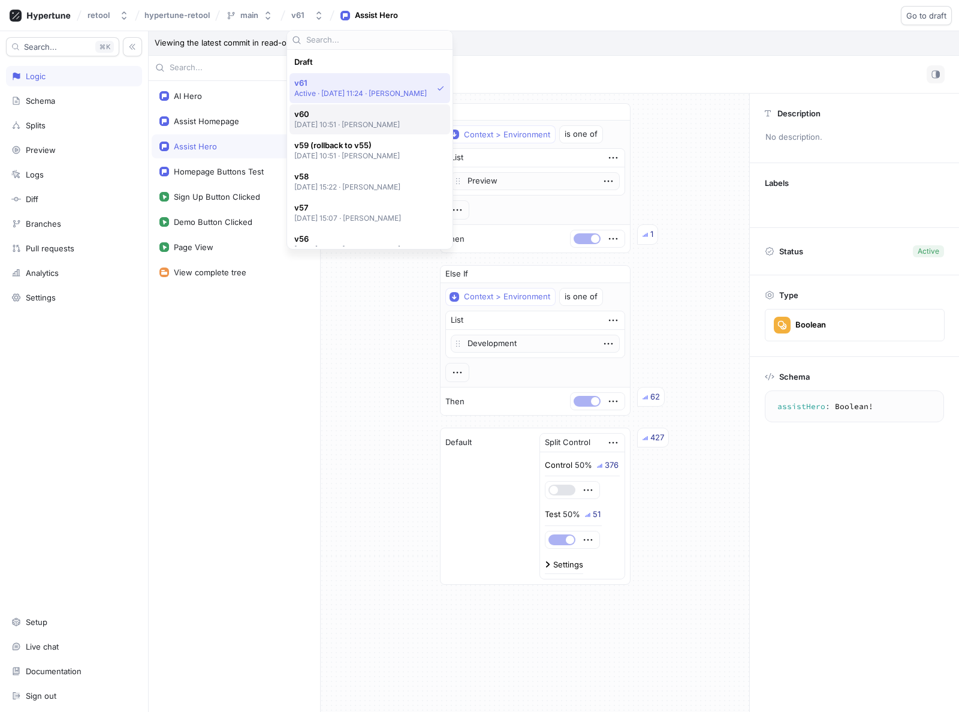
click at [338, 114] on span "v60" at bounding box center [347, 114] width 106 height 10
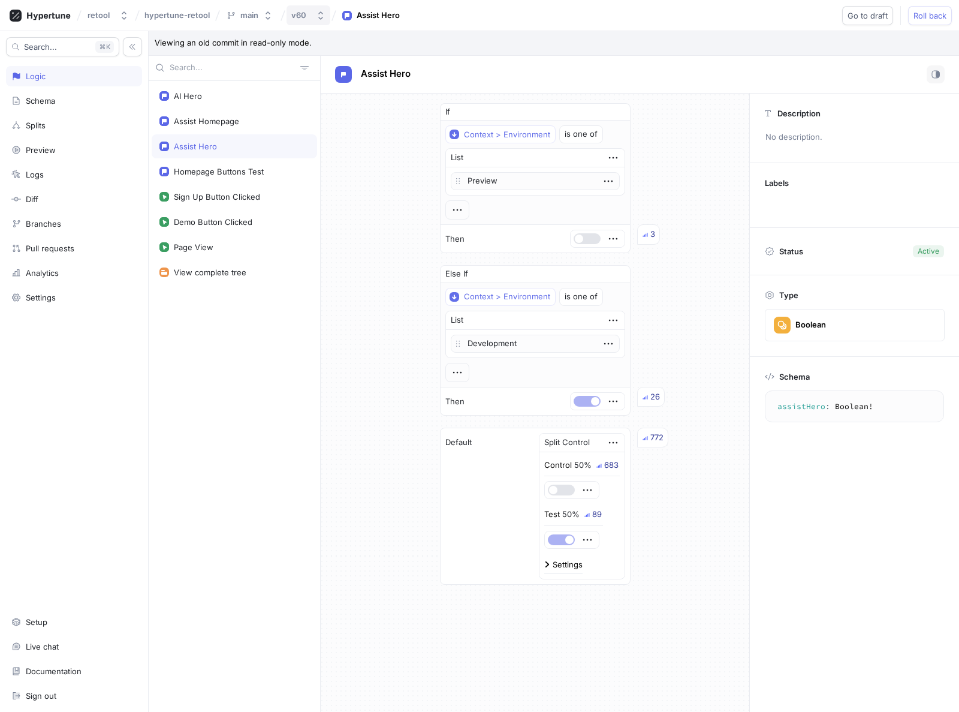
click at [306, 19] on div "v60" at bounding box center [301, 15] width 20 height 10
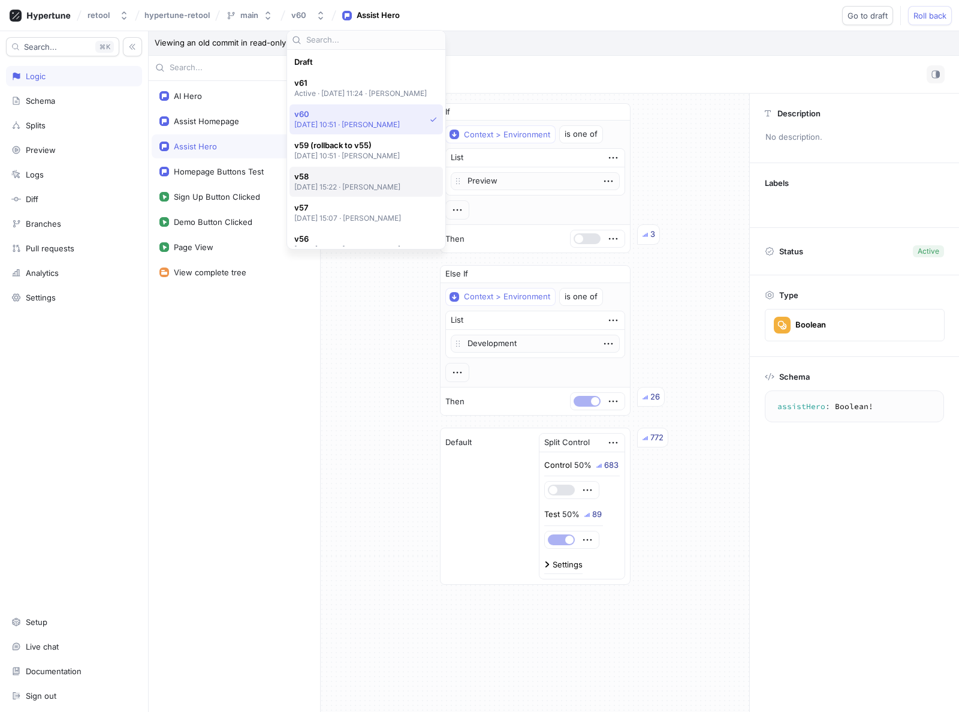
scroll to position [52, 0]
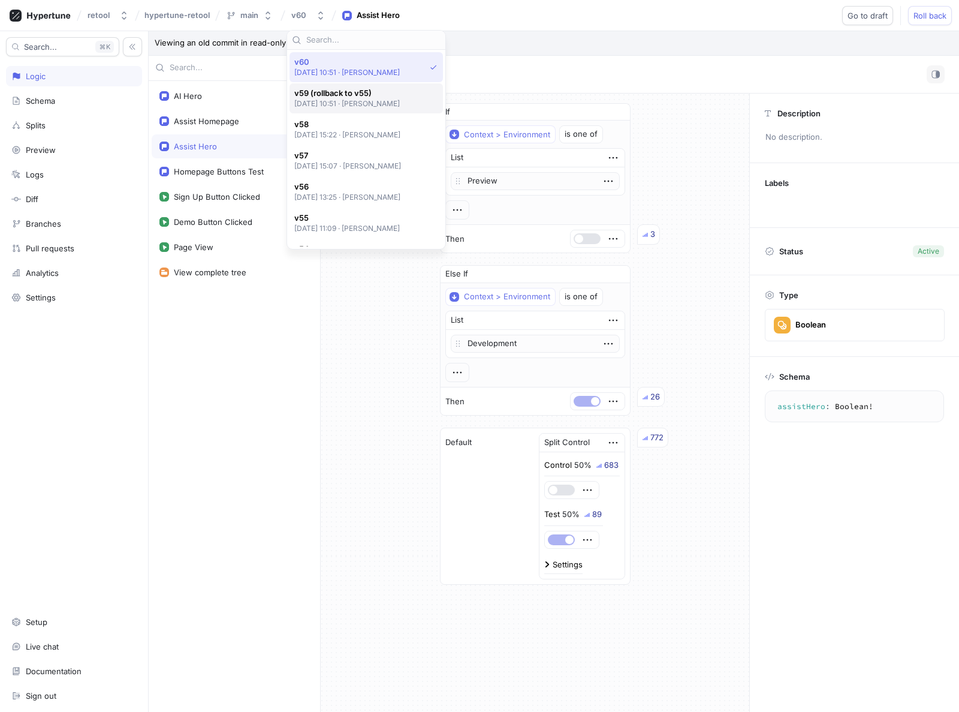
click at [354, 96] on span "v59 (rollback to v55)" at bounding box center [347, 93] width 106 height 10
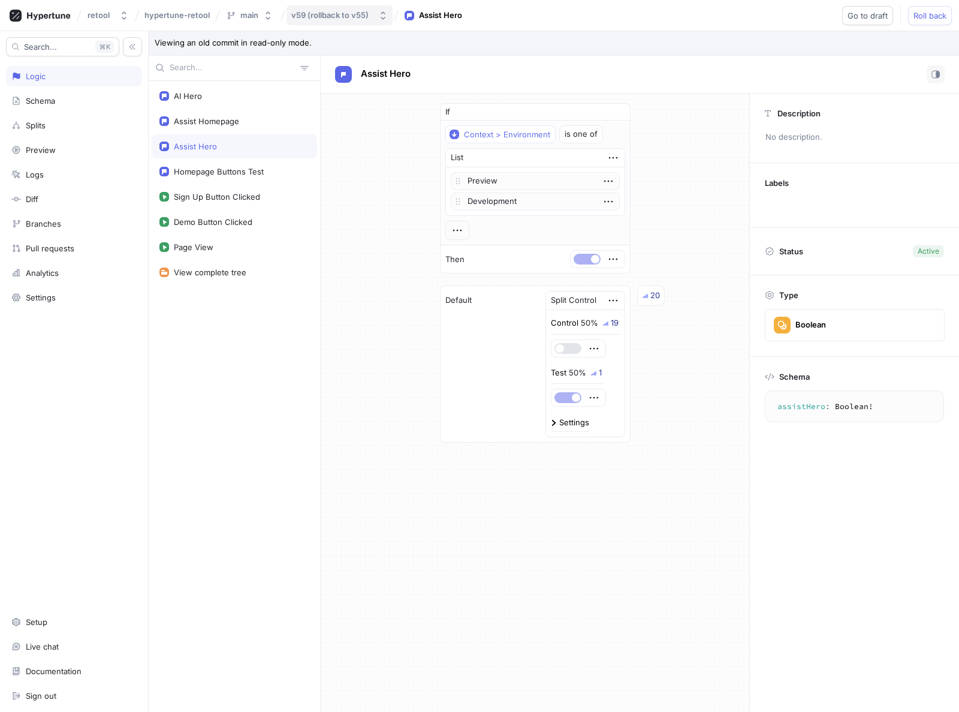
click at [335, 17] on div "v59 (rollback to v55)" at bounding box center [329, 15] width 77 height 10
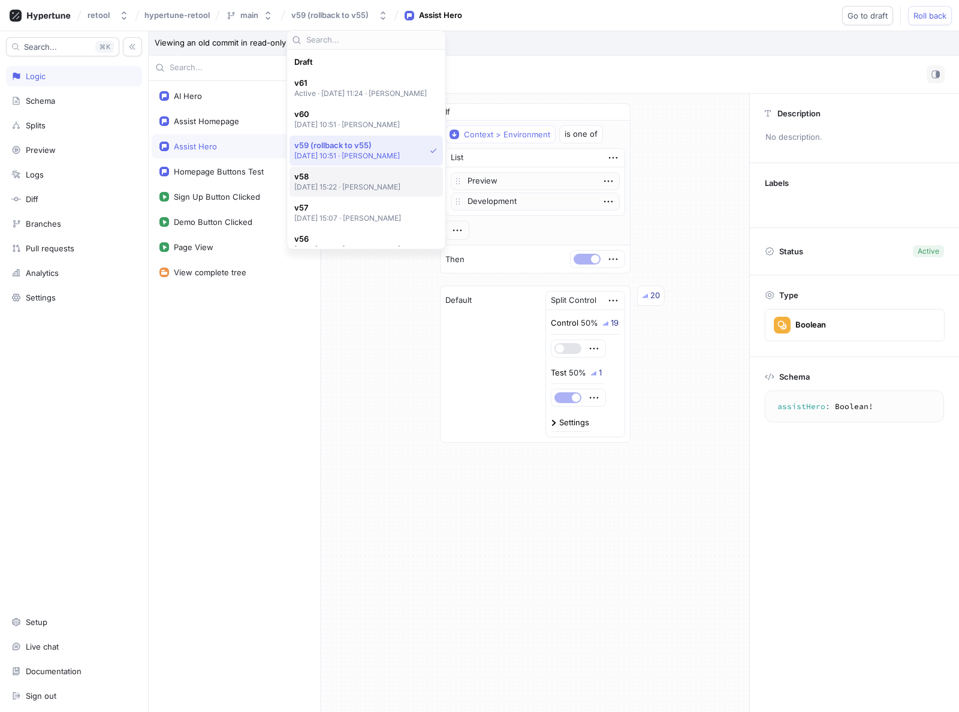
scroll to position [83, 0]
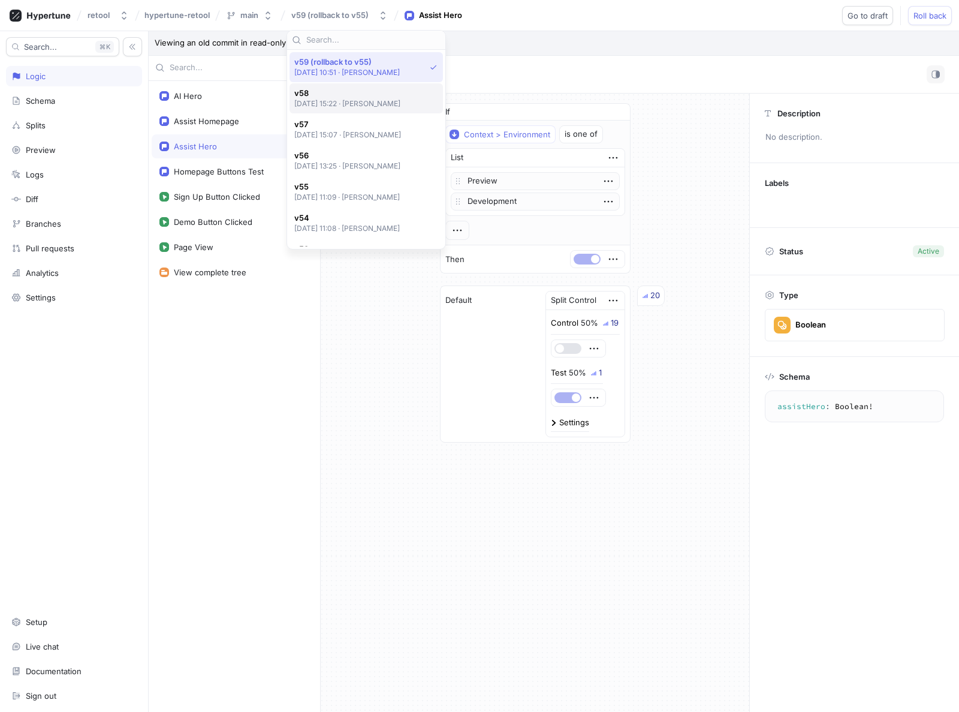
click at [331, 103] on p "[DATE] 15:22 ‧ [PERSON_NAME]" at bounding box center [347, 103] width 107 height 10
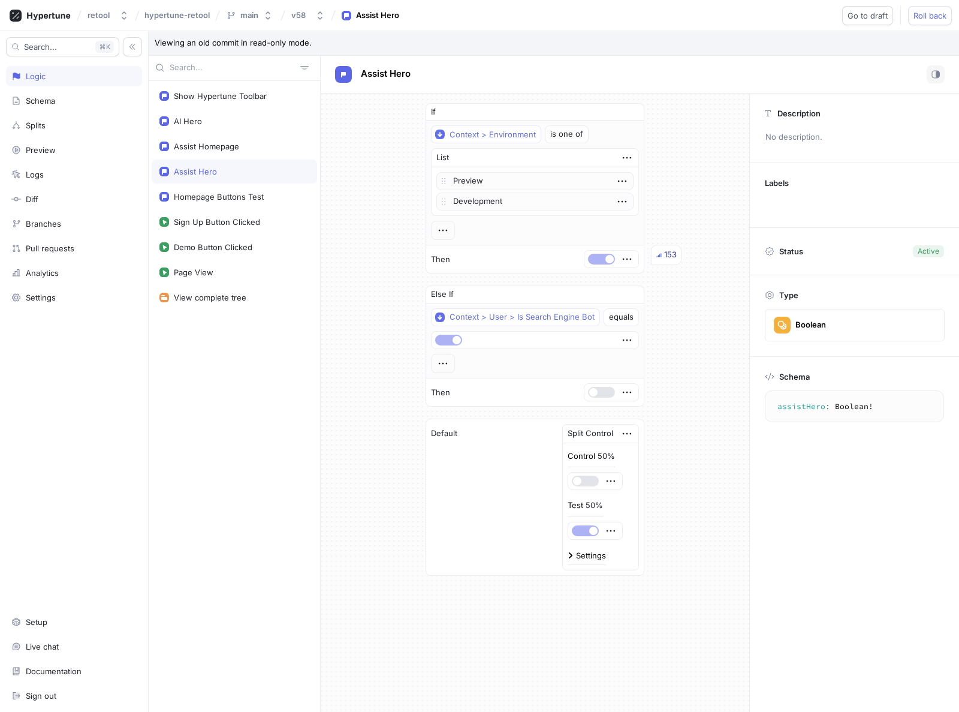
click at [341, 229] on div "If Context > Environment is one of List Preview Development To pick up a dragga…" at bounding box center [535, 340] width 429 height 492
click at [40, 126] on div "Splits" at bounding box center [36, 126] width 20 height 10
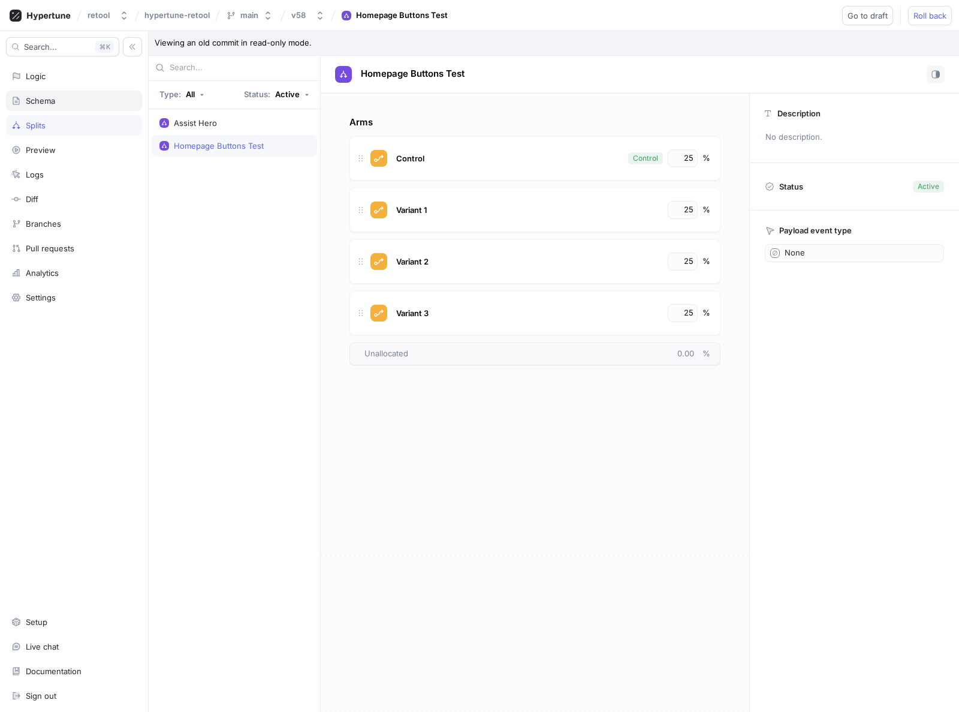
click at [53, 98] on div "Schema" at bounding box center [40, 101] width 29 height 10
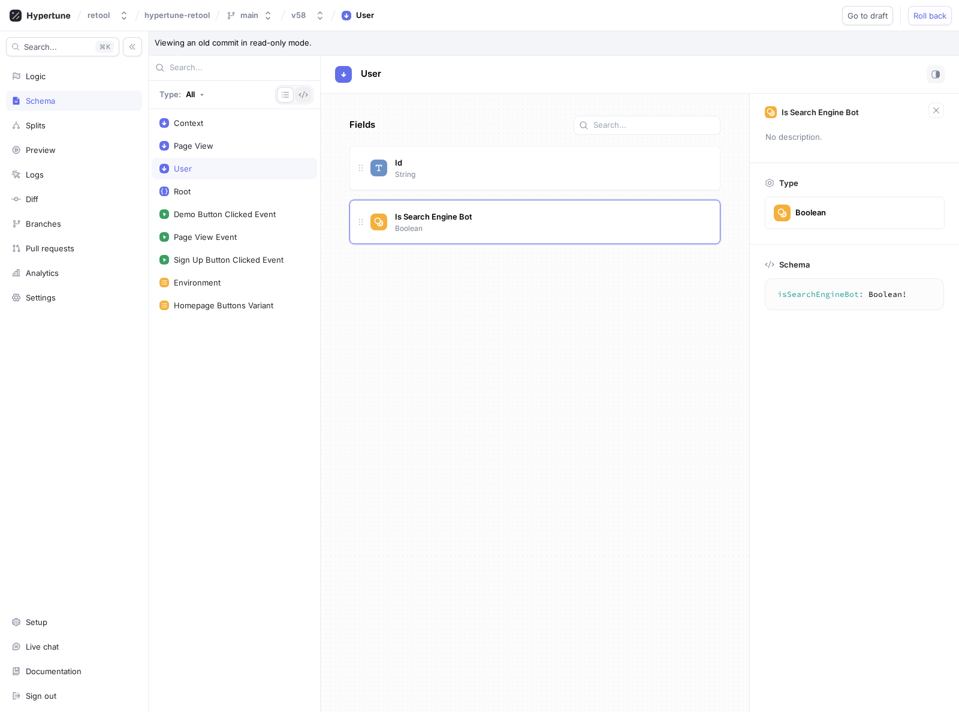
click at [302, 91] on icon "button" at bounding box center [304, 95] width 10 height 10
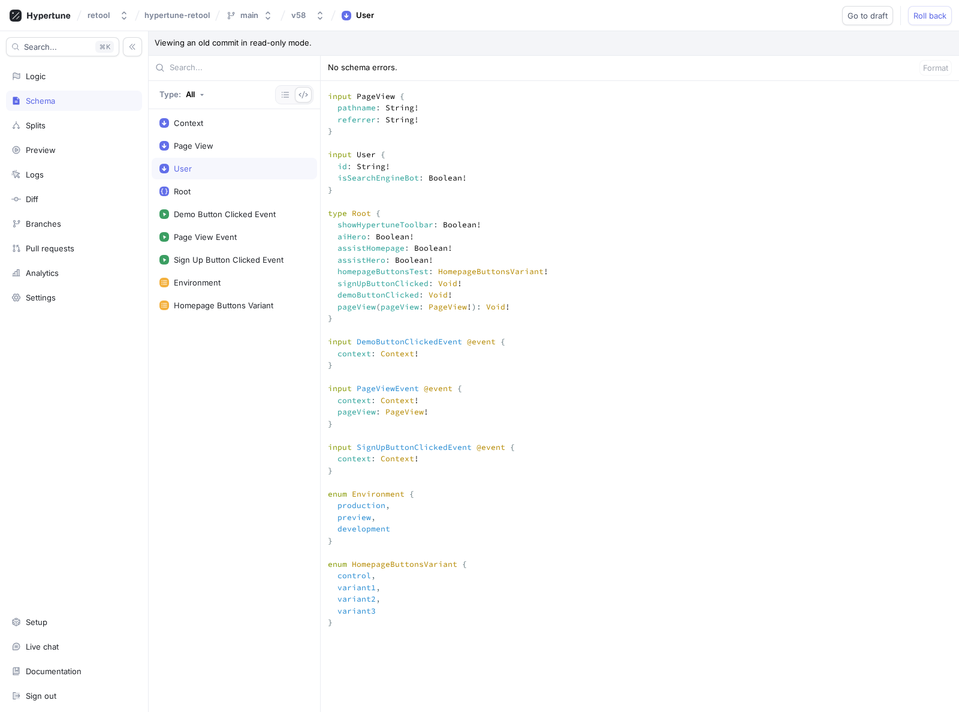
click at [502, 322] on textarea at bounding box center [640, 663] width 639 height 1388
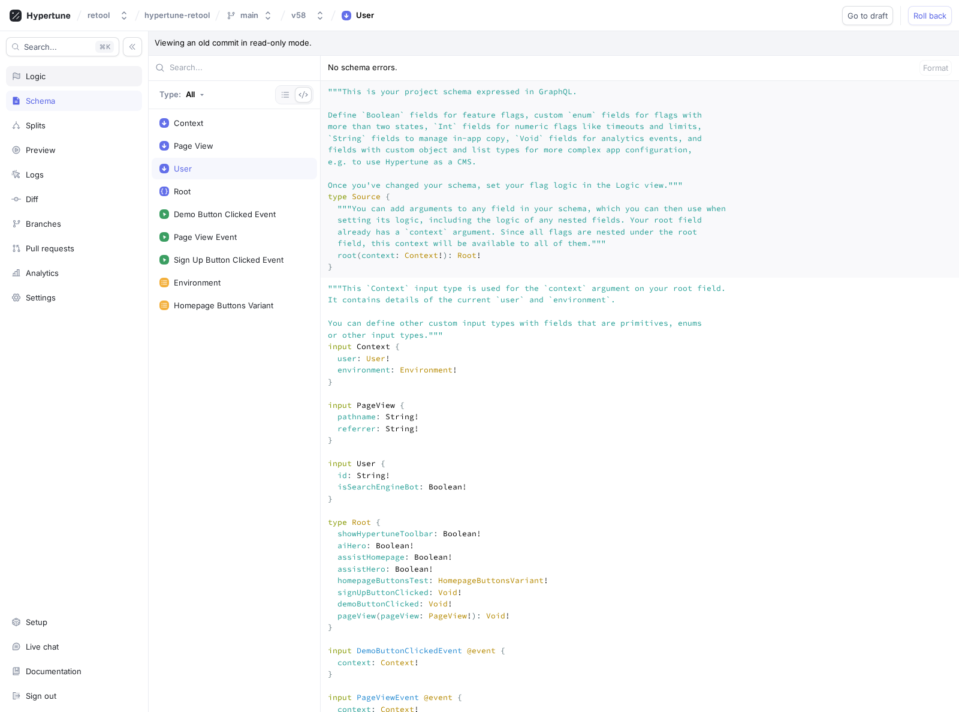
drag, startPoint x: 43, startPoint y: 72, endPoint x: 128, endPoint y: 76, distance: 85.3
click at [44, 72] on div "Logic" at bounding box center [36, 76] width 20 height 10
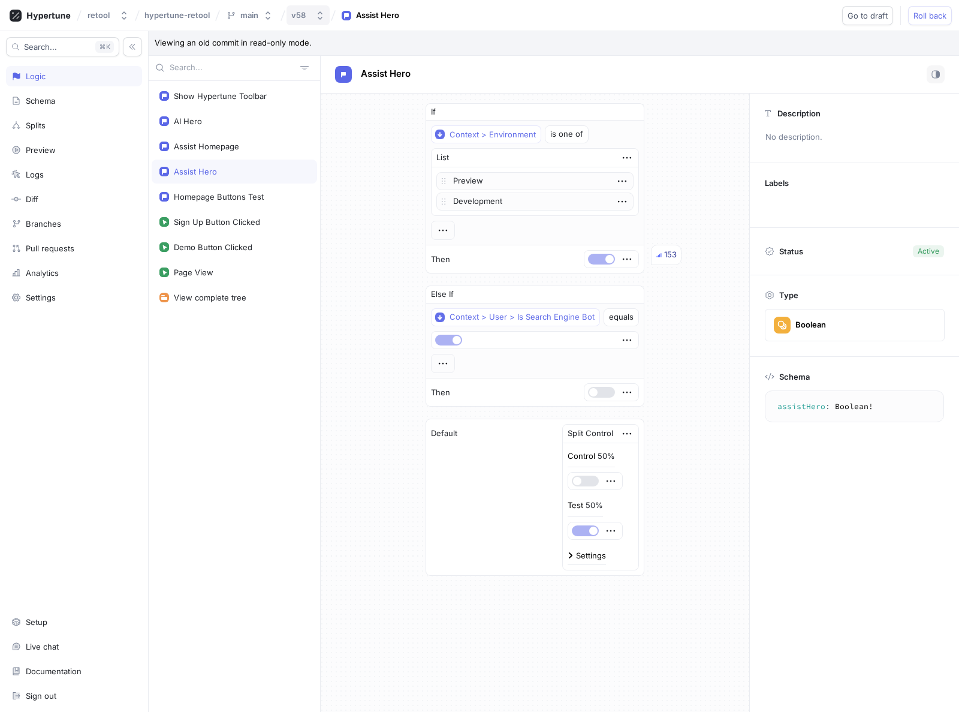
click at [316, 15] on icon "button" at bounding box center [320, 16] width 10 height 10
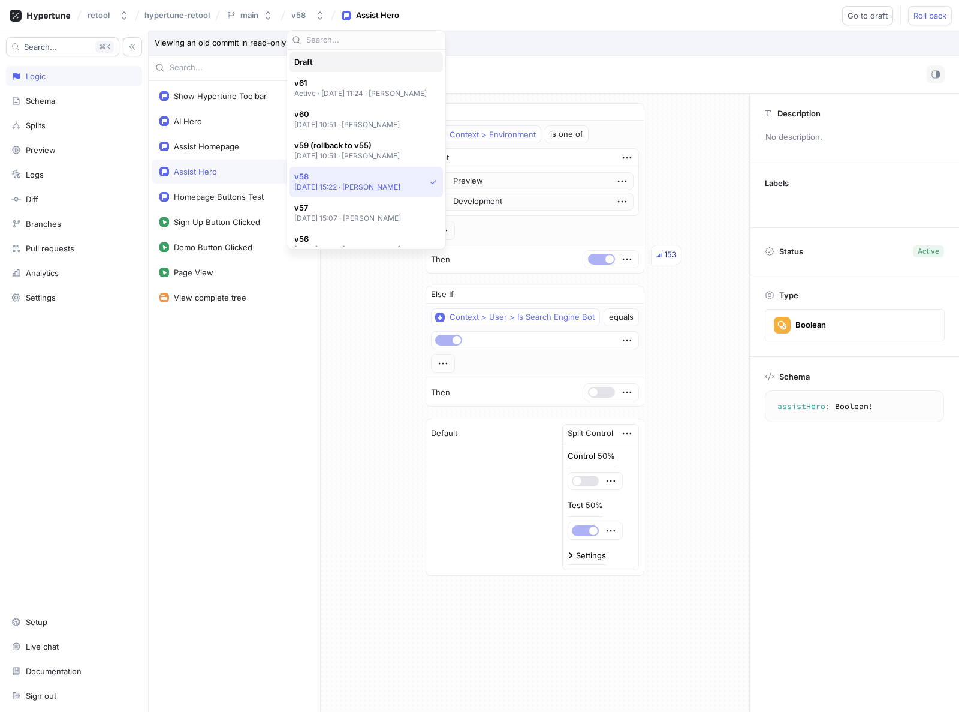
click at [320, 62] on div "Draft" at bounding box center [363, 62] width 138 height 10
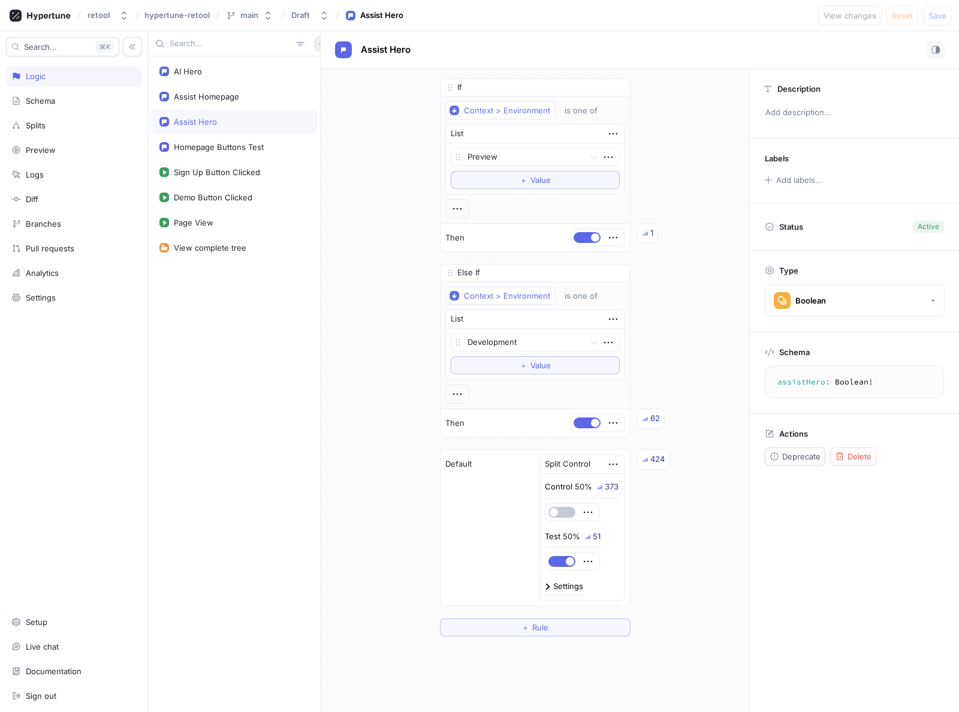
click at [314, 44] on button "button" at bounding box center [322, 44] width 16 height 16
click at [312, 60] on div "Flag" at bounding box center [336, 67] width 71 height 20
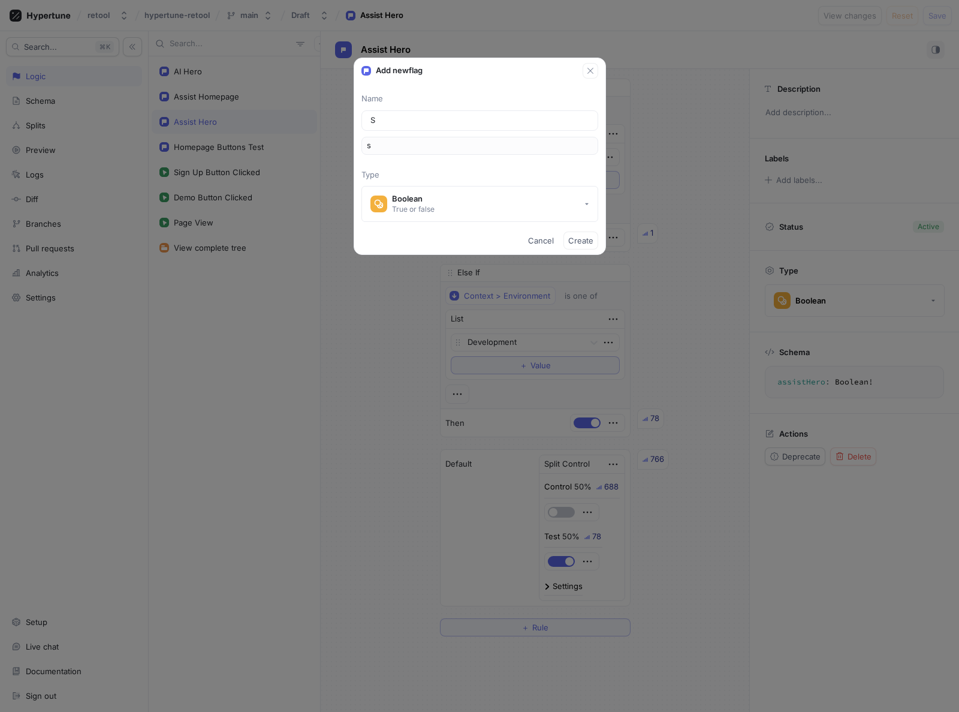
type input "Sh"
type input "sh"
type input "Sho"
type input "sho"
type input "Show"
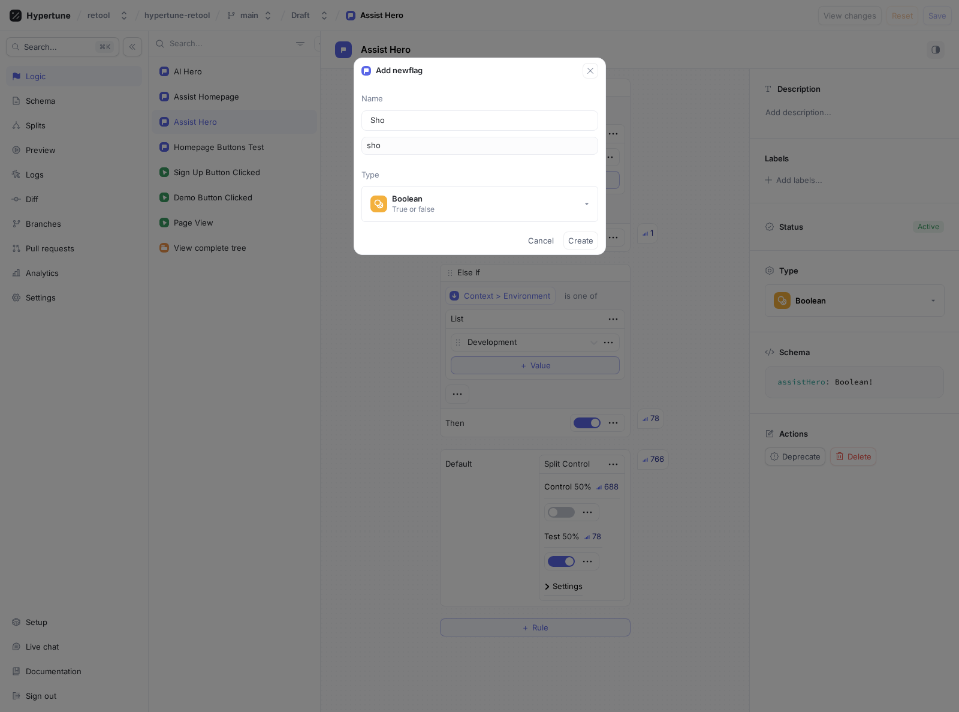
type input "show"
type input "Show H"
type input "showH"
type input "Show Hy"
type input "showHy"
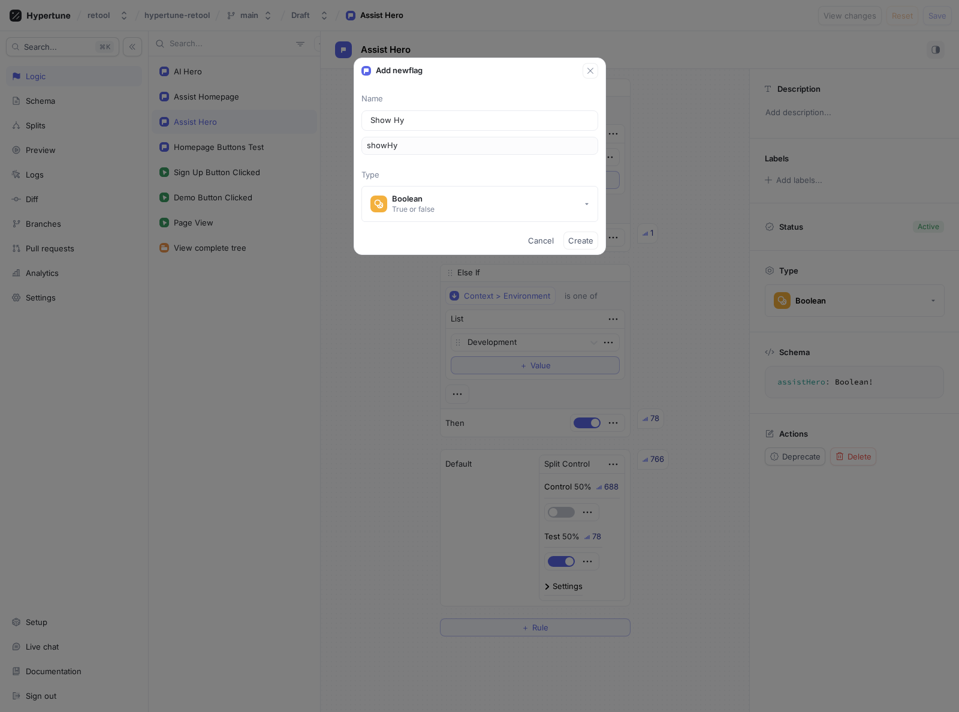
type input "Show Hyy"
type input "showHyy"
type input "Show Hyyp"
type input "showHyyp"
type input "Show Hyype"
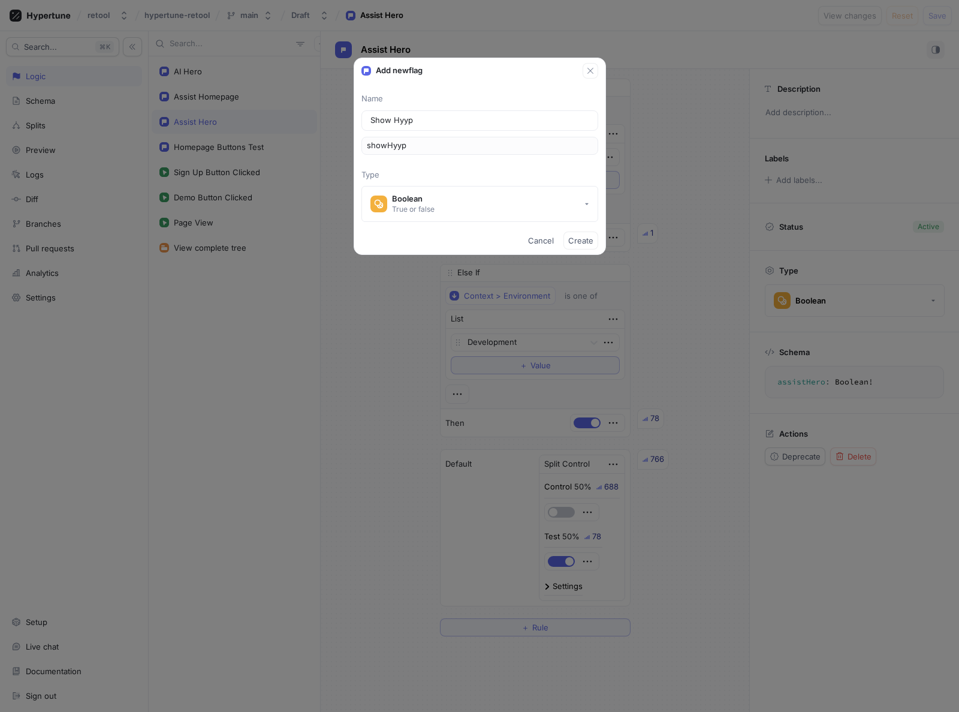
type input "showHyype"
type input "Show Hyyper"
type input "showHyyper"
type input "Show Hyype"
type input "showHyype"
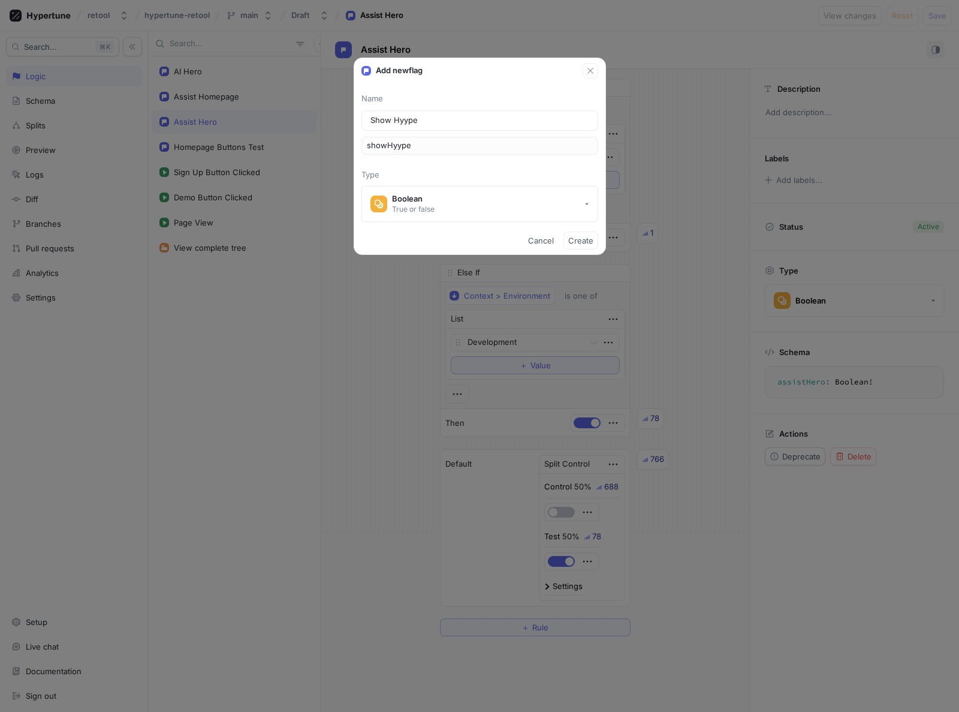
type input "Show Hyyp"
type input "showHyyp"
type input "Show Hyy"
type input "showHyy"
type input "Show Hy"
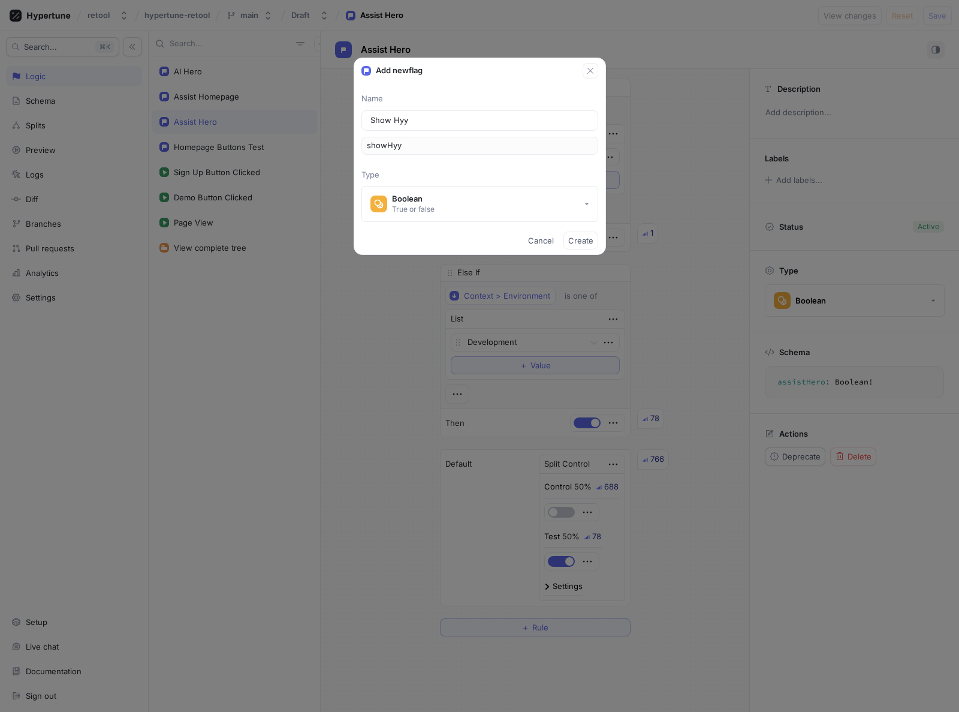
type input "showHy"
type input "Show Hyp"
type input "showHyp"
type input "Show Hype"
type input "showHype"
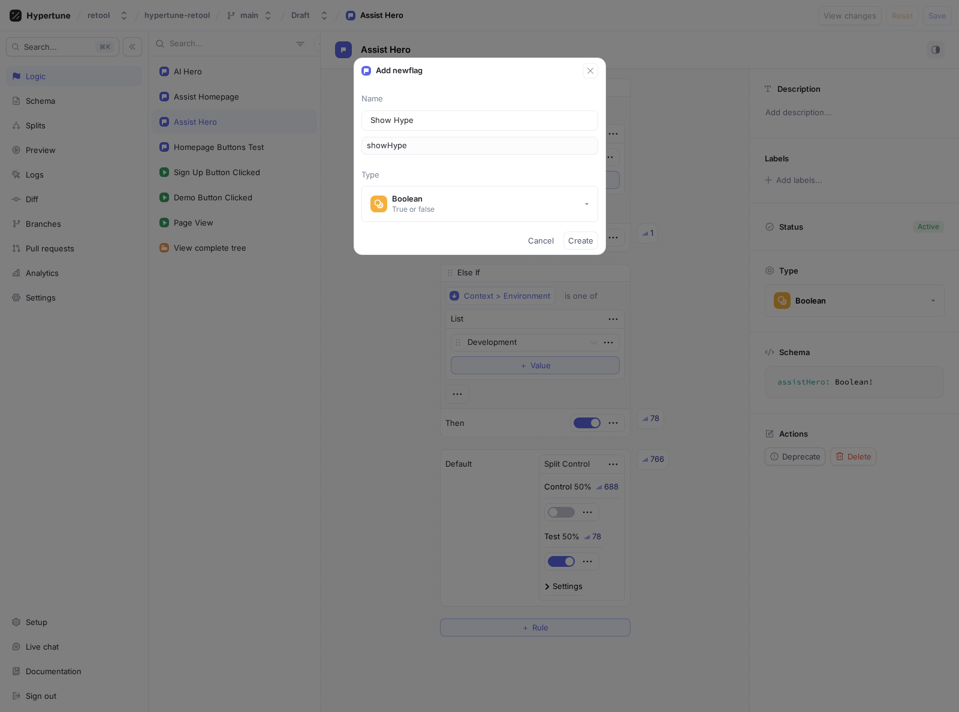
type input "Show Hyper"
type input "showHyper"
type input "Show Hypert"
type input "showHypert"
type input "Show Hypertu"
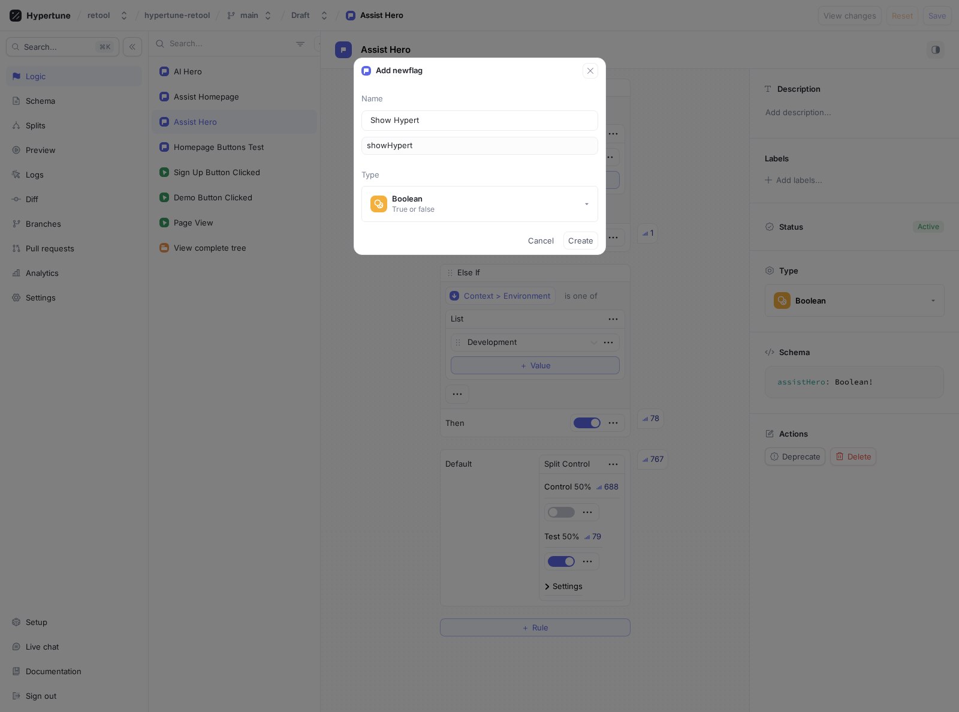
type input "showHypertu"
type input "Show Hypertun"
type input "showHypertun"
type input "Show Hypertune"
type input "showHypertune"
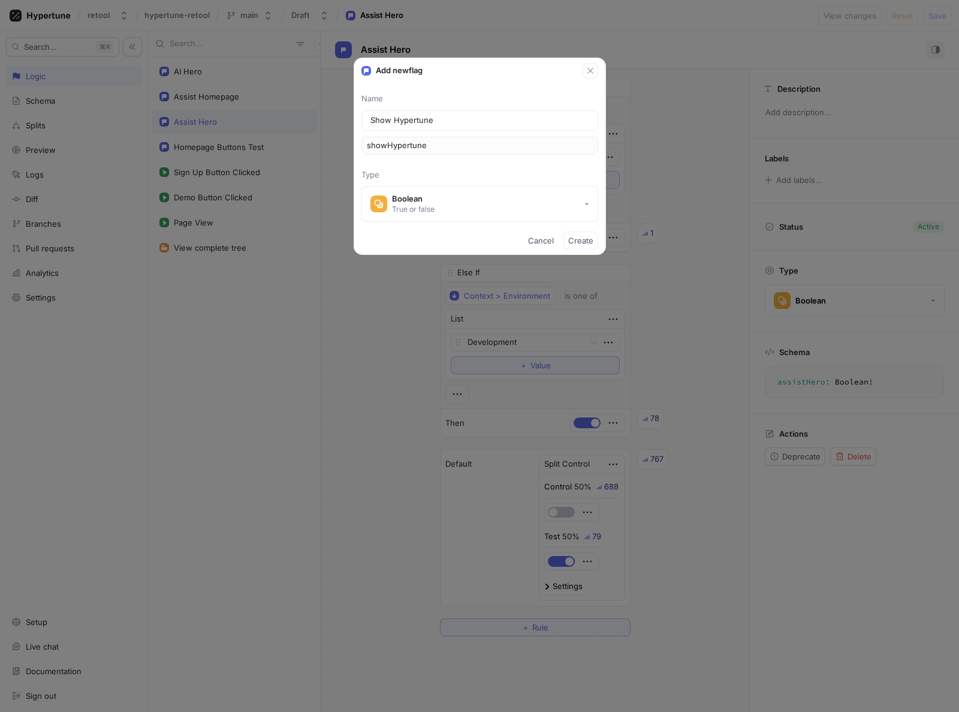
type input "Show Hypertune T"
type input "showHypertuneT"
type input "Show Hypertune To"
type input "showHypertuneTo"
type input "Show Hypertune Too"
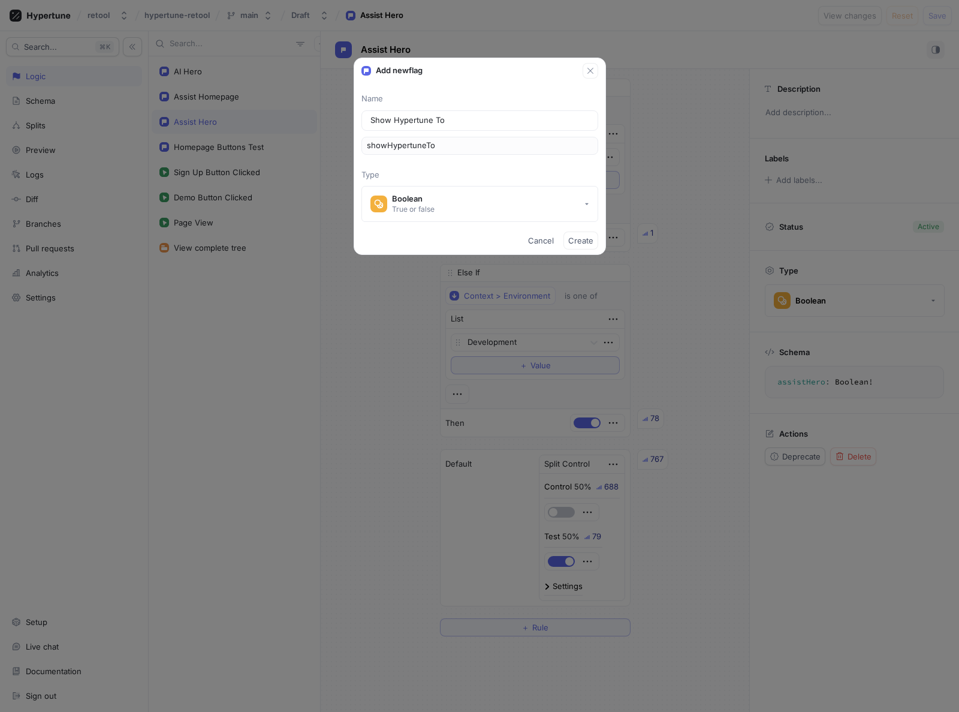
type input "showHypertuneToo"
type input "Show Hypertune Tool"
type input "showHypertuneTool"
type input "Show Hypertune Toolb"
type input "showHypertuneToolb"
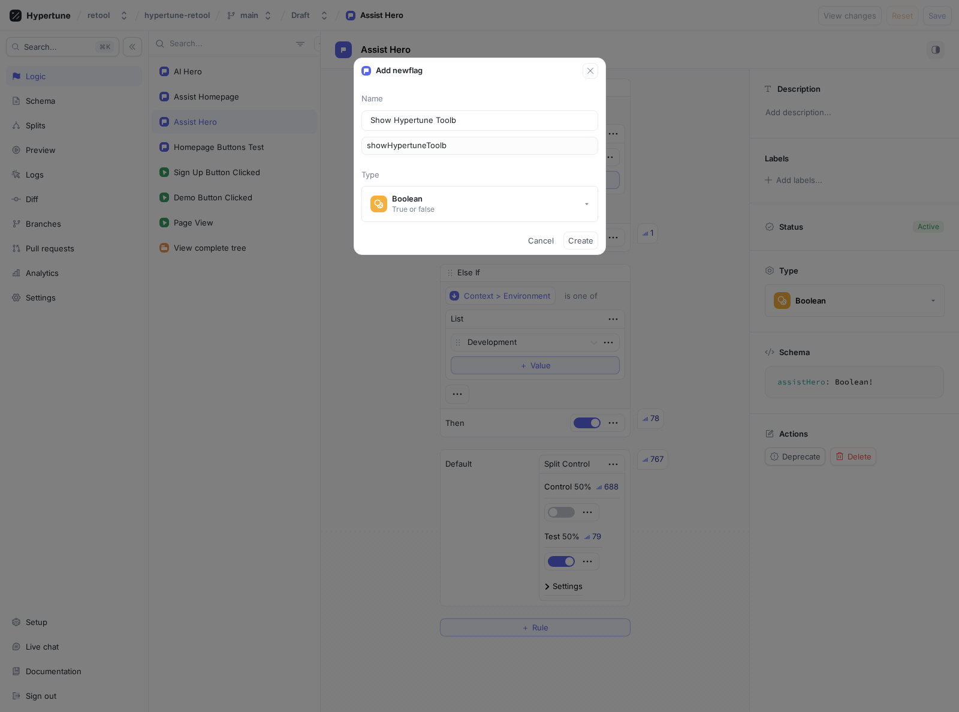
type input "Show Hypertune Toolba"
type input "showHypertuneToolba"
type input "Show Hypertune Toolbar"
type input "showHypertuneToolbar"
type input "Show Hypertune Toolbar"
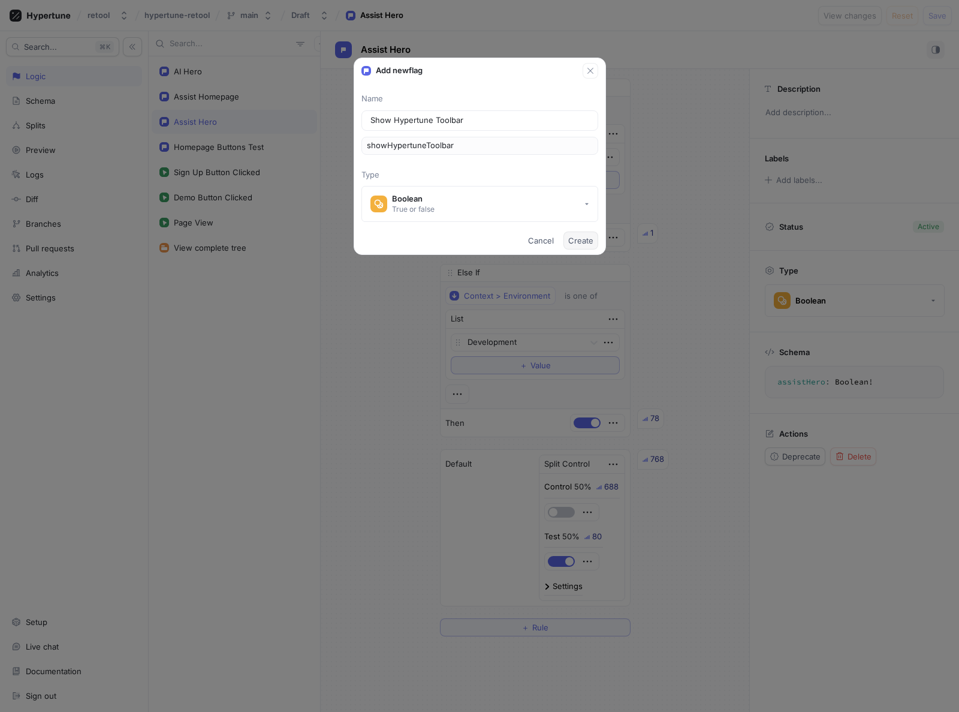
click at [580, 242] on span "Create" at bounding box center [580, 240] width 25 height 7
type textarea "showHypertuneToolbar: Boolean!"
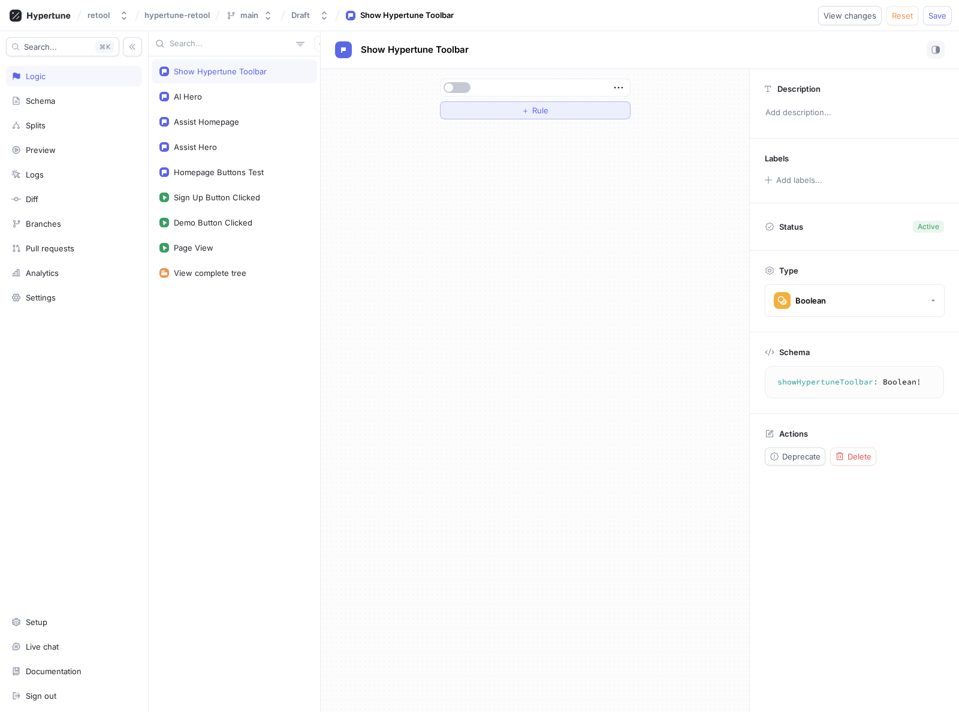
click at [531, 110] on div "＋ Rule" at bounding box center [535, 110] width 27 height 7
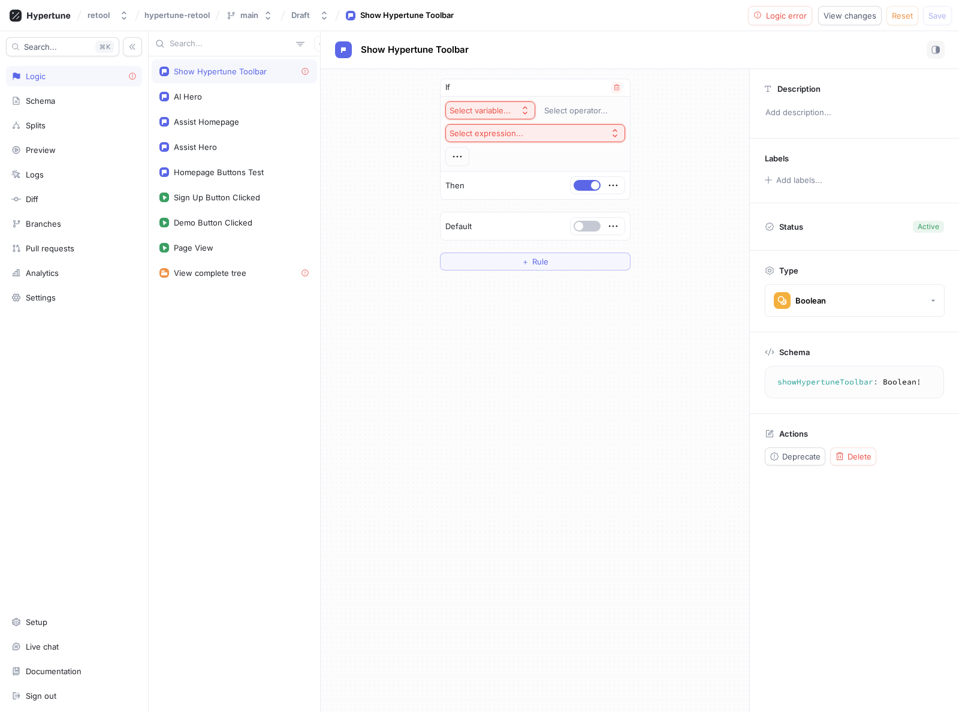
click at [501, 109] on div "Select variable..." at bounding box center [480, 111] width 61 height 10
click at [509, 152] on span "Context > Environment" at bounding box center [523, 154] width 111 height 10
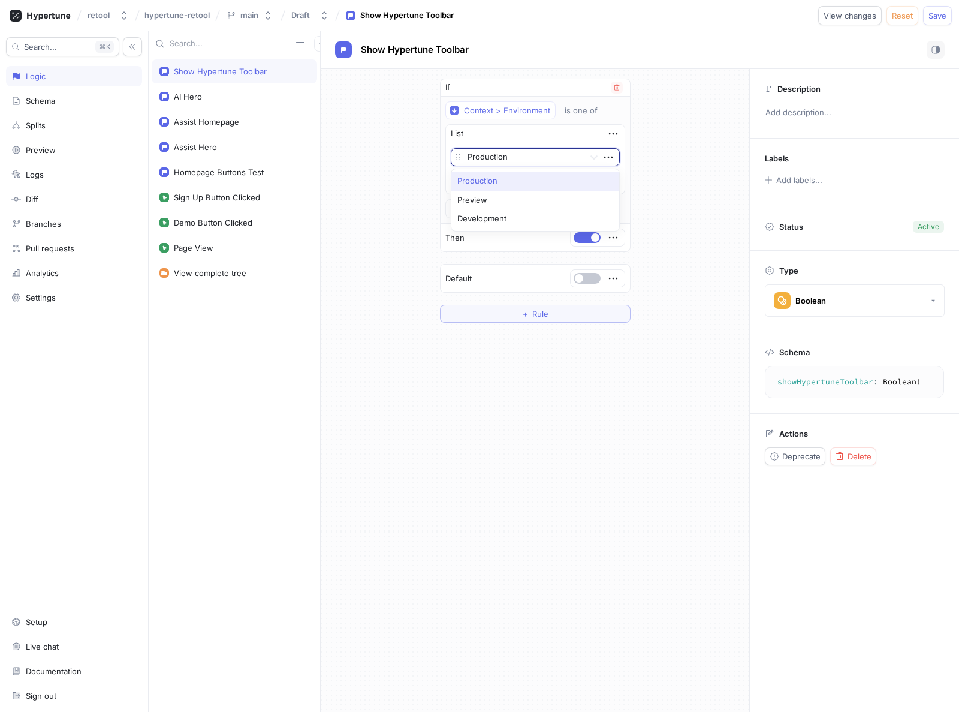
click at [520, 159] on div at bounding box center [524, 158] width 112 height 14
click at [488, 181] on div "Production" at bounding box center [536, 181] width 168 height 19
click at [595, 237] on span "button" at bounding box center [595, 237] width 8 height 8
click at [582, 275] on span "button" at bounding box center [579, 278] width 8 height 8
click at [939, 14] on span "Save" at bounding box center [938, 15] width 18 height 7
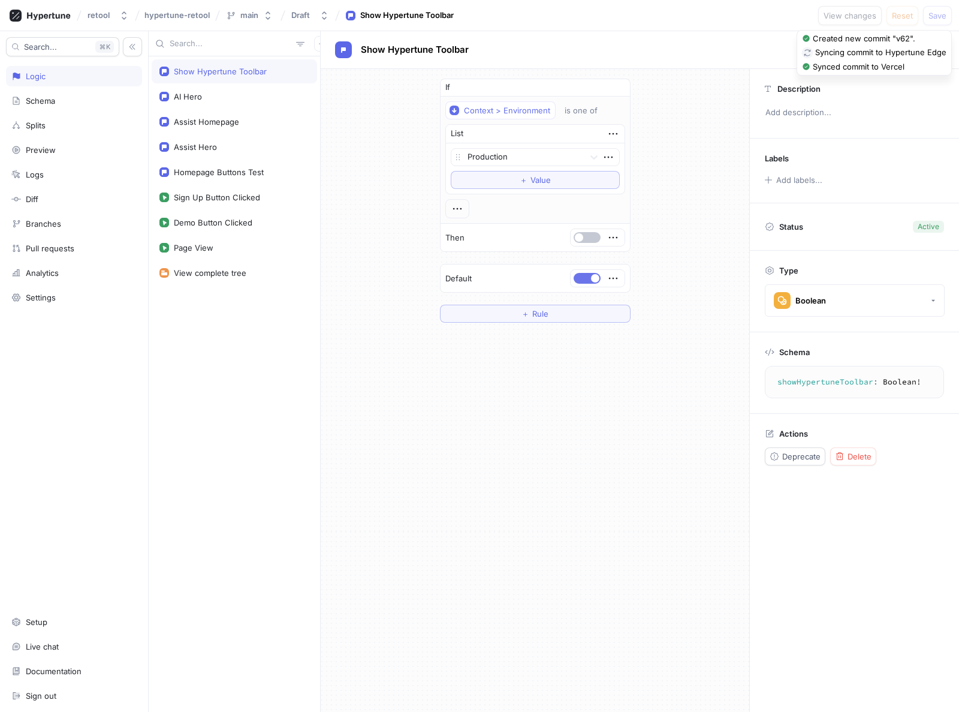
click at [590, 280] on button "button" at bounding box center [587, 278] width 27 height 11
click at [591, 154] on icon at bounding box center [594, 157] width 12 height 12
click at [501, 201] on div "Preview" at bounding box center [536, 200] width 168 height 19
click at [545, 177] on span "Value" at bounding box center [541, 179] width 20 height 7
click at [489, 173] on div at bounding box center [524, 178] width 112 height 14
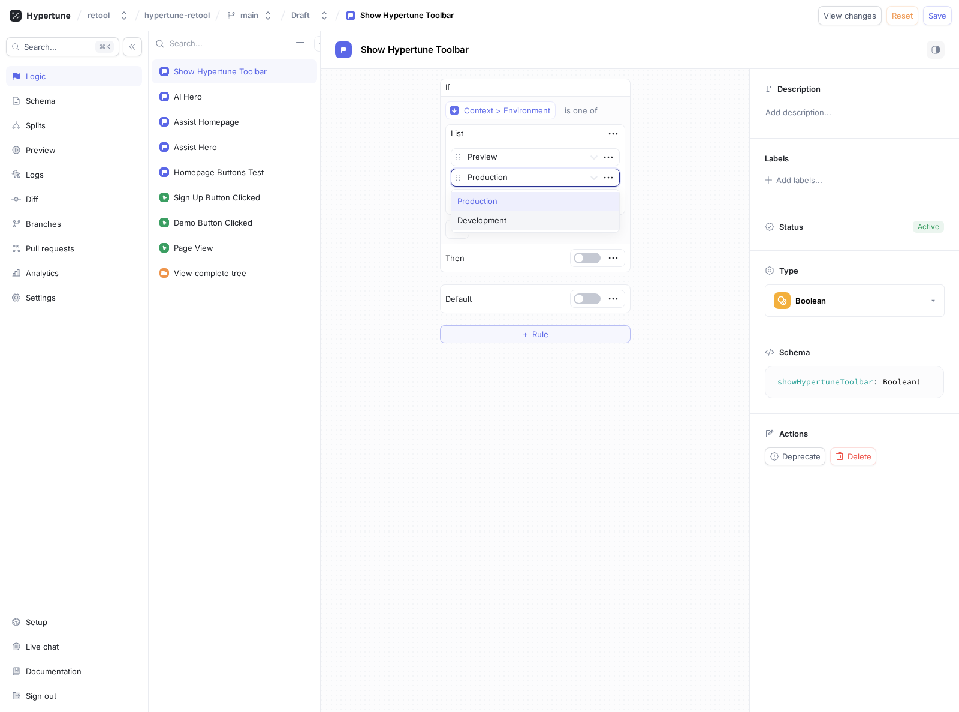
click at [488, 224] on div "Development" at bounding box center [536, 220] width 168 height 19
click at [941, 9] on button "Save" at bounding box center [938, 15] width 29 height 19
click at [655, 167] on div "If Context > Environment is one of List Preview Development To pick up a dragga…" at bounding box center [535, 211] width 429 height 284
click at [589, 256] on button "button" at bounding box center [587, 257] width 27 height 11
click at [939, 14] on span "Save" at bounding box center [938, 15] width 18 height 7
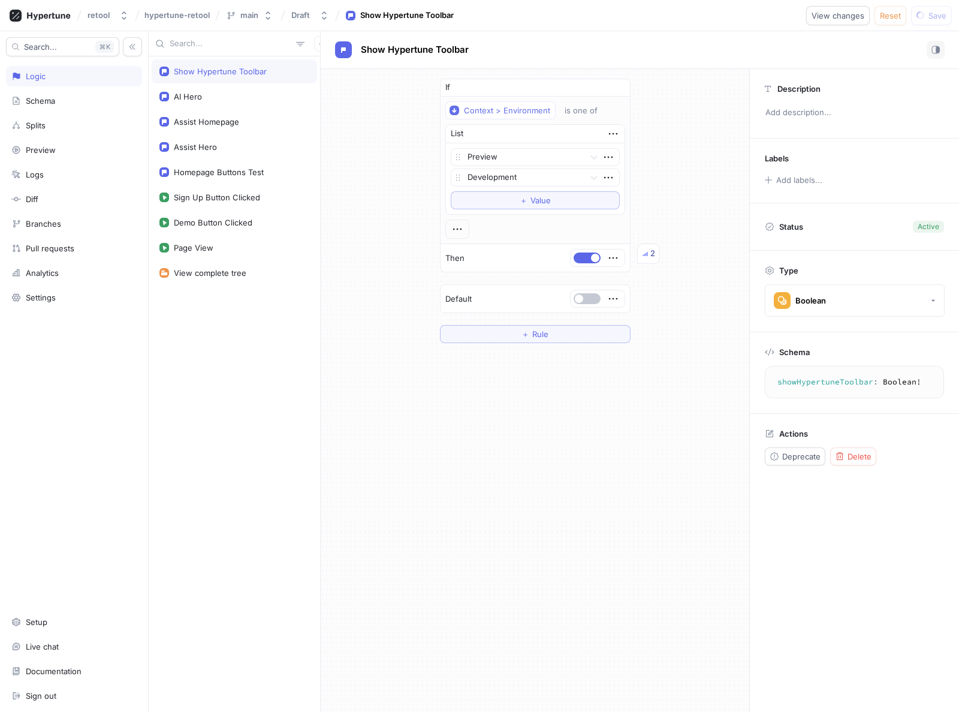
click at [400, 167] on div "If Context > Environment is one of List Preview Development To pick up a dragga…" at bounding box center [535, 211] width 429 height 284
